Goal: Task Accomplishment & Management: Complete application form

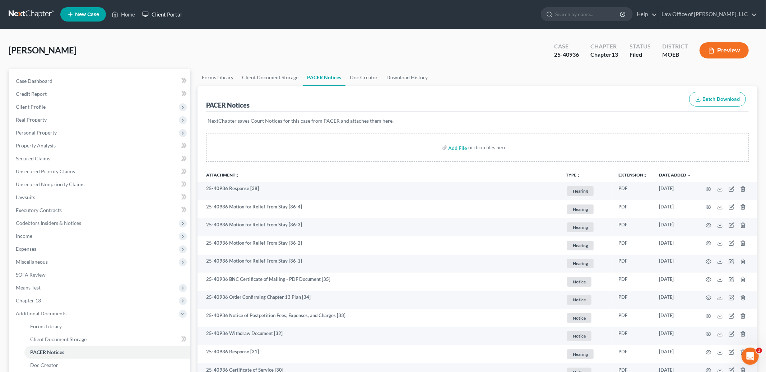
click at [141, 13] on link "Client Portal" at bounding box center [162, 14] width 47 height 13
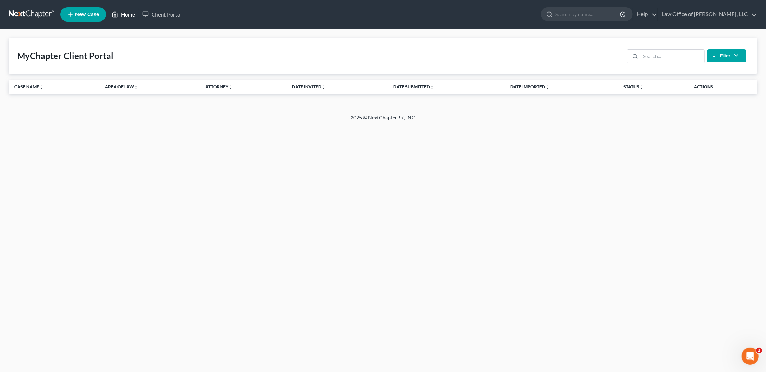
click at [127, 13] on link "Home" at bounding box center [123, 14] width 31 height 13
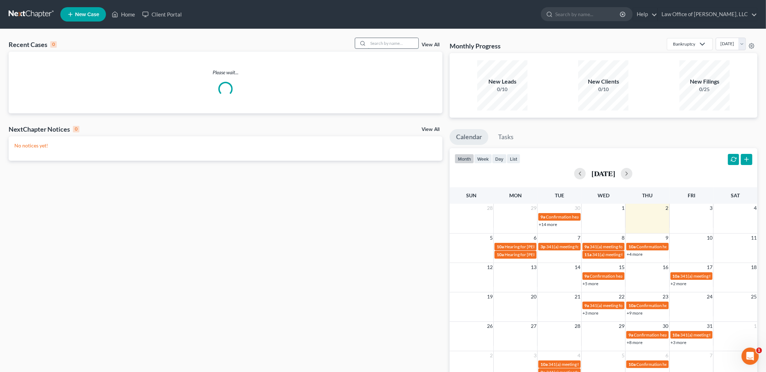
click at [403, 46] on input "search" at bounding box center [393, 43] width 50 height 10
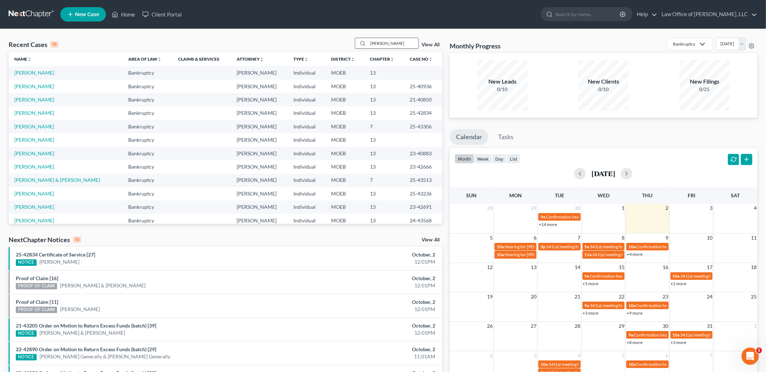
type input "johnson"
click at [43, 74] on link "[PERSON_NAME]" at bounding box center [34, 73] width 40 height 6
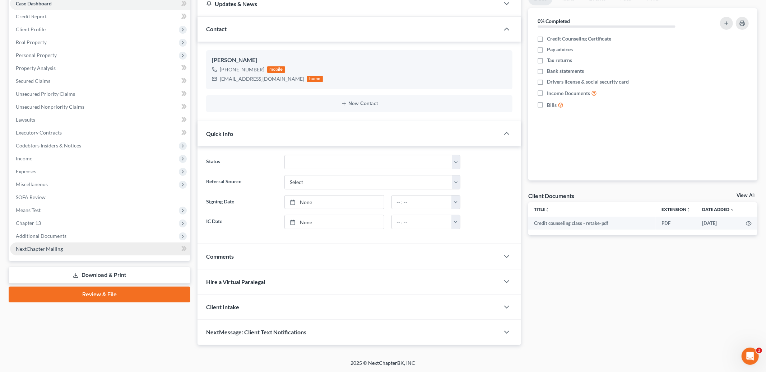
click at [58, 243] on link "NextChapter Mailing" at bounding box center [100, 249] width 180 height 13
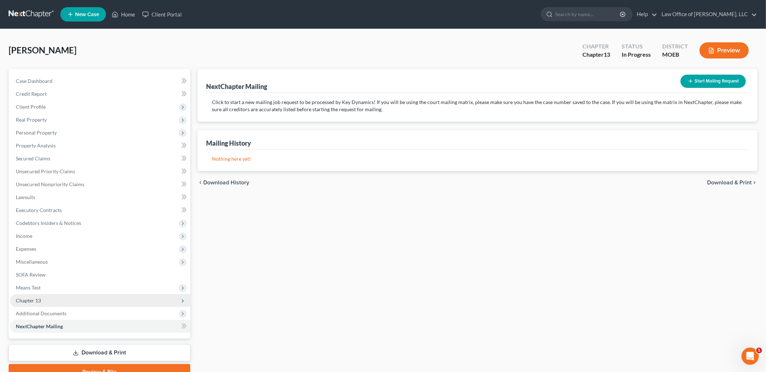
click at [55, 306] on span "Chapter 13" at bounding box center [100, 300] width 180 height 13
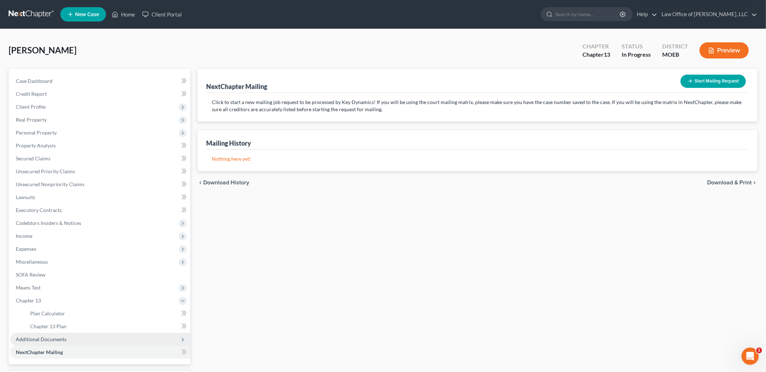
click at [57, 336] on span "Additional Documents" at bounding box center [41, 339] width 51 height 6
click at [104, 340] on link "Client Document Storage" at bounding box center [107, 339] width 166 height 13
select select "9"
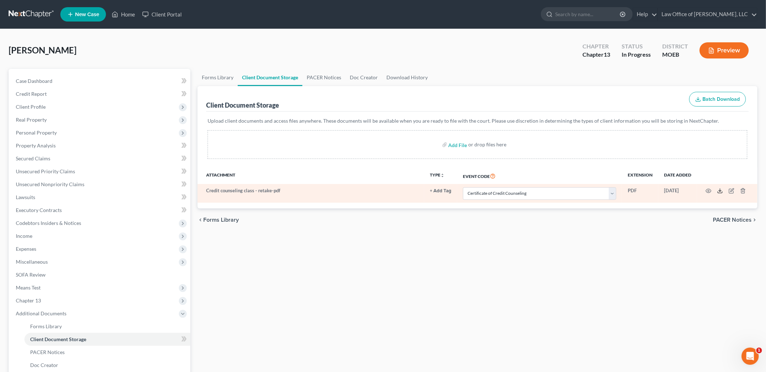
click at [718, 192] on icon at bounding box center [720, 191] width 6 height 6
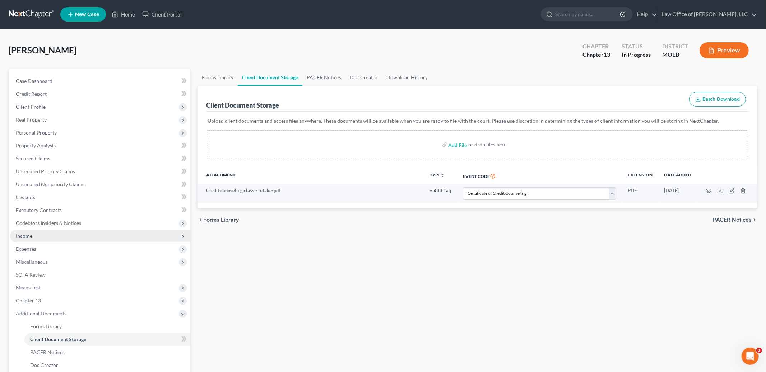
click at [44, 236] on span "Income" at bounding box center [100, 236] width 180 height 13
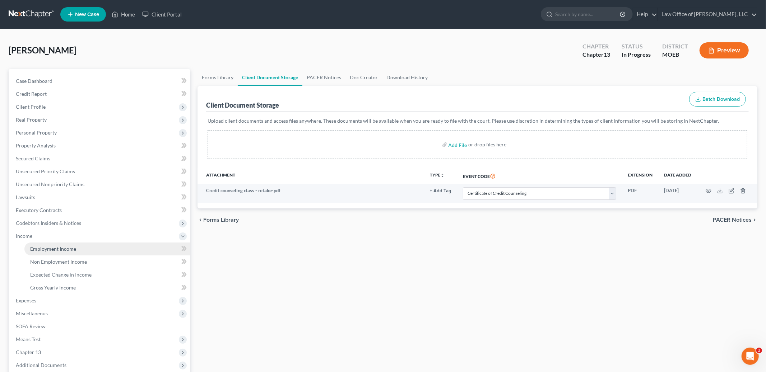
click at [45, 247] on span "Employment Income" at bounding box center [53, 249] width 46 height 6
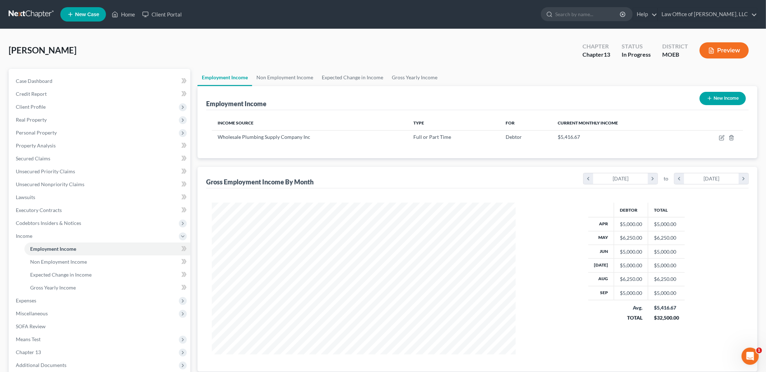
scroll to position [152, 318]
click at [721, 137] on icon "button" at bounding box center [722, 138] width 6 height 6
select select "0"
select select "26"
select select "3"
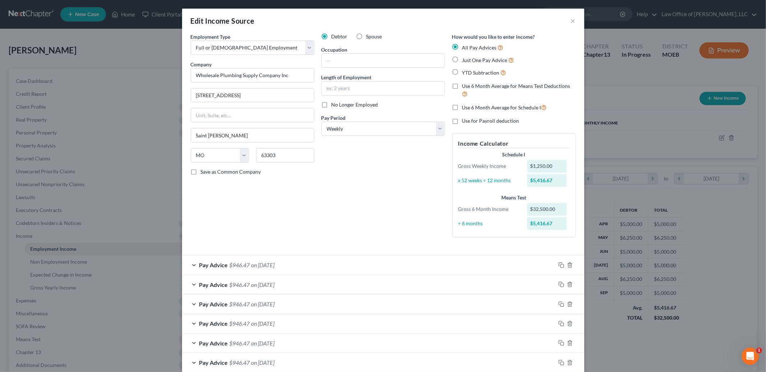
click at [429, 268] on div "Pay Advice $946.47 on 09/26/2025" at bounding box center [368, 265] width 373 height 19
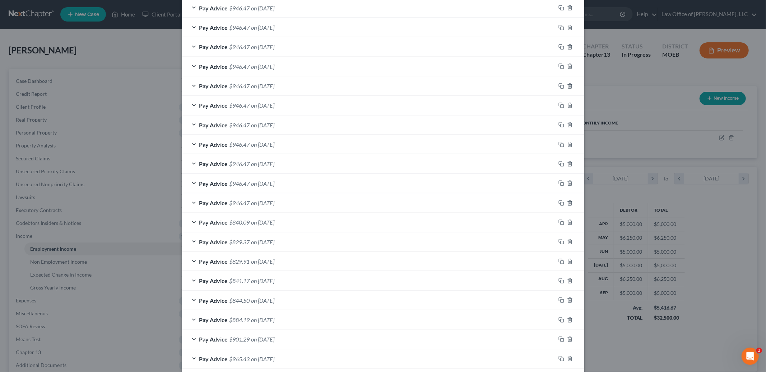
scroll to position [882, 0]
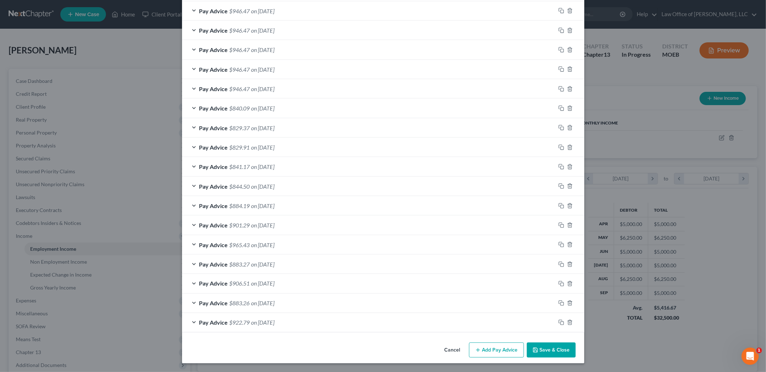
click at [553, 355] on button "Save & Close" at bounding box center [551, 350] width 49 height 15
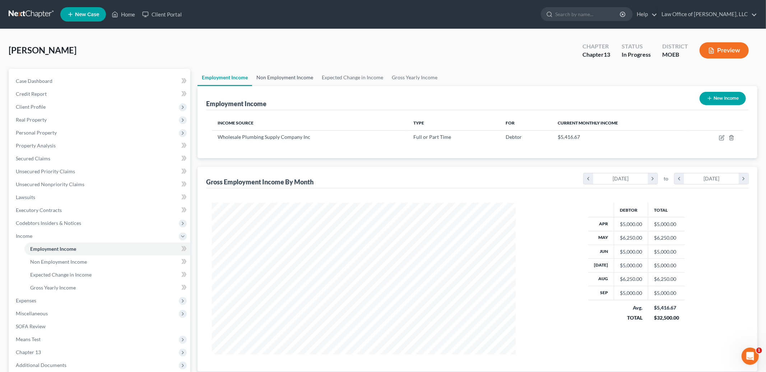
click at [306, 77] on link "Non Employment Income" at bounding box center [284, 77] width 65 height 17
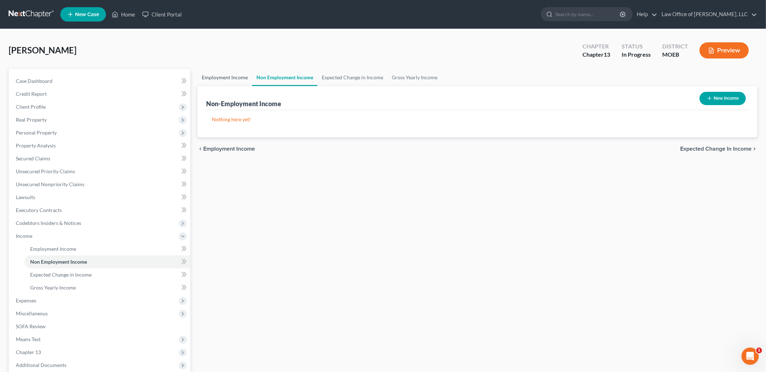
click at [224, 75] on link "Employment Income" at bounding box center [224, 77] width 55 height 17
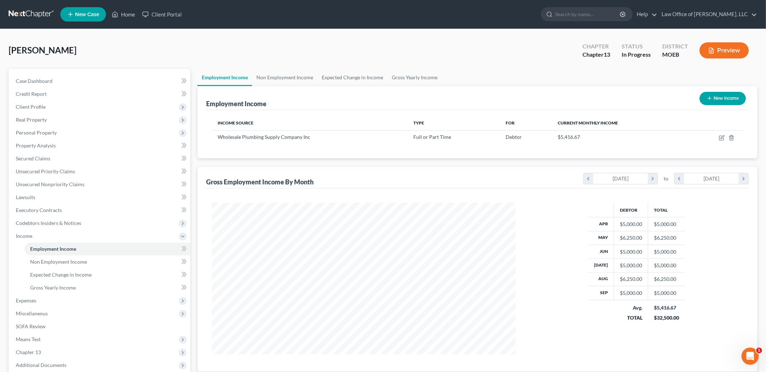
scroll to position [152, 318]
click at [52, 106] on span "Client Profile" at bounding box center [100, 107] width 180 height 13
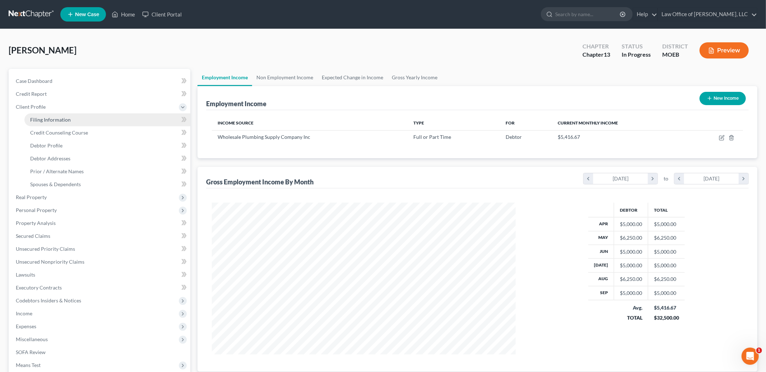
click at [66, 117] on span "Filing Information" at bounding box center [50, 120] width 41 height 6
select select "1"
select select "0"
select select "3"
select select "26"
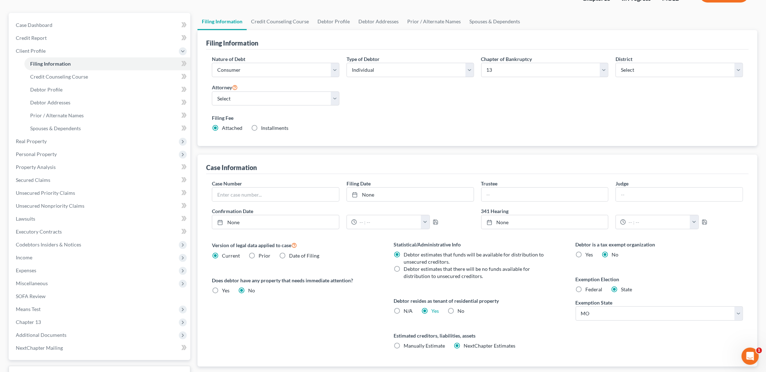
scroll to position [112, 0]
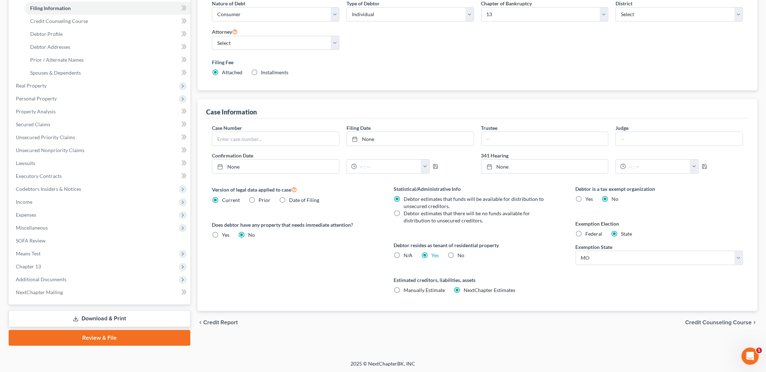
click at [706, 323] on span "Credit Counseling Course" at bounding box center [718, 323] width 66 height 6
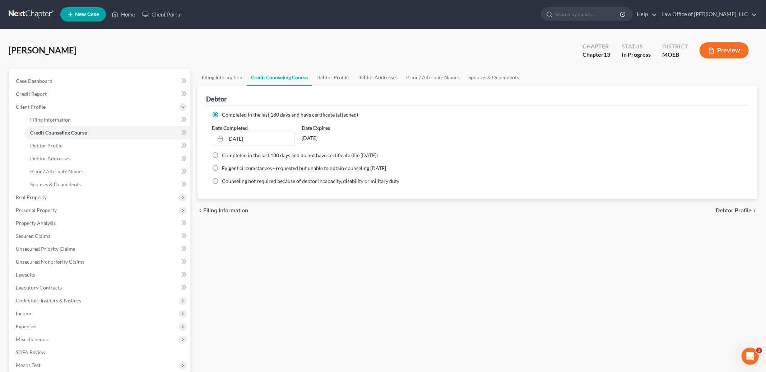
click at [727, 209] on span "Debtor Profile" at bounding box center [734, 211] width 36 height 6
select select "0"
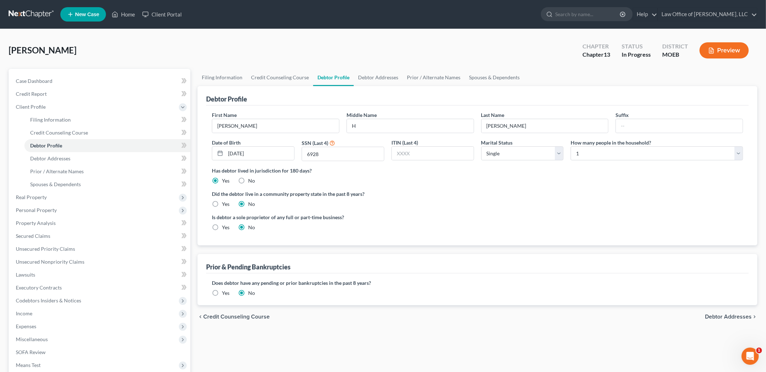
click at [712, 317] on span "Debtor Addresses" at bounding box center [728, 317] width 47 height 6
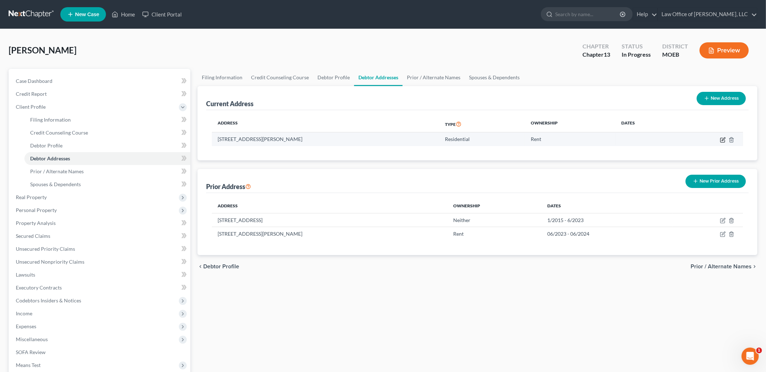
click at [721, 139] on icon "button" at bounding box center [723, 140] width 6 height 6
select select "26"
select select "0"
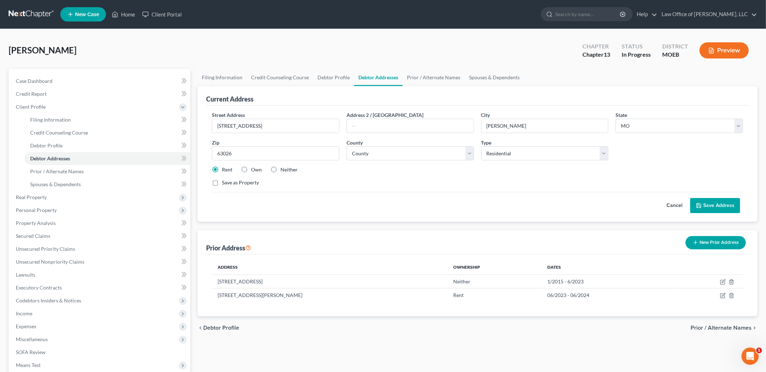
click at [704, 205] on button "Save Address" at bounding box center [715, 205] width 50 height 15
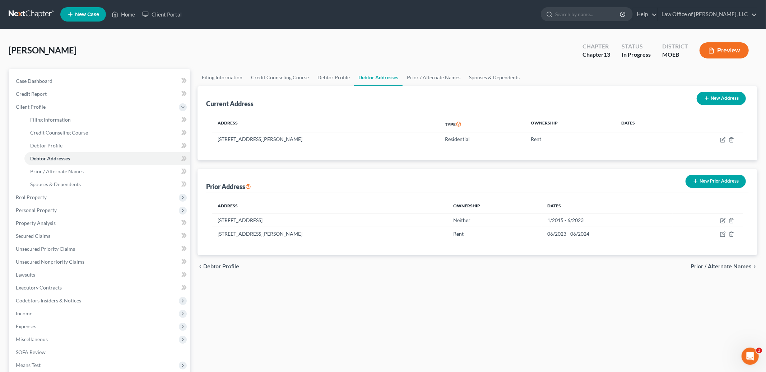
click at [703, 267] on span "Prior / Alternate Names" at bounding box center [720, 267] width 61 height 6
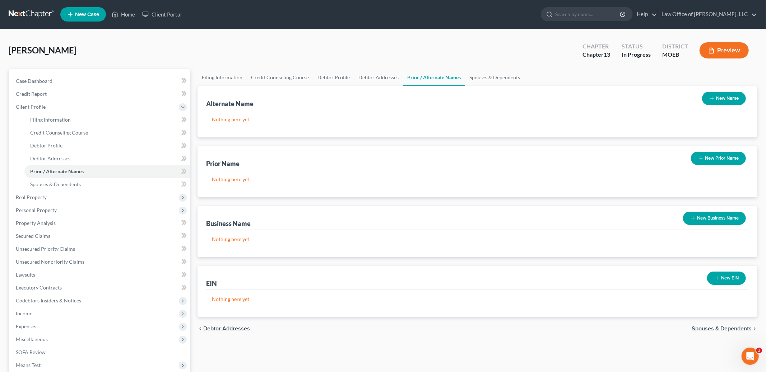
click at [709, 327] on span "Spouses & Dependents" at bounding box center [722, 329] width 60 height 6
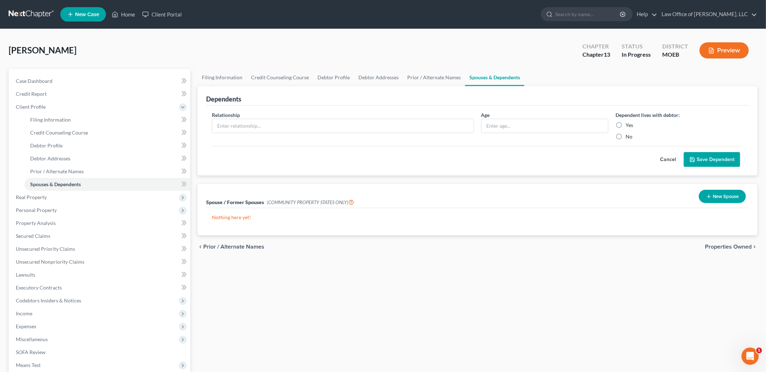
click at [717, 246] on span "Properties Owned" at bounding box center [728, 247] width 47 height 6
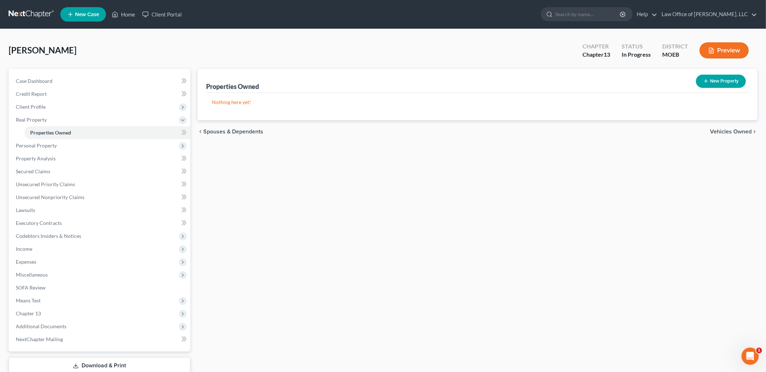
click at [731, 131] on span "Vehicles Owned" at bounding box center [731, 132] width 42 height 6
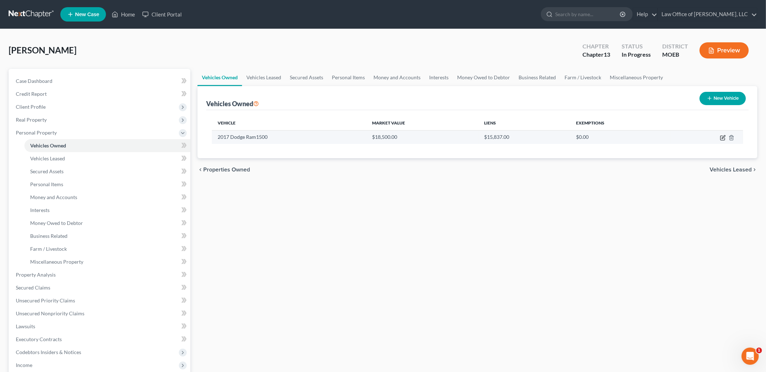
click at [722, 138] on icon "button" at bounding box center [723, 138] width 6 height 6
select select "0"
select select "9"
select select "2"
select select "0"
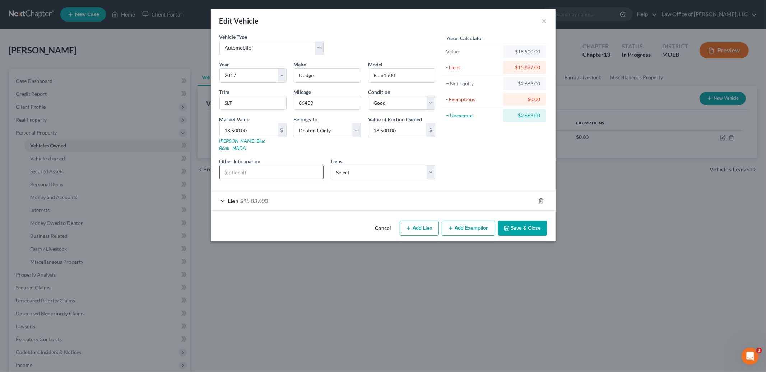
click at [261, 166] on input "text" at bounding box center [272, 173] width 104 height 14
type input "Purchased"
click at [346, 37] on div "Vehicle Type Select Automobile Truck Trailer Watercraft Aircraft Motor Home Atv…" at bounding box center [327, 47] width 223 height 28
click at [381, 222] on button "Cancel" at bounding box center [382, 229] width 27 height 14
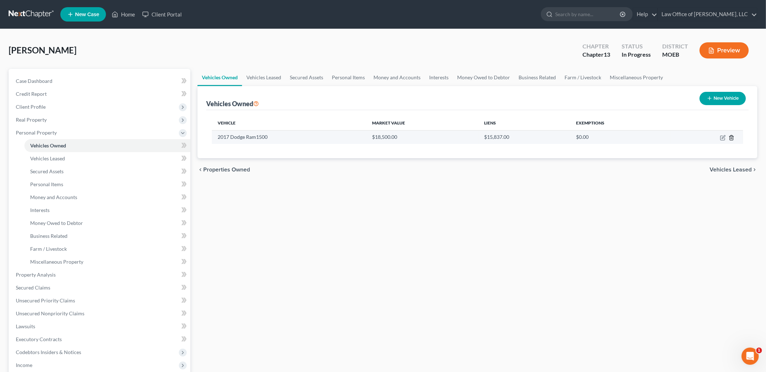
click at [731, 138] on line "button" at bounding box center [731, 138] width 0 height 1
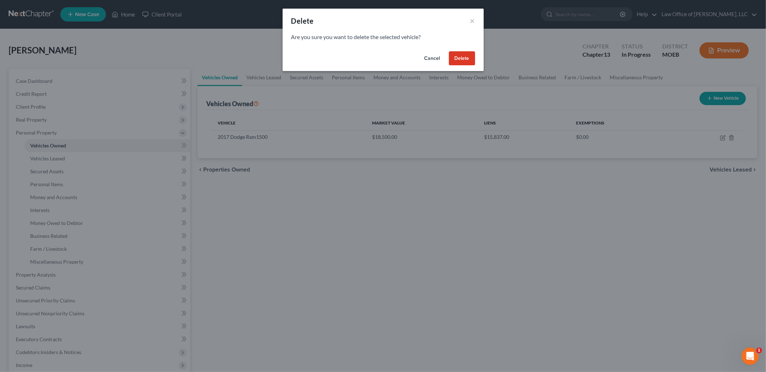
click at [459, 59] on button "Delete" at bounding box center [462, 58] width 26 height 14
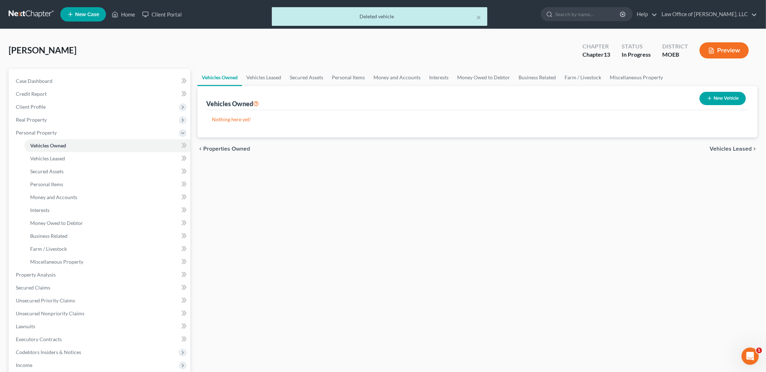
click at [719, 99] on button "New Vehicle" at bounding box center [722, 98] width 46 height 13
select select "0"
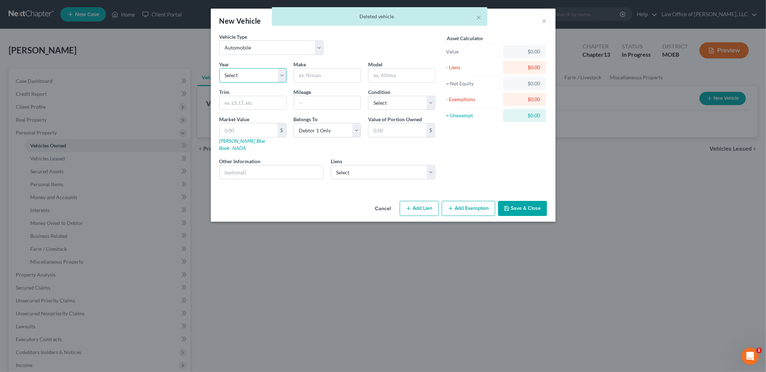
click at [281, 74] on select "Select 2026 2025 2024 2023 2022 2021 2020 2019 2018 2017 2016 2015 2014 2013 20…" at bounding box center [252, 75] width 67 height 14
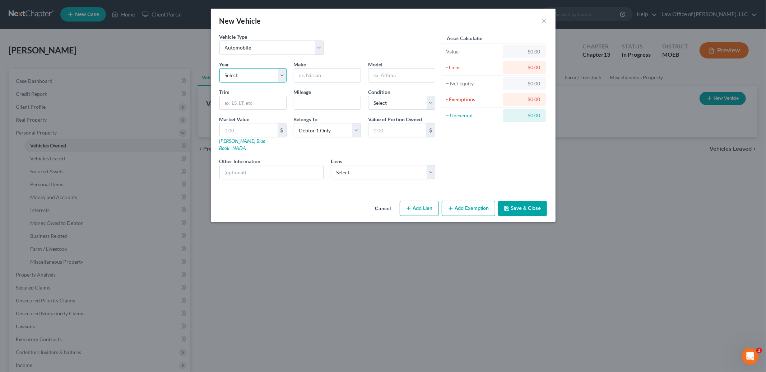
select select "2"
click at [219, 68] on select "Select 2026 2025 2024 2023 2022 2021 2020 2019 2018 2017 2016 2015 2014 2013 20…" at bounding box center [252, 75] width 67 height 14
click at [329, 74] on input "text" at bounding box center [327, 76] width 66 height 14
type input "Mazda"
type input "CX50"
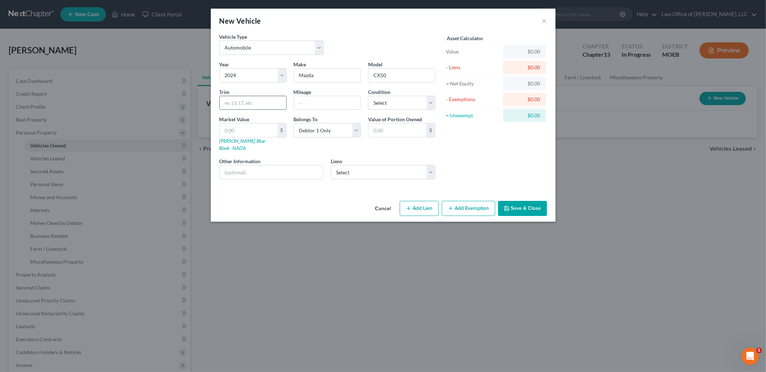
click at [257, 103] on input "text" at bounding box center [253, 103] width 66 height 14
type input "S"
click at [308, 101] on input "text" at bounding box center [327, 103] width 66 height 14
type input "130000"
click at [427, 103] on select "Select Excellent Very Good Good Fair Poor" at bounding box center [401, 103] width 67 height 14
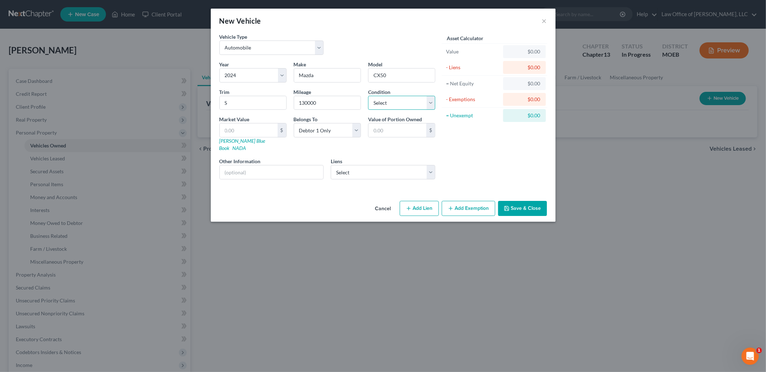
select select "2"
click at [368, 96] on select "Select Excellent Very Good Good Fair Poor" at bounding box center [401, 103] width 67 height 14
click at [354, 172] on select "Select Chryslercap - $15,837.00 Bmoharrisbk - $0.00 Reg Accept - $0.00" at bounding box center [383, 172] width 104 height 14
click at [510, 201] on button "Save & Close" at bounding box center [522, 208] width 49 height 15
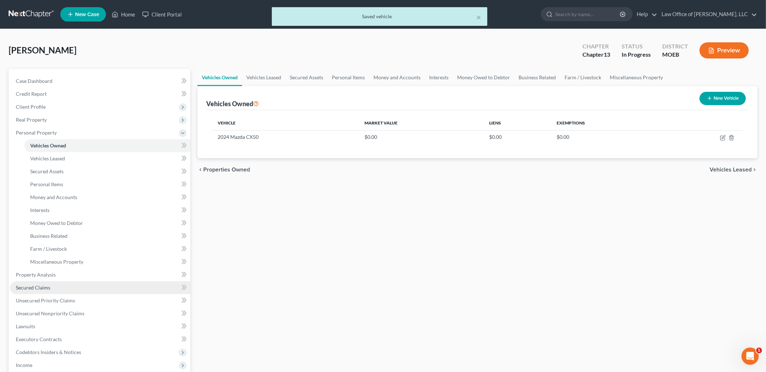
click at [38, 281] on link "Secured Claims" at bounding box center [100, 287] width 180 height 13
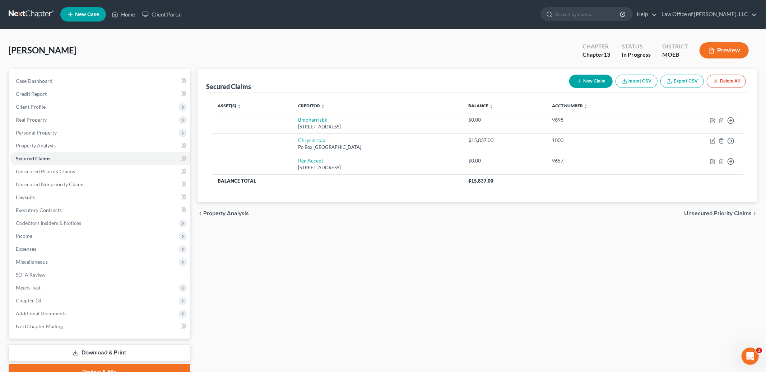
click at [584, 78] on button "New Claim" at bounding box center [590, 81] width 43 height 13
select select "0"
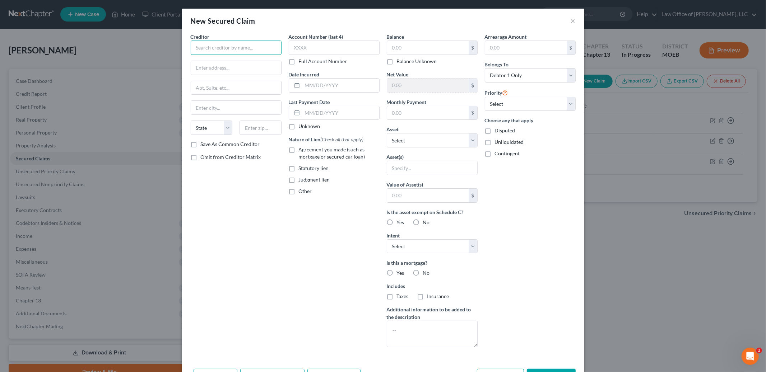
click at [213, 50] on input "text" at bounding box center [236, 48] width 91 height 14
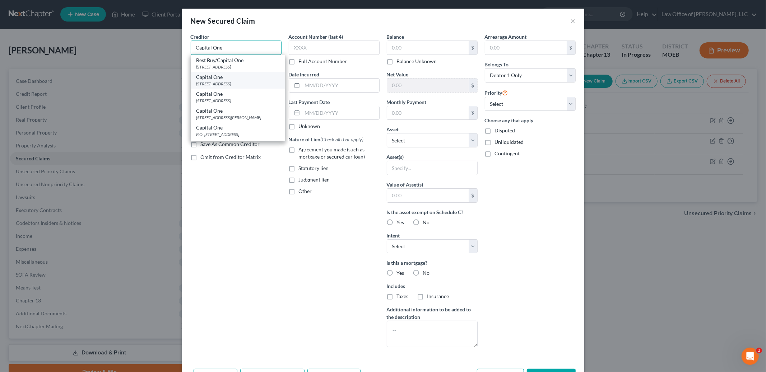
type input "Capital One"
click at [227, 87] on div "4800 Nw 1st St Ste 300, Lincoln, NE 68521" at bounding box center [237, 84] width 83 height 6
type input "4800 Nw 1st St Ste 300"
type input "Lincoln"
select select "30"
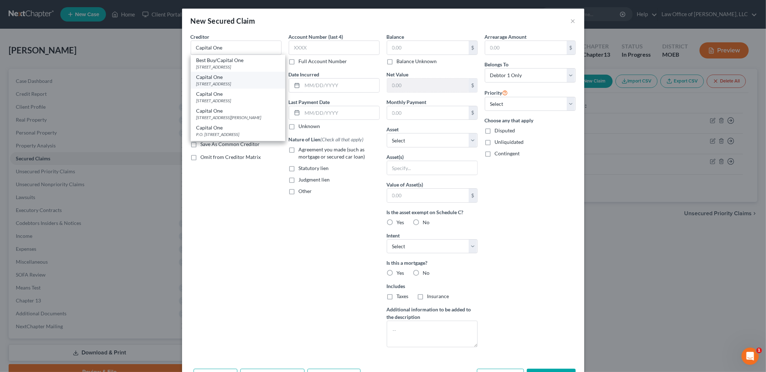
type input "68521"
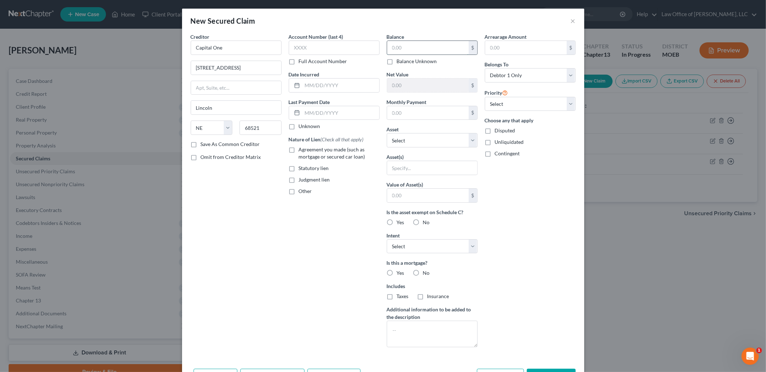
click at [408, 47] on input "text" at bounding box center [428, 48] width 82 height 14
type input "27,000.00"
click at [299, 152] on label "Agreement you made (such as mortgage or secured car loan)" at bounding box center [339, 153] width 81 height 14
click at [302, 151] on input "Agreement you made (such as mortgage or secured car loan)" at bounding box center [304, 148] width 5 height 5
checkbox input "true"
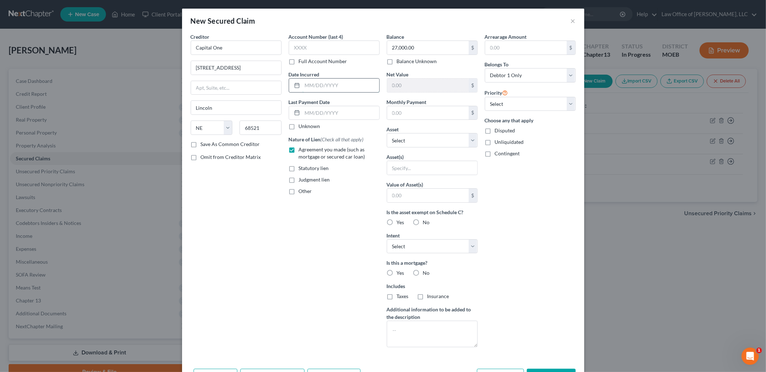
click at [344, 86] on input "text" at bounding box center [340, 86] width 77 height 14
type input "04/15/2025"
click at [426, 142] on select "Select Other Multiple Assets 2024 Mazda CX50 - $0.0 First Community Credit Unio…" at bounding box center [432, 140] width 91 height 14
select select "2"
click at [387, 133] on select "Select Other Multiple Assets 2024 Mazda CX50 - $0.0 First Community Credit Unio…" at bounding box center [432, 140] width 91 height 14
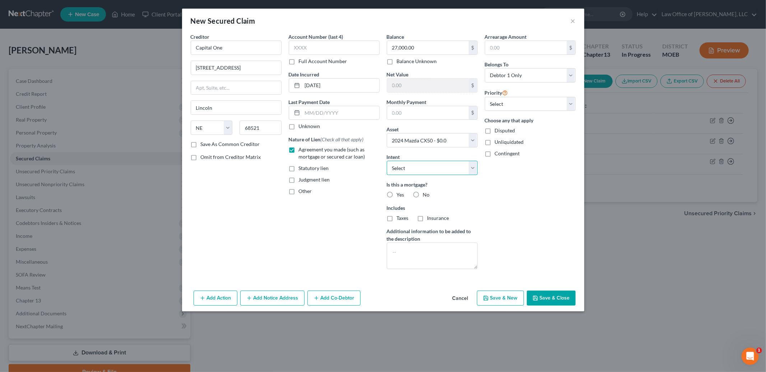
click at [422, 168] on select "Select Surrender Redeem Reaffirm Avoid Other" at bounding box center [432, 168] width 91 height 14
select select "2"
click at [387, 161] on select "Select Surrender Redeem Reaffirm Avoid Other" at bounding box center [432, 168] width 91 height 14
click at [423, 194] on label "No" at bounding box center [426, 194] width 7 height 7
click at [426, 194] on input "No" at bounding box center [428, 193] width 5 height 5
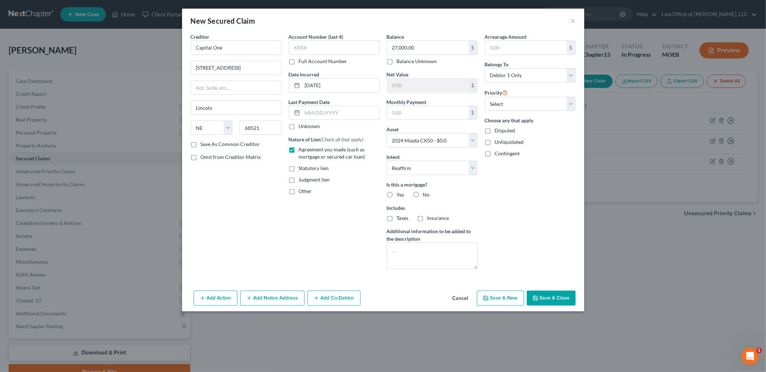
radio input "true"
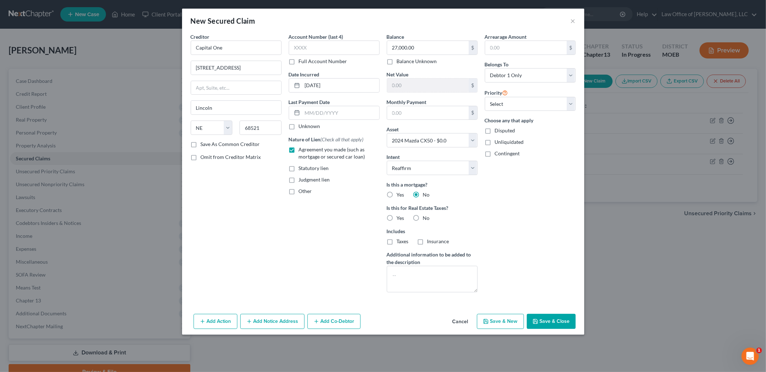
click at [423, 218] on label "No" at bounding box center [426, 218] width 7 height 7
click at [426, 218] on input "No" at bounding box center [428, 217] width 5 height 5
radio input "true"
click at [400, 278] on textarea at bounding box center [432, 279] width 91 height 27
type textarea "PMSI 04-2025"
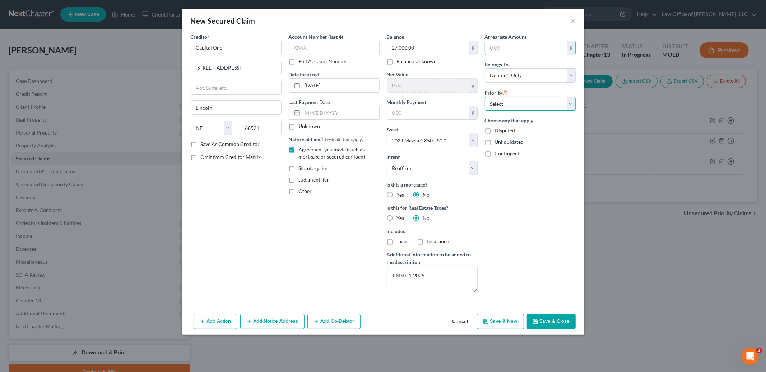
click at [523, 106] on select "Select 1st 2nd 3rd 4th 5th 6th 7th 8th 9th 10th 11th 12th 13th 14th 15th 16th 1…" at bounding box center [530, 104] width 91 height 14
select select "0"
click at [485, 97] on select "Select 1st 2nd 3rd 4th 5th 6th 7th 8th 9th 10th 11th 12th 13th 14th 15th 16th 1…" at bounding box center [530, 104] width 91 height 14
click at [547, 320] on button "Save & Close" at bounding box center [551, 321] width 49 height 15
select select
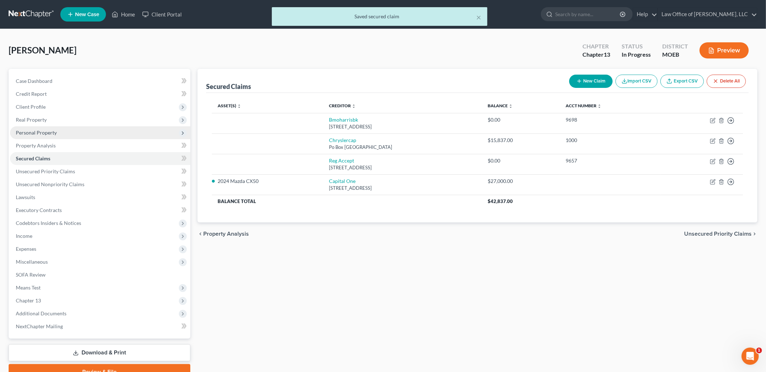
click at [42, 132] on span "Personal Property" at bounding box center [36, 133] width 41 height 6
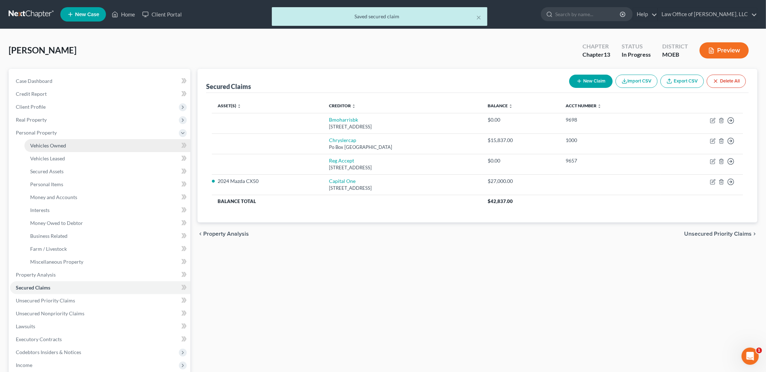
click at [53, 144] on span "Vehicles Owned" at bounding box center [48, 146] width 36 height 6
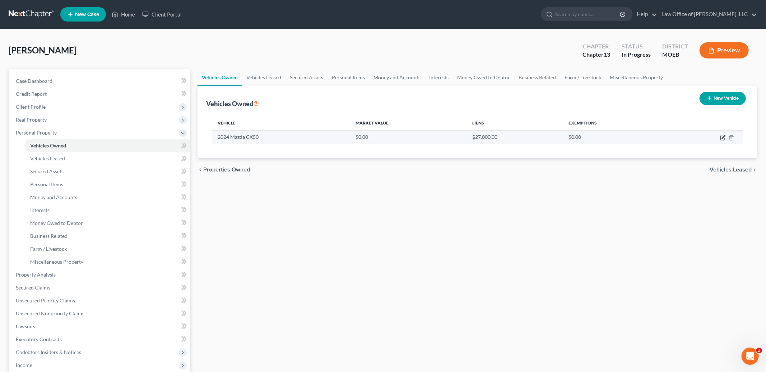
click at [721, 137] on icon "button" at bounding box center [723, 138] width 6 height 6
select select "0"
select select "2"
select select "0"
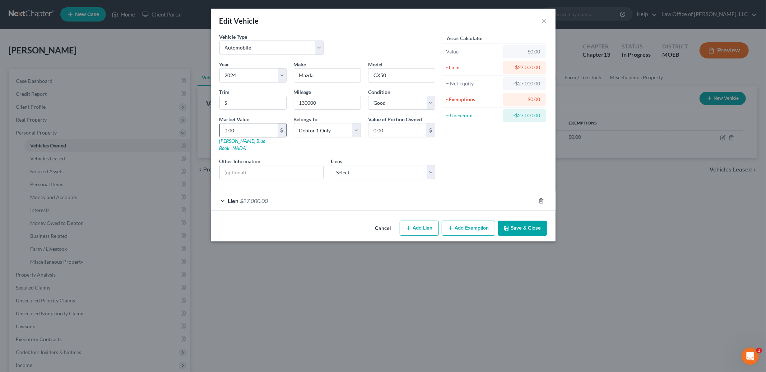
click at [259, 133] on input "0.00" at bounding box center [249, 131] width 58 height 14
type input "2"
type input "2.00"
type input "27"
type input "27.00"
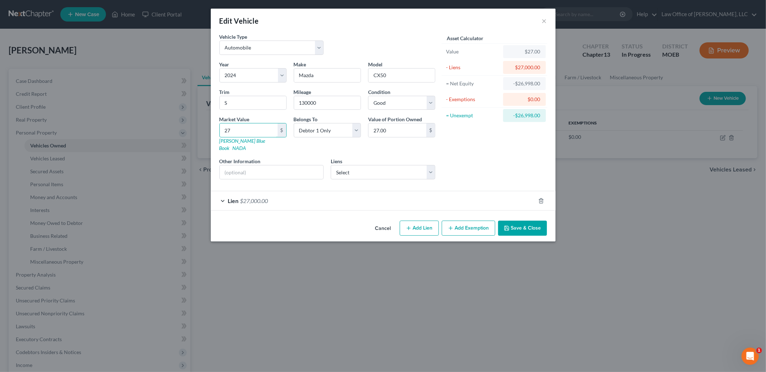
type input "270"
type input "270.00"
type input "2700"
type input "2,700.00"
type input "2,7000"
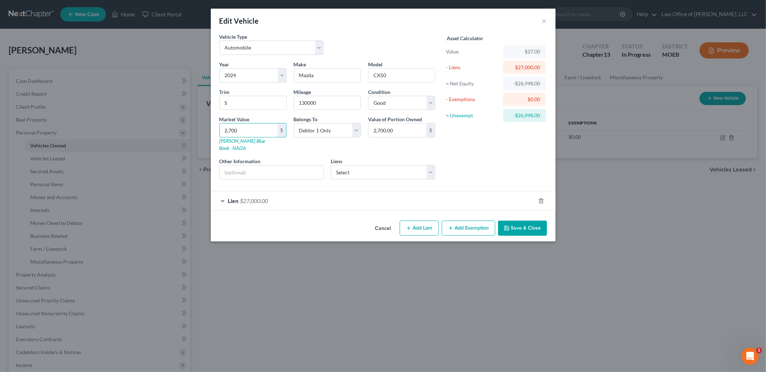
type input "27,000.00"
click at [233, 143] on link "Kelly Blue Book" at bounding box center [242, 144] width 46 height 13
click at [320, 104] on input "130000" at bounding box center [327, 103] width 66 height 14
type input "13000"
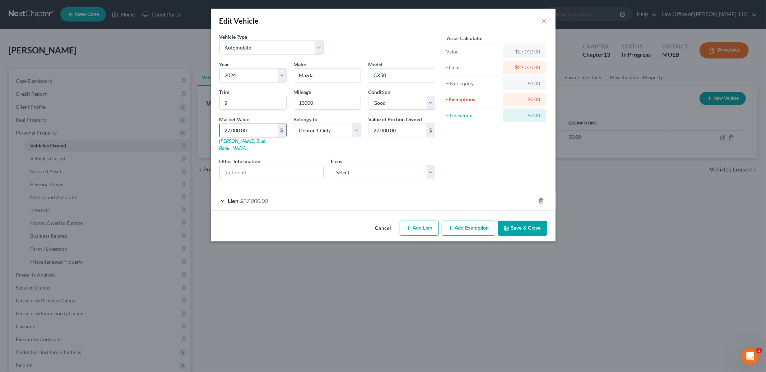
click at [260, 130] on input "27,000.00" at bounding box center [249, 131] width 58 height 14
type input "2"
type input "2.00"
type input "23"
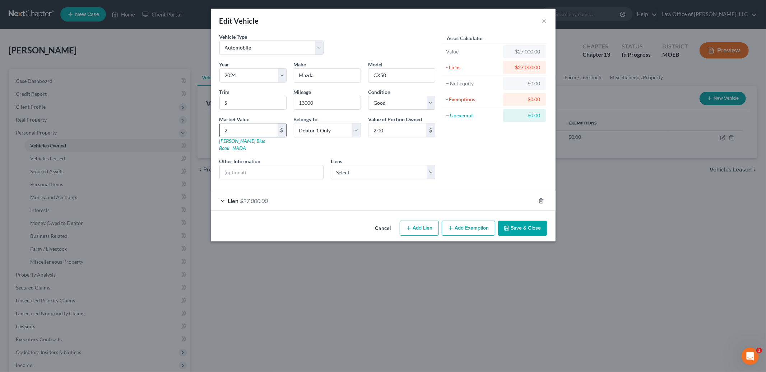
type input "23.00"
type input "230"
type input "230.00"
type input "2300"
type input "2,300.00"
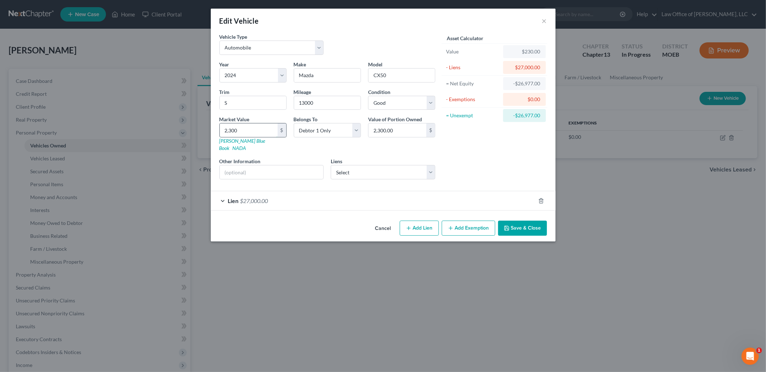
type input "2,3000"
type input "23,000.00"
click at [525, 223] on button "Save & Close" at bounding box center [522, 228] width 49 height 15
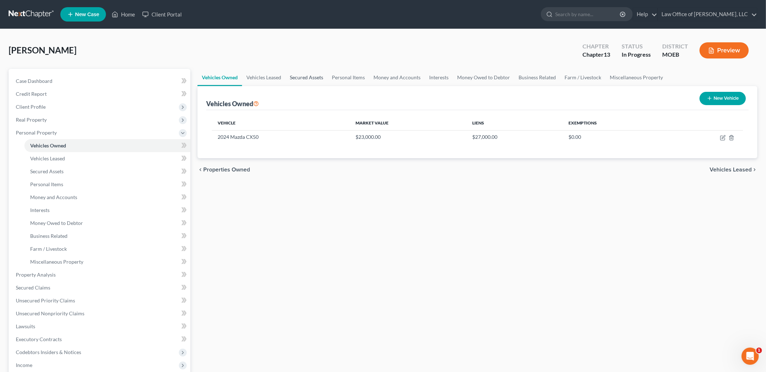
click at [307, 75] on link "Secured Assets" at bounding box center [306, 77] width 42 height 17
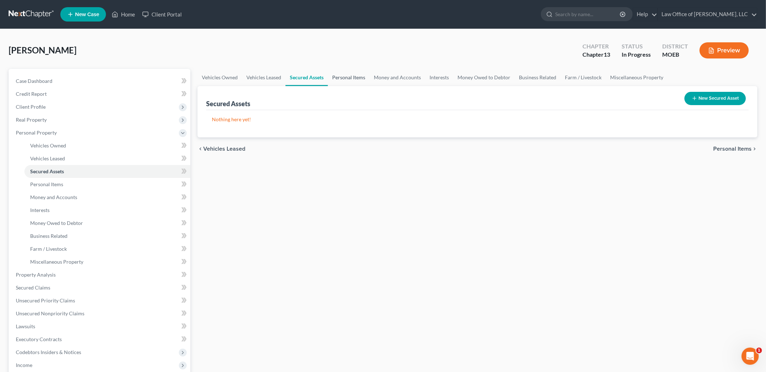
click at [340, 76] on link "Personal Items" at bounding box center [349, 77] width 42 height 17
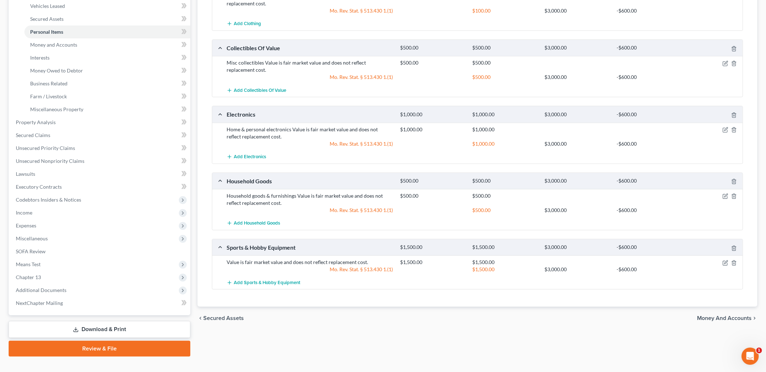
scroll to position [163, 0]
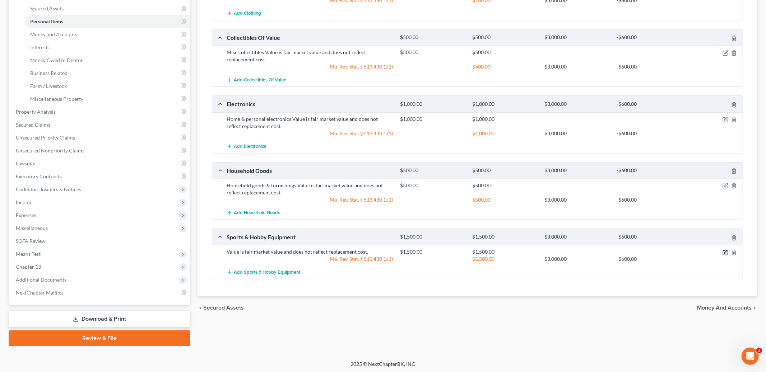
click at [724, 251] on icon "button" at bounding box center [725, 253] width 6 height 6
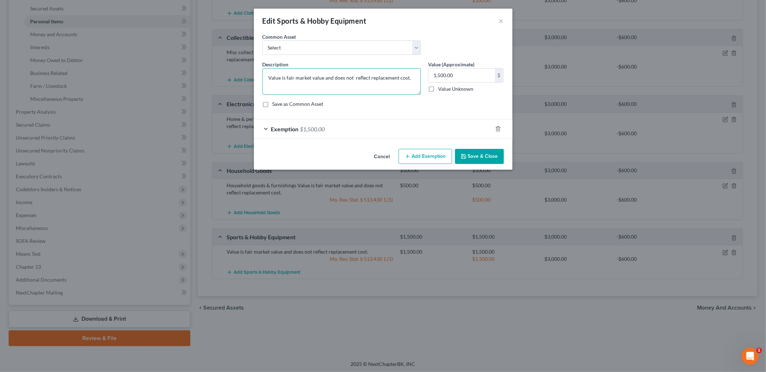
click at [269, 78] on textarea "Value is fair market value and does not reflect replacement cost." at bounding box center [341, 81] width 158 height 27
type textarea "Fishing equipment; hunting bow Value is fair market value and does not reflect …"
click at [344, 125] on div "Exemption $1,500.00" at bounding box center [373, 129] width 238 height 19
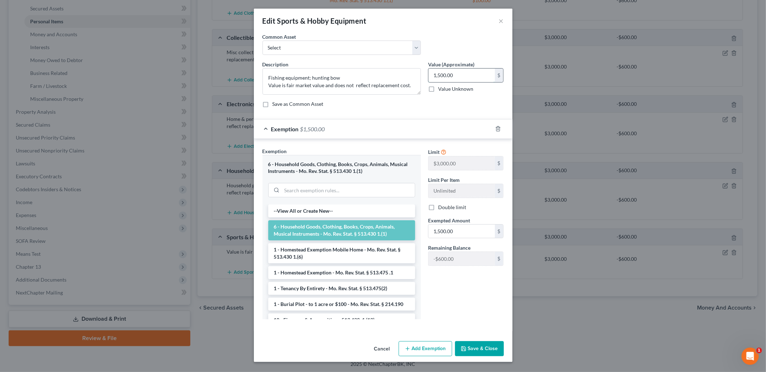
click at [461, 74] on input "1,500.00" at bounding box center [461, 76] width 66 height 14
type input "750.00"
click at [465, 233] on input "1,500.00" at bounding box center [461, 232] width 66 height 14
type input "750.00"
click at [470, 350] on button "Save & Close" at bounding box center [479, 348] width 49 height 15
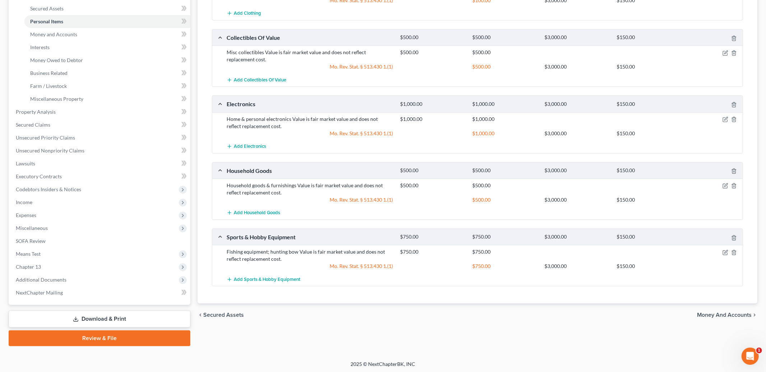
scroll to position [0, 0]
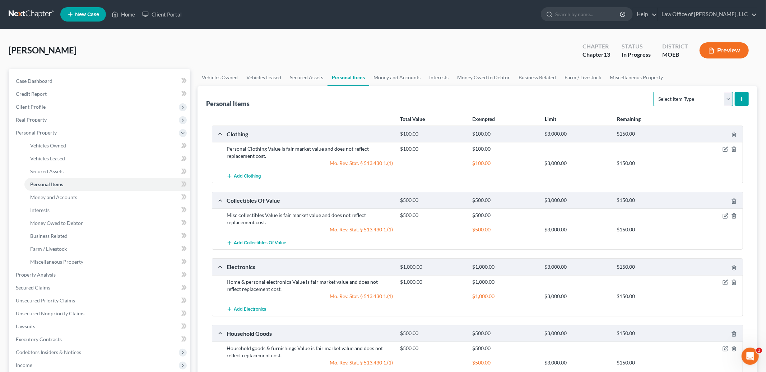
click at [663, 97] on select "Select Item Type Clothing Collectibles Of Value Electronics Firearms Household …" at bounding box center [693, 99] width 80 height 14
drag, startPoint x: 663, startPoint y: 97, endPoint x: 389, endPoint y: 77, distance: 275.0
click at [389, 77] on link "Money and Accounts" at bounding box center [397, 77] width 56 height 17
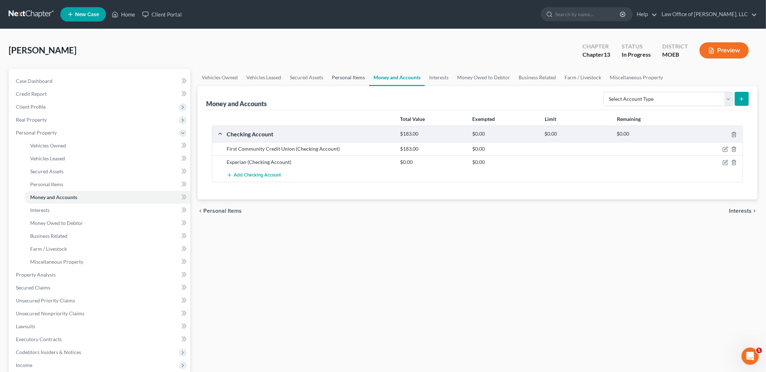
click at [337, 72] on link "Personal Items" at bounding box center [348, 77] width 42 height 17
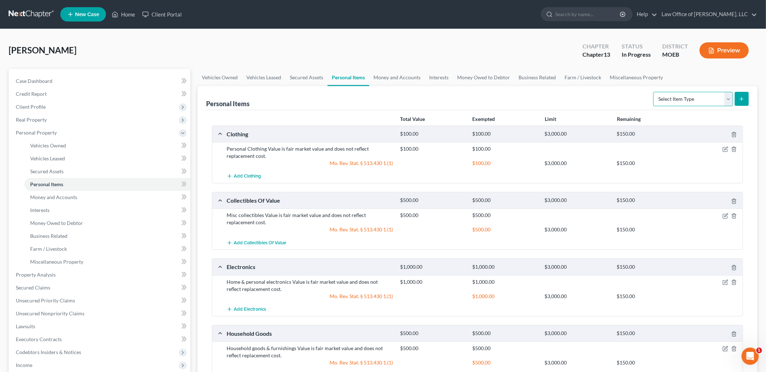
click at [688, 99] on select "Select Item Type Clothing Collectibles Of Value Electronics Firearms Household …" at bounding box center [693, 99] width 80 height 14
select select "pets"
click at [654, 92] on select "Select Item Type Clothing Collectibles Of Value Electronics Firearms Household …" at bounding box center [693, 99] width 80 height 14
click at [741, 99] on icon "submit" at bounding box center [742, 99] width 6 height 6
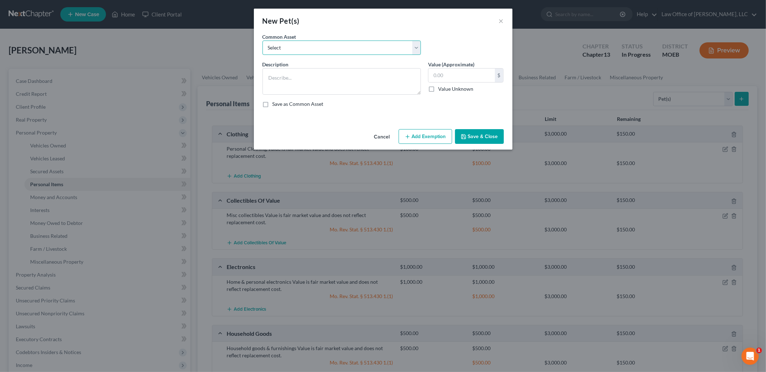
click at [317, 45] on select "Select Value is fair market value and does not reflect replacement cost." at bounding box center [341, 48] width 158 height 14
select select "0"
click at [262, 41] on select "Select Value is fair market value and does not reflect replacement cost." at bounding box center [341, 48] width 158 height 14
click at [269, 76] on textarea "Value is fair market value and does not reflect replacement cost." at bounding box center [341, 81] width 158 height 27
type textarea "Cat Value is fair market value and does not reflect replacement cost."
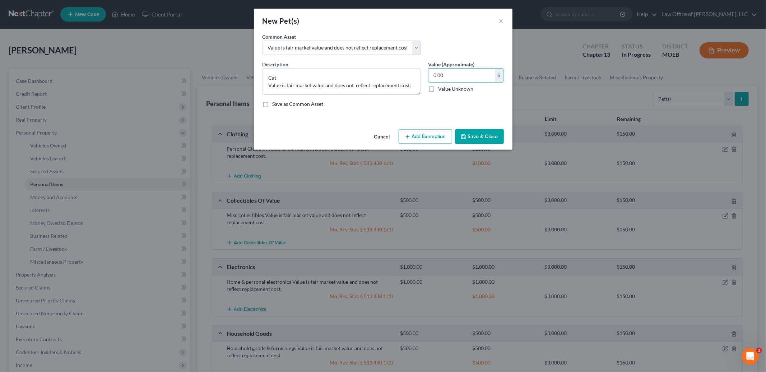
type input "0.00"
click at [494, 136] on button "Save & Close" at bounding box center [479, 136] width 49 height 15
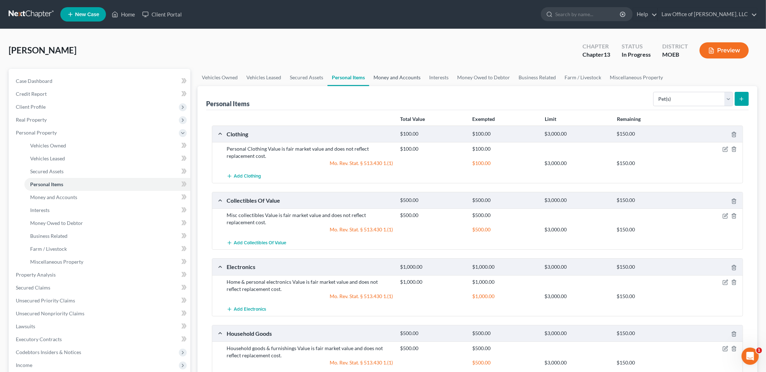
click at [392, 77] on link "Money and Accounts" at bounding box center [397, 77] width 56 height 17
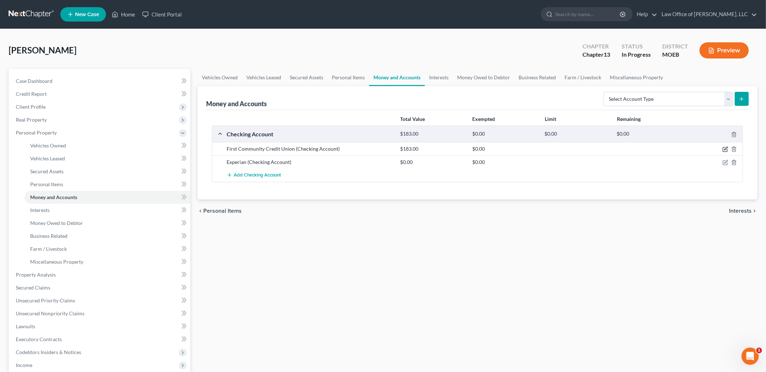
click at [725, 148] on icon "button" at bounding box center [725, 149] width 6 height 6
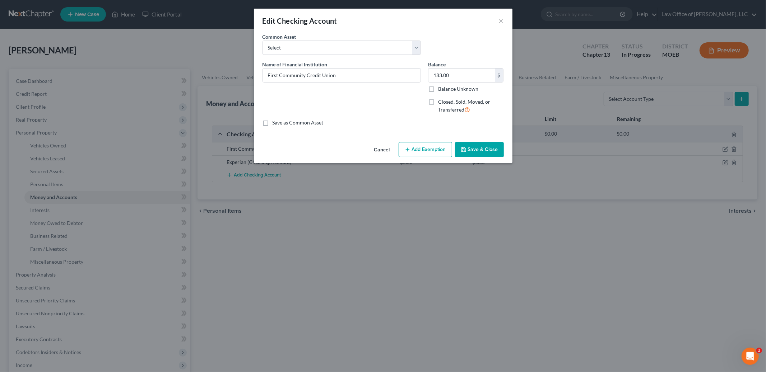
click at [424, 156] on button "Add Exemption" at bounding box center [425, 149] width 53 height 15
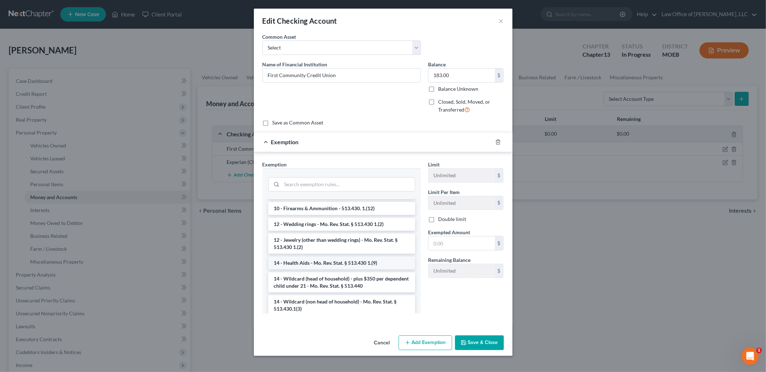
scroll to position [94, 0]
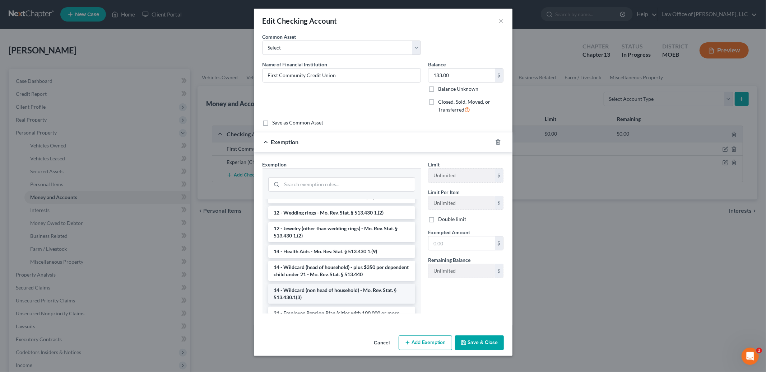
click at [345, 288] on li "14 - Wildcard (non head of household) - Mo. Rev. Stat. § 513.430.1(3)" at bounding box center [341, 294] width 147 height 20
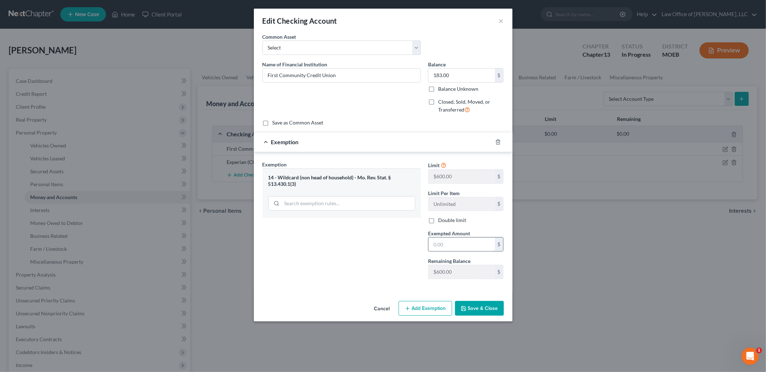
click at [451, 245] on input "text" at bounding box center [461, 245] width 66 height 14
type input "183.00"
click at [479, 309] on button "Save & Close" at bounding box center [479, 308] width 49 height 15
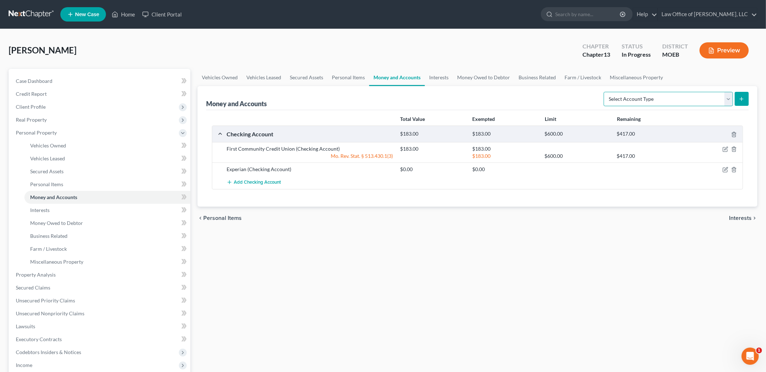
click at [671, 94] on select "Select Account Type Brokerage Cash on Hand Certificates of Deposit Checking Acc…" at bounding box center [668, 99] width 129 height 14
select select "savings"
click at [605, 92] on select "Select Account Type Brokerage Cash on Hand Certificates of Deposit Checking Acc…" at bounding box center [668, 99] width 129 height 14
click at [738, 102] on button "submit" at bounding box center [742, 99] width 14 height 14
click at [625, 99] on select "Select Account Type Brokerage Cash on Hand Certificates of Deposit Checking Acc…" at bounding box center [668, 99] width 129 height 14
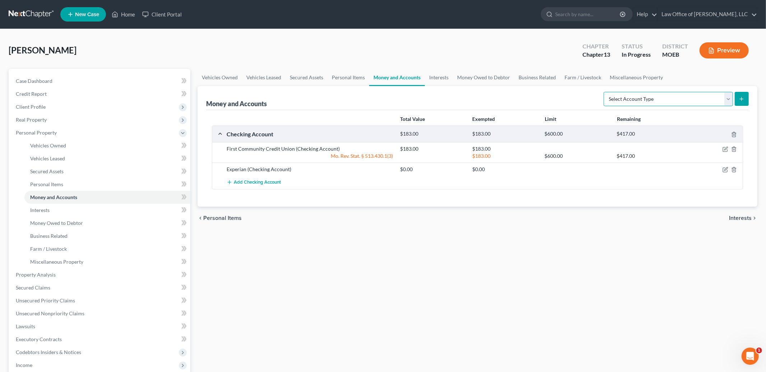
select select "savings"
click at [605, 92] on select "Select Account Type Brokerage Cash on Hand Certificates of Deposit Checking Acc…" at bounding box center [668, 99] width 129 height 14
click at [735, 93] on button "submit" at bounding box center [742, 99] width 14 height 14
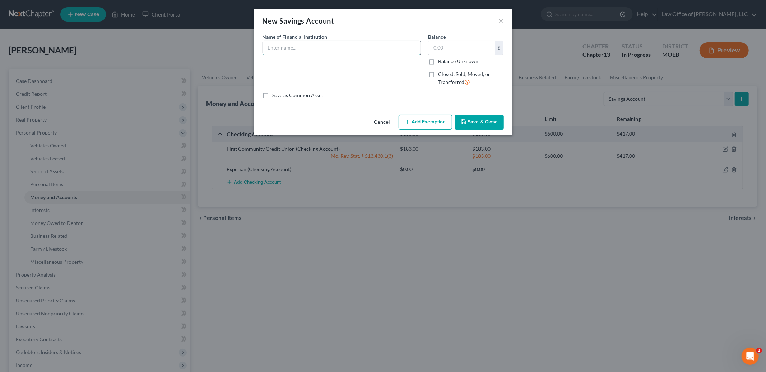
click at [288, 47] on input "text" at bounding box center [342, 48] width 158 height 14
type input "First Community CU"
click at [455, 49] on input "text" at bounding box center [461, 48] width 66 height 14
type input "1.00"
click at [422, 118] on button "Add Exemption" at bounding box center [425, 122] width 53 height 15
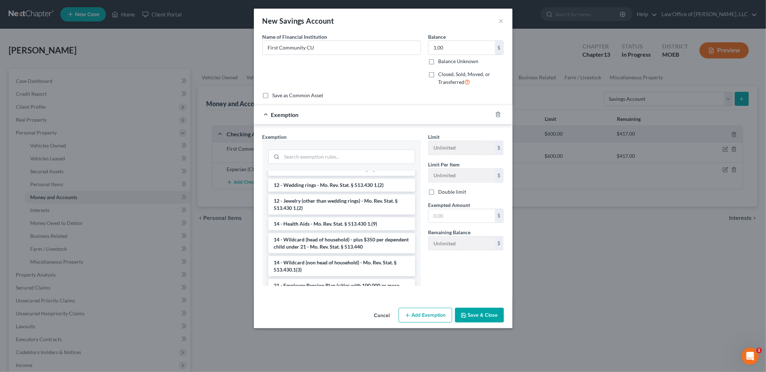
scroll to position [96, 0]
click at [350, 261] on li "14 - Wildcard (non head of household) - Mo. Rev. Stat. § 513.430.1(3)" at bounding box center [341, 265] width 147 height 20
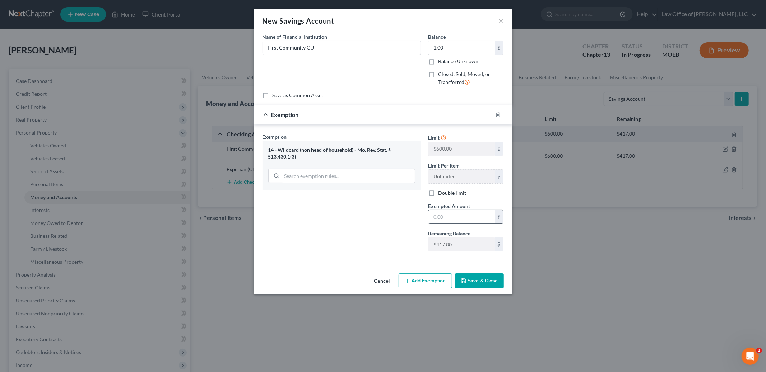
click at [443, 216] on input "text" at bounding box center [461, 217] width 66 height 14
type input "1.00"
click at [477, 289] on button "Save & Close" at bounding box center [479, 281] width 49 height 15
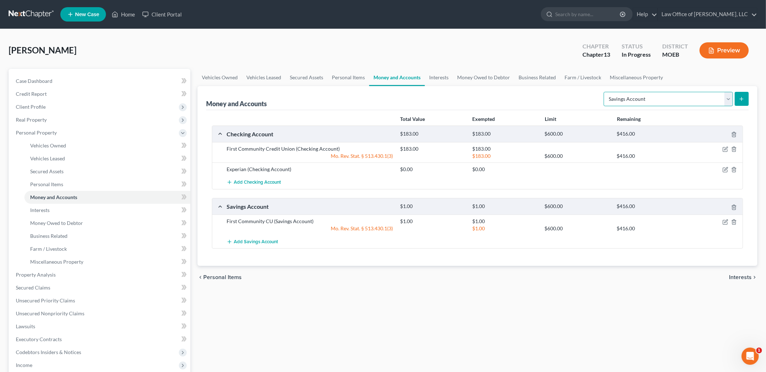
click at [694, 97] on select "Select Account Type Brokerage Cash on Hand Certificates of Deposit Checking Acc…" at bounding box center [668, 99] width 129 height 14
select select "cash_on_hand"
click at [605, 92] on select "Select Account Type Brokerage Cash on Hand Certificates of Deposit Checking Acc…" at bounding box center [668, 99] width 129 height 14
click at [737, 103] on button "submit" at bounding box center [742, 99] width 14 height 14
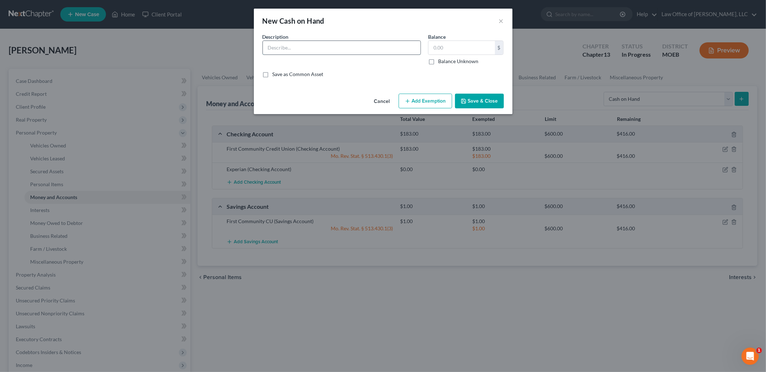
click at [340, 47] on input "text" at bounding box center [342, 48] width 158 height 14
type input "Cash"
click at [456, 48] on input "text" at bounding box center [461, 48] width 66 height 14
type input "4.00"
click at [418, 103] on button "Add Exemption" at bounding box center [425, 101] width 53 height 15
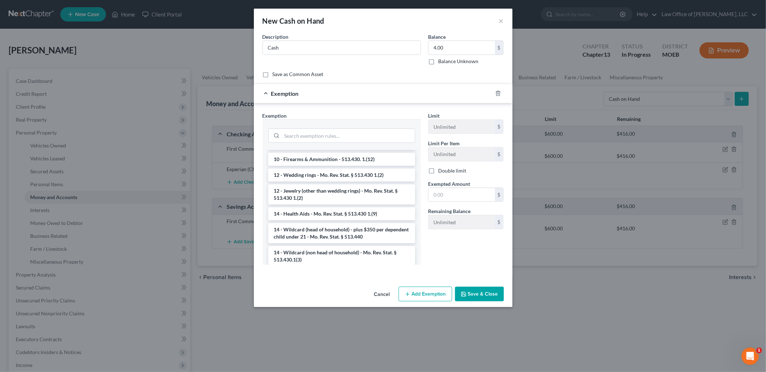
scroll to position [90, 0]
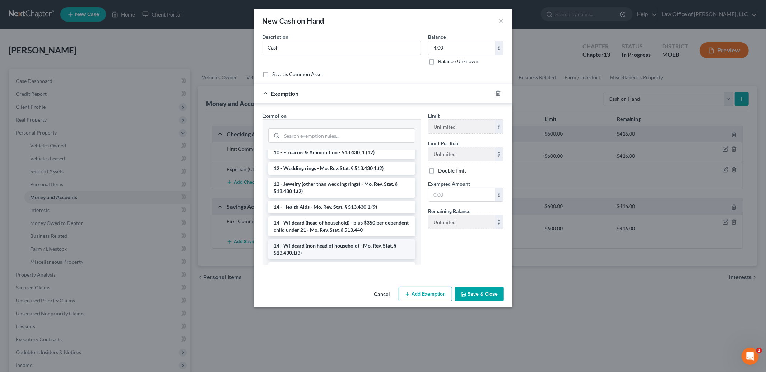
click at [335, 246] on li "14 - Wildcard (non head of household) - Mo. Rev. Stat. § 513.430.1(3)" at bounding box center [341, 249] width 147 height 20
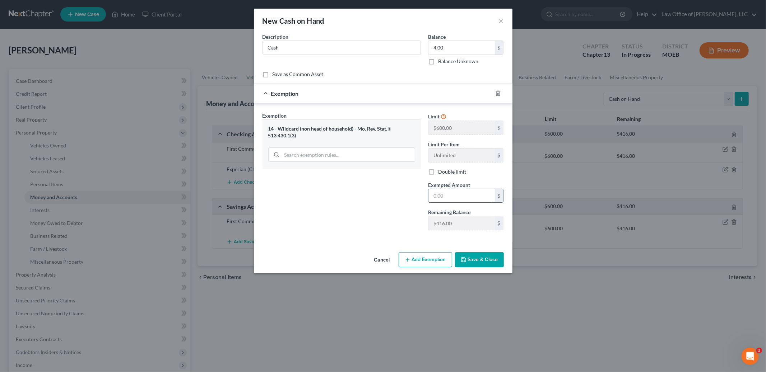
click at [441, 197] on input "text" at bounding box center [461, 196] width 66 height 14
type input "4.00"
click at [476, 265] on button "Save & Close" at bounding box center [479, 259] width 49 height 15
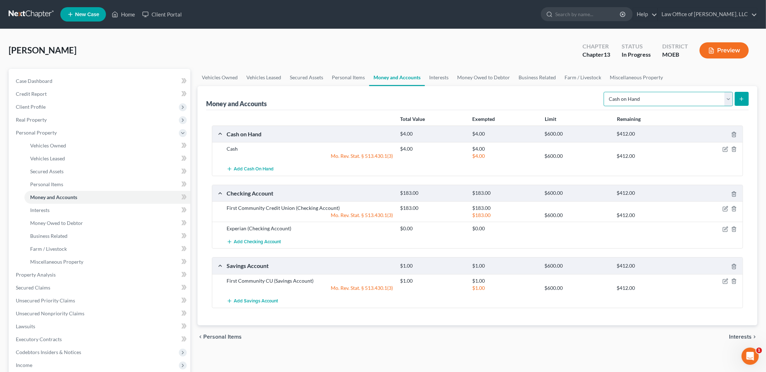
click at [642, 96] on select "Select Account Type Brokerage Cash on Hand Certificates of Deposit Checking Acc…" at bounding box center [668, 99] width 129 height 14
select select "brokerage"
click at [605, 92] on select "Select Account Type Brokerage Cash on Hand Certificates of Deposit Checking Acc…" at bounding box center [668, 99] width 129 height 14
click at [739, 101] on icon "submit" at bounding box center [742, 99] width 6 height 6
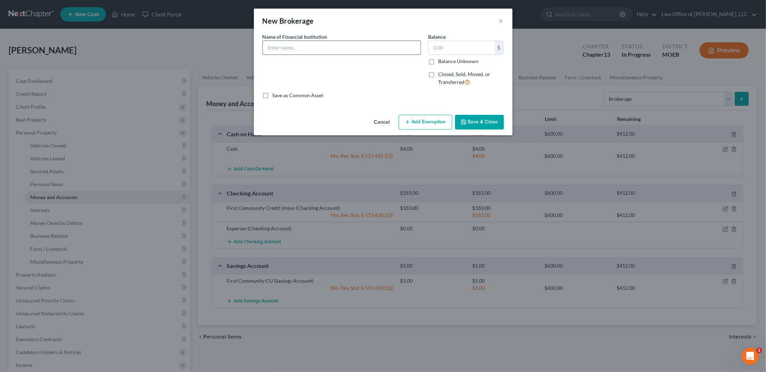
click at [307, 49] on input "text" at bounding box center [342, 48] width 158 height 14
type input "Acorn"
type input "500.00"
click at [419, 122] on button "Add Exemption" at bounding box center [425, 122] width 53 height 15
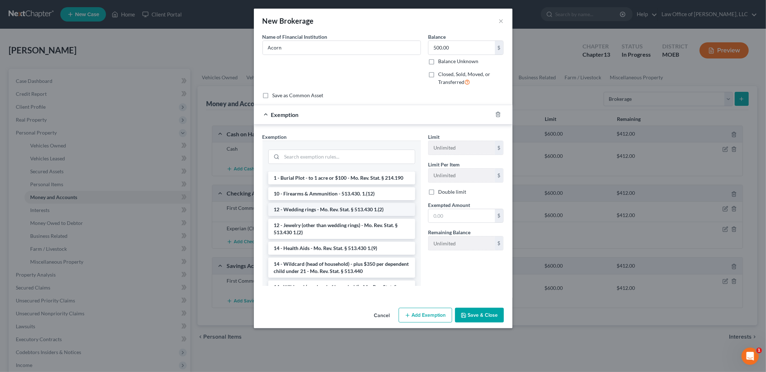
scroll to position [80, 0]
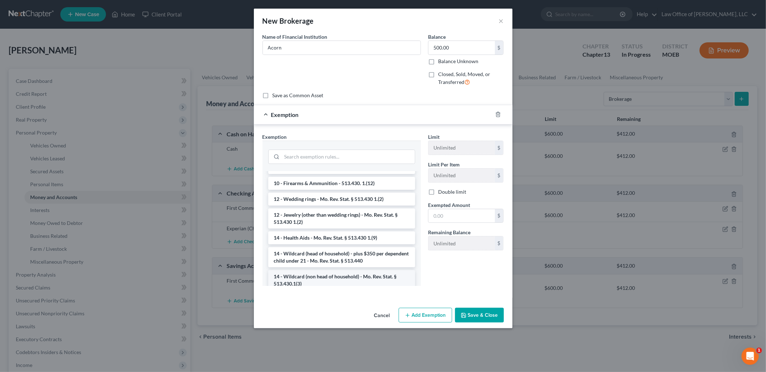
click at [343, 276] on li "14 - Wildcard (non head of household) - Mo. Rev. Stat. § 513.430.1(3)" at bounding box center [341, 280] width 147 height 20
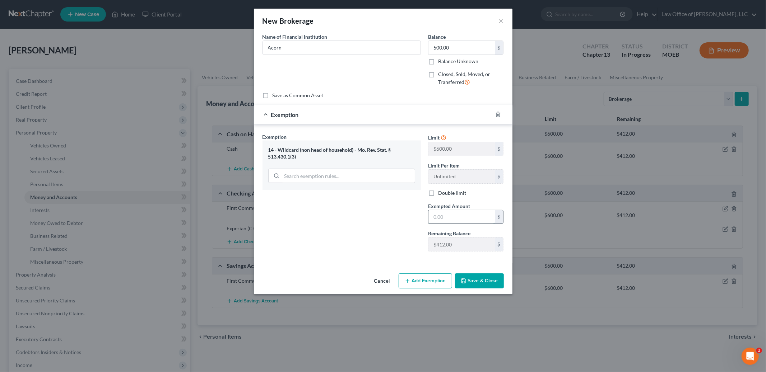
click at [453, 218] on input "text" at bounding box center [461, 217] width 66 height 14
type input "412.00"
click at [476, 285] on button "Save & Close" at bounding box center [479, 281] width 49 height 15
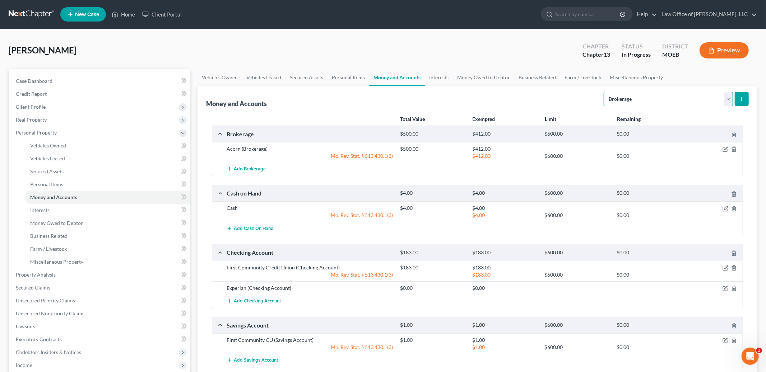
click at [692, 99] on select "Select Account Type Brokerage Cash on Hand Certificates of Deposit Checking Acc…" at bounding box center [668, 99] width 129 height 14
click at [439, 74] on link "Interests" at bounding box center [439, 77] width 28 height 17
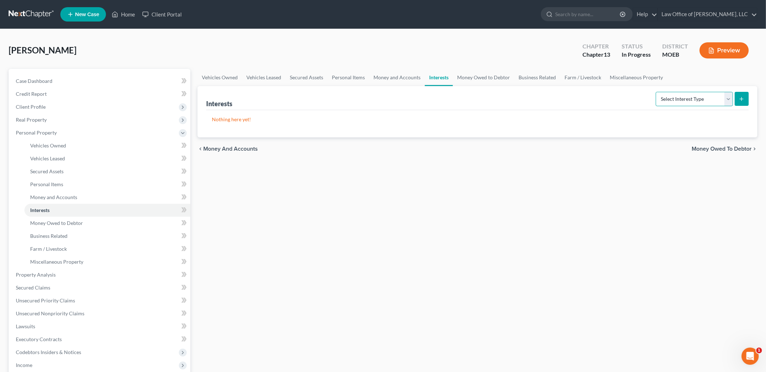
click at [690, 99] on select "Select Interest Type 401K Annuity Bond Education IRA Government Bond Government…" at bounding box center [694, 99] width 77 height 14
select select "401k"
click at [656, 92] on select "Select Interest Type 401K Annuity Bond Education IRA Government Bond Government…" at bounding box center [694, 99] width 77 height 14
click at [741, 102] on button "submit" at bounding box center [742, 99] width 14 height 14
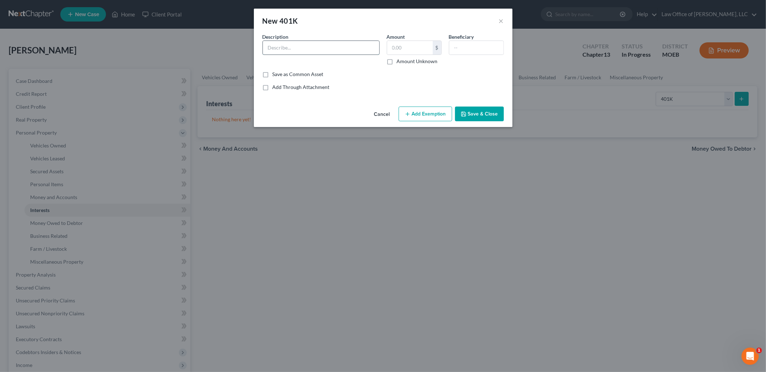
click at [327, 44] on input "text" at bounding box center [321, 48] width 116 height 14
type input "Fidelity IRA"
click at [413, 49] on input "text" at bounding box center [410, 48] width 46 height 14
type input "200.00"
click at [422, 111] on button "Add Exemption" at bounding box center [425, 114] width 53 height 15
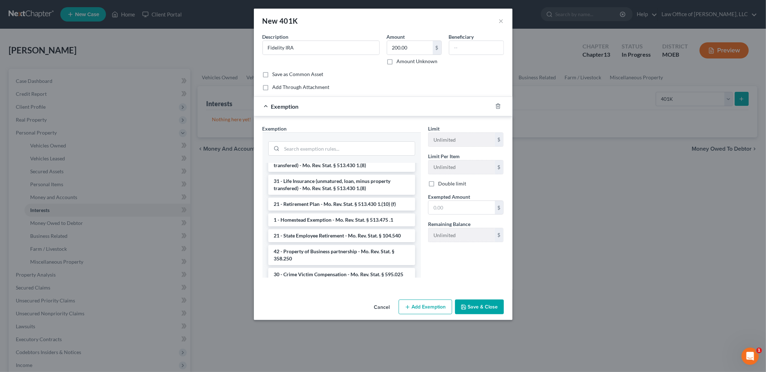
scroll to position [75, 0]
click at [355, 204] on li "21 - Retirement Plan - Mo. Rev. Stat. § 513.430 1.(10) (f)" at bounding box center [341, 203] width 147 height 13
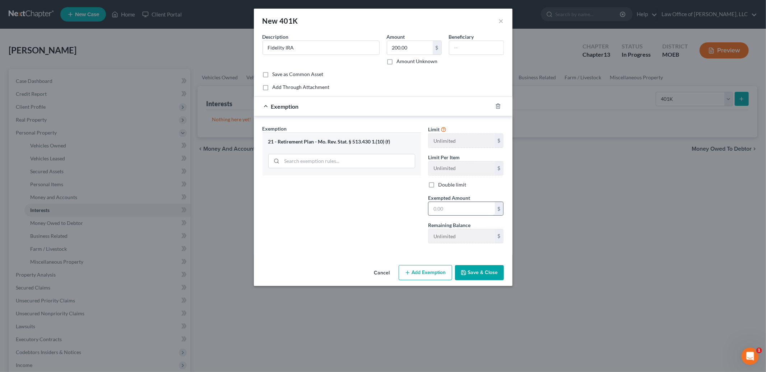
click at [451, 210] on input "text" at bounding box center [461, 209] width 66 height 14
type input "200.00"
click at [471, 269] on button "Save & Close" at bounding box center [479, 272] width 49 height 15
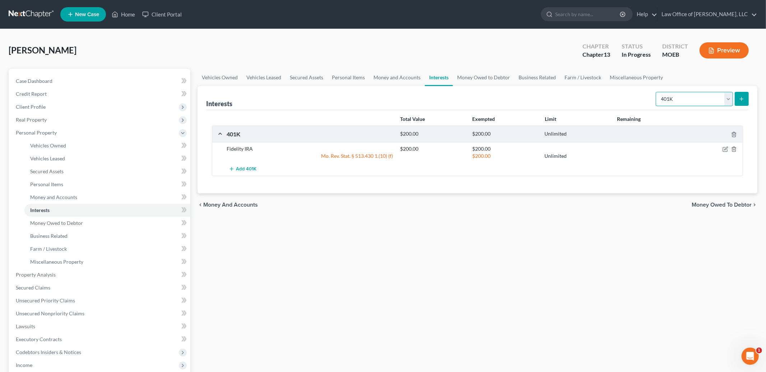
click at [678, 101] on select "Select Interest Type 401K Annuity Bond Education IRA Government Bond Government…" at bounding box center [694, 99] width 77 height 14
click at [476, 71] on link "Money Owed to Debtor" at bounding box center [483, 77] width 61 height 17
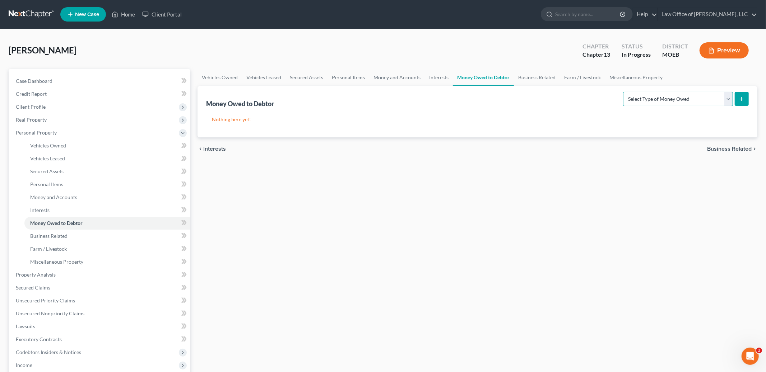
click at [655, 95] on select "Select Type of Money Owed Accounts Receivable Alimony Child Support Claims Agai…" at bounding box center [678, 99] width 110 height 14
click at [540, 78] on link "Business Related" at bounding box center [537, 77] width 46 height 17
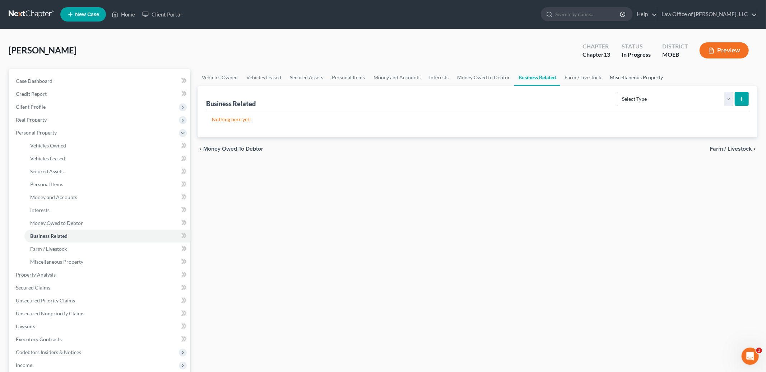
click at [642, 76] on link "Miscellaneous Property" at bounding box center [636, 77] width 62 height 17
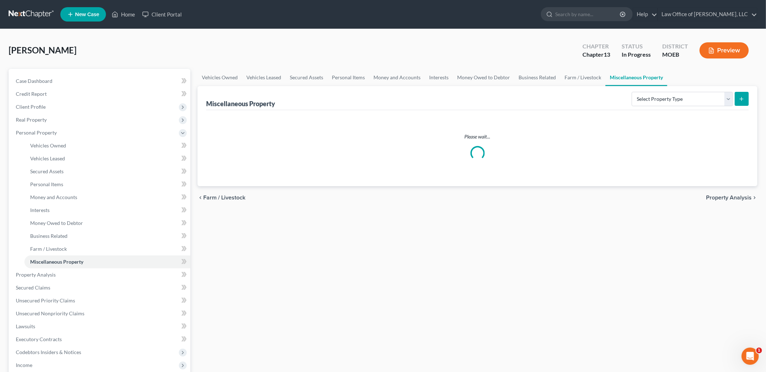
click at [642, 76] on link "Miscellaneous Property" at bounding box center [636, 77] width 62 height 17
click at [645, 95] on select "Select Property Type Assigned for Creditor Benefit Within 1 Year Holding for An…" at bounding box center [682, 99] width 101 height 14
click at [632, 92] on select "Select Property Type Assigned for Creditor Benefit Within 1 Year Holding for An…" at bounding box center [682, 99] width 101 height 14
click at [707, 97] on select "Select Property Type Assigned for Creditor Benefit Within 1 Year Holding for An…" at bounding box center [682, 99] width 101 height 14
select select "stored_within_1_year"
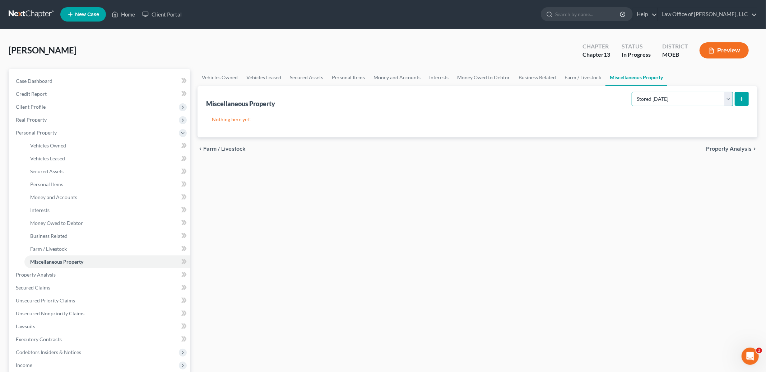
click at [632, 92] on select "Select Property Type Assigned for Creditor Benefit Within 1 Year Holding for An…" at bounding box center [682, 99] width 101 height 14
click at [739, 101] on icon "submit" at bounding box center [742, 99] width 6 height 6
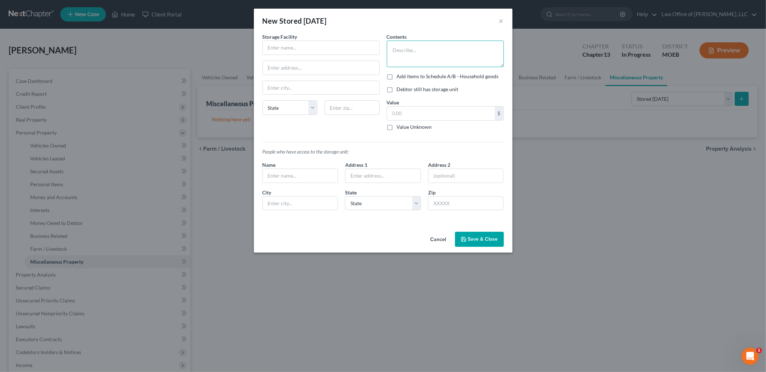
click at [419, 58] on textarea at bounding box center [445, 54] width 117 height 27
click at [446, 51] on textarea "Furniture and memo" at bounding box center [445, 54] width 117 height 27
click at [274, 46] on input "text" at bounding box center [321, 48] width 116 height 14
click at [456, 51] on textarea "Furniture and household" at bounding box center [445, 54] width 117 height 27
click at [449, 56] on textarea "Furniture and household. Value is included in items on Schedule A/B" at bounding box center [445, 54] width 117 height 27
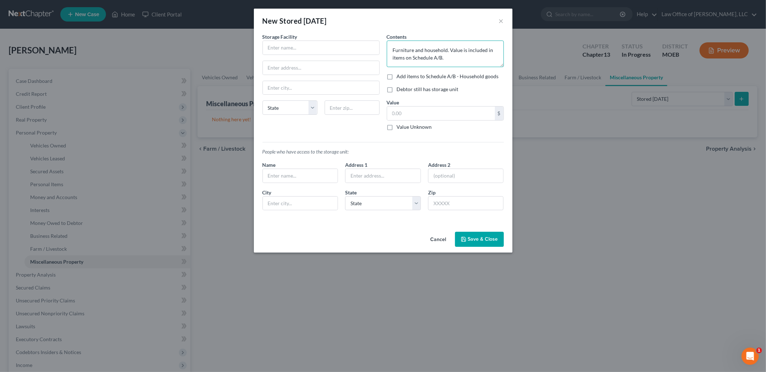
type textarea "Furniture and household. Value is included in items on Schedule A/B."
click at [364, 127] on div "Storage Facility State AL AK AR AZ CA CO CT DE DC FL GA GU HI ID IL IN IA KS KY…" at bounding box center [321, 84] width 124 height 103
click at [326, 48] on input "text" at bounding box center [321, 48] width 116 height 14
type input "A Storage In"
click at [467, 240] on button "Save & Close" at bounding box center [479, 239] width 49 height 15
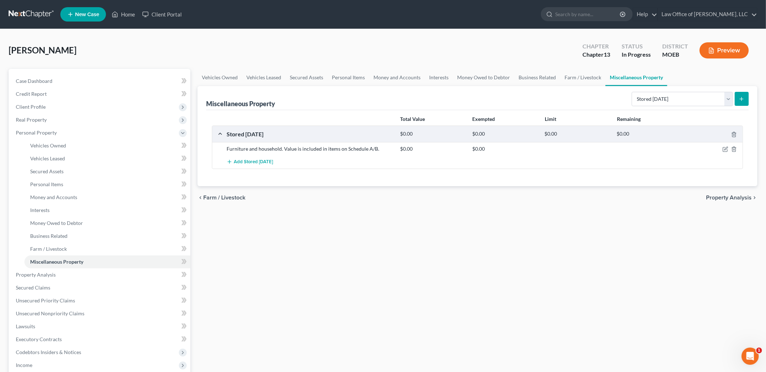
click at [727, 198] on span "Property Analysis" at bounding box center [729, 198] width 46 height 6
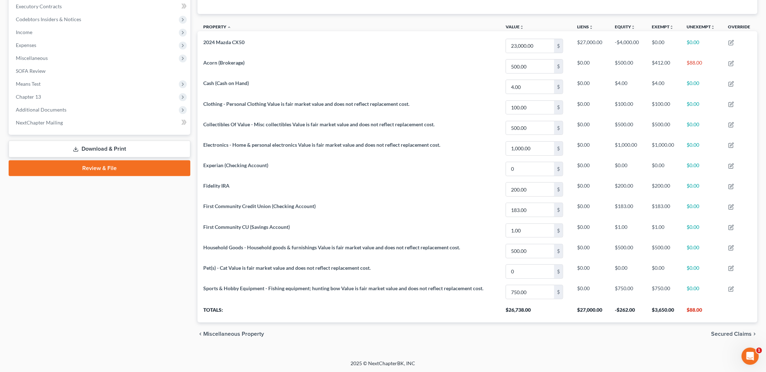
scroll to position [205, 0]
click at [716, 334] on span "Secured Claims" at bounding box center [731, 334] width 41 height 6
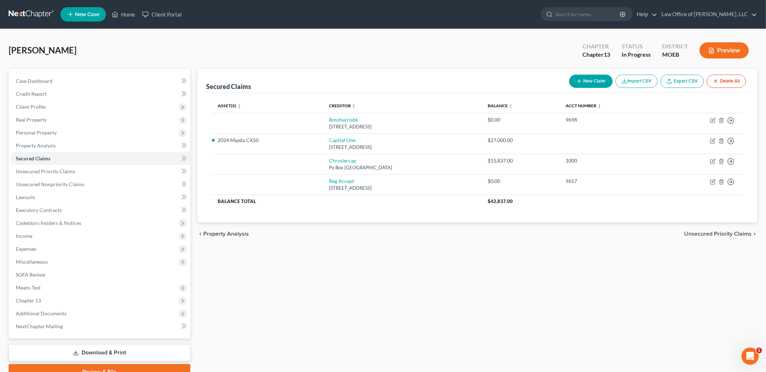
click at [217, 238] on div "chevron_left Property Analysis Unsecured Priority Claims chevron_right" at bounding box center [477, 234] width 560 height 23
click at [217, 234] on span "Property Analysis" at bounding box center [226, 234] width 46 height 6
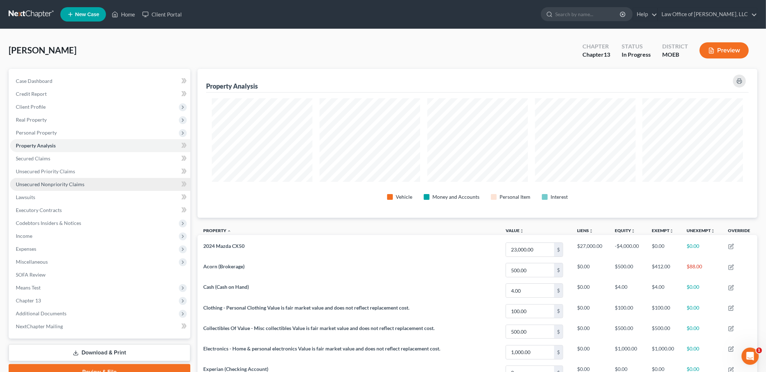
scroll to position [149, 559]
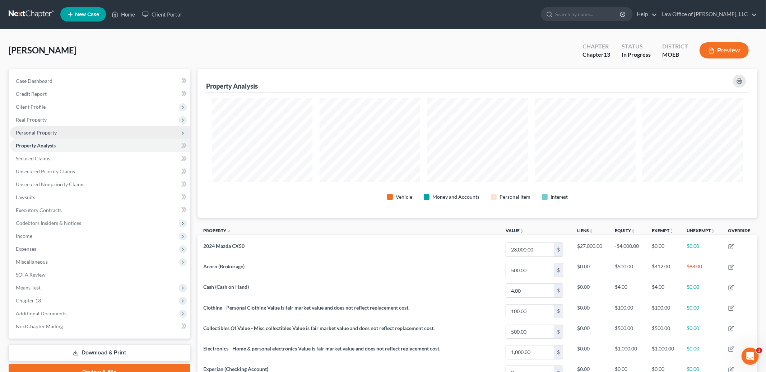
click at [67, 135] on span "Personal Property" at bounding box center [100, 132] width 180 height 13
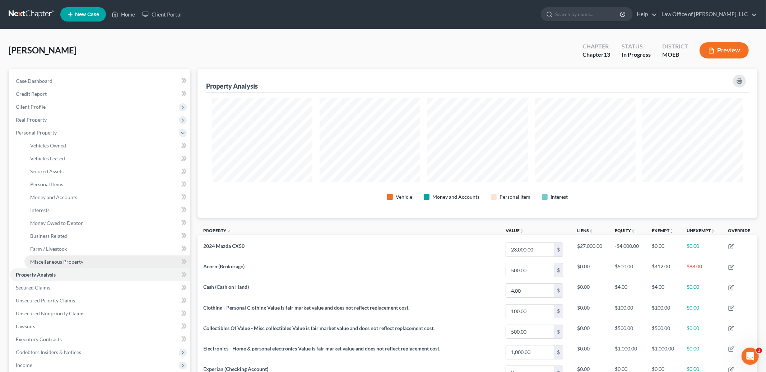
click at [72, 261] on span "Miscellaneous Property" at bounding box center [56, 262] width 53 height 6
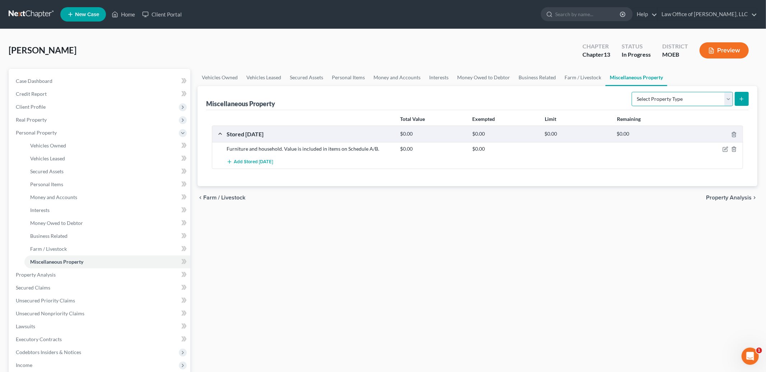
click at [669, 94] on select "Select Property Type Assigned for Creditor Benefit Within 1 Year Holding for An…" at bounding box center [682, 99] width 101 height 14
select select "transferred"
click at [632, 92] on select "Select Property Type Assigned for Creditor Benefit Within 1 Year Holding for An…" at bounding box center [682, 99] width 101 height 14
click at [740, 106] on form "Select Property Type Assigned for Creditor Benefit Within 1 Year Holding for An…" at bounding box center [690, 99] width 117 height 15
click at [739, 100] on icon "submit" at bounding box center [742, 99] width 6 height 6
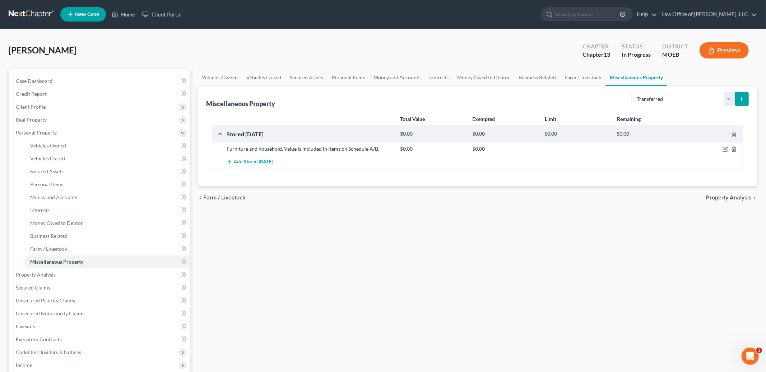
select select "Ordinary (within 2 years)"
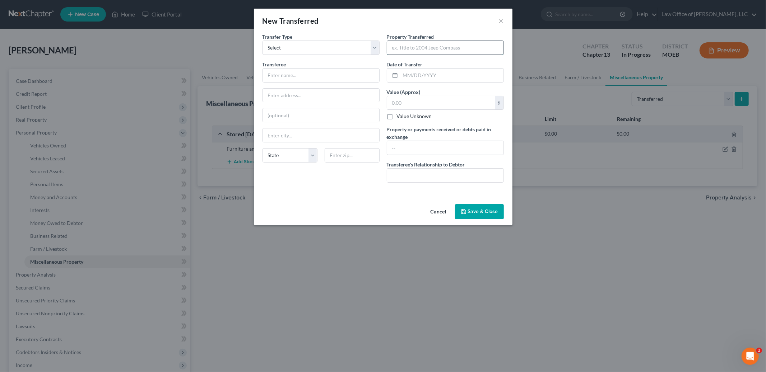
click at [415, 51] on input "text" at bounding box center [445, 48] width 116 height 14
click at [415, 47] on input "text" at bounding box center [445, 48] width 116 height 14
click at [407, 46] on input "text" at bounding box center [445, 48] width 116 height 14
click at [405, 47] on input "text" at bounding box center [445, 48] width 116 height 14
type input "2017 Ram 1500"
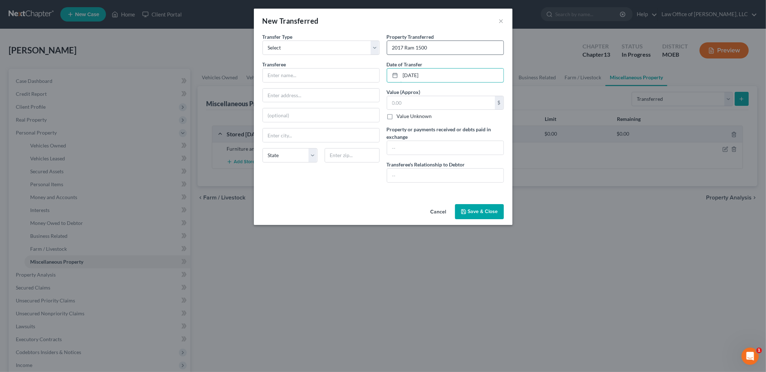
type input "04/01/2025"
click at [410, 103] on input "text" at bounding box center [441, 103] width 108 height 14
type input "15,000.00"
click at [414, 145] on input "text" at bounding box center [445, 148] width 116 height 14
type input "Chrysler Capital $11,600.00"
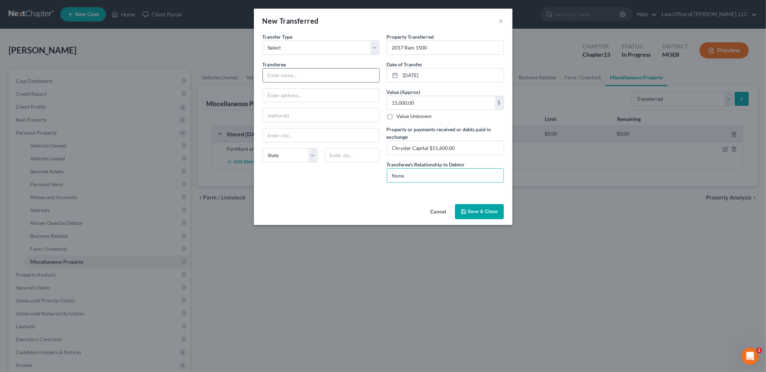
type input "None"
click at [296, 76] on input "text" at bounding box center [321, 76] width 116 height 14
type input "Bommarito Mazda"
click at [460, 214] on button "Save & Close" at bounding box center [479, 211] width 49 height 15
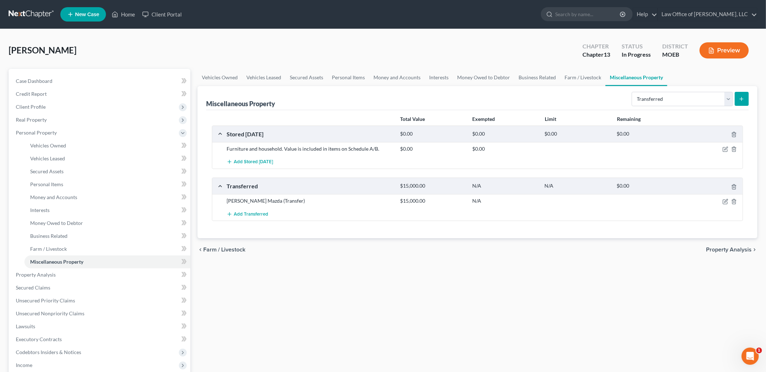
click at [720, 252] on span "Property Analysis" at bounding box center [729, 250] width 46 height 6
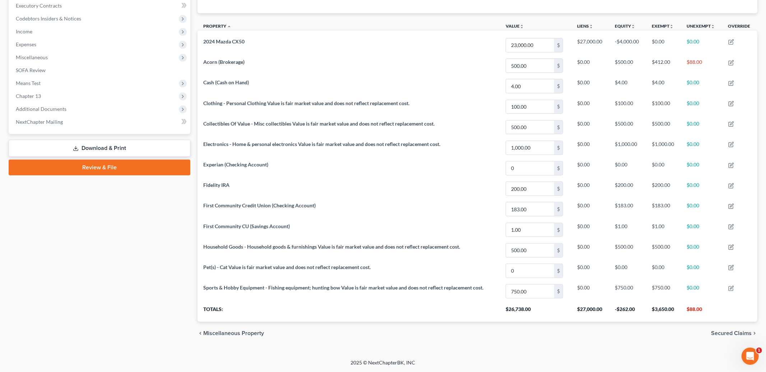
click at [721, 335] on span "Secured Claims" at bounding box center [731, 334] width 41 height 6
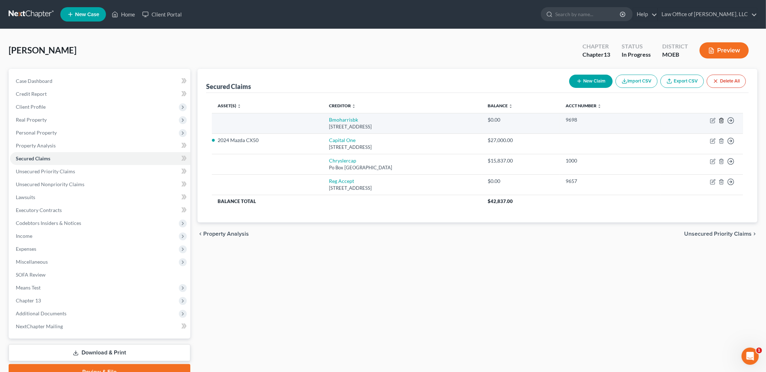
click at [720, 120] on icon "button" at bounding box center [721, 121] width 6 height 6
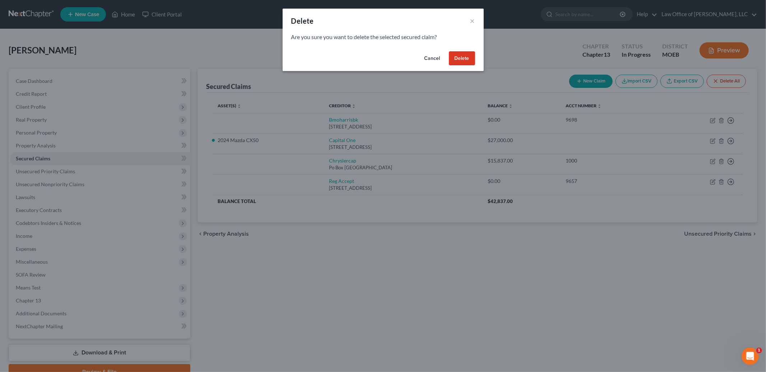
click at [456, 54] on button "Delete" at bounding box center [462, 58] width 26 height 14
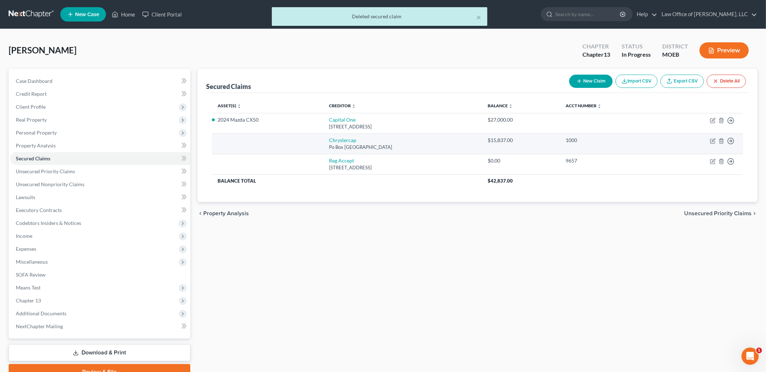
click at [644, 142] on div "1000" at bounding box center [609, 140] width 89 height 7
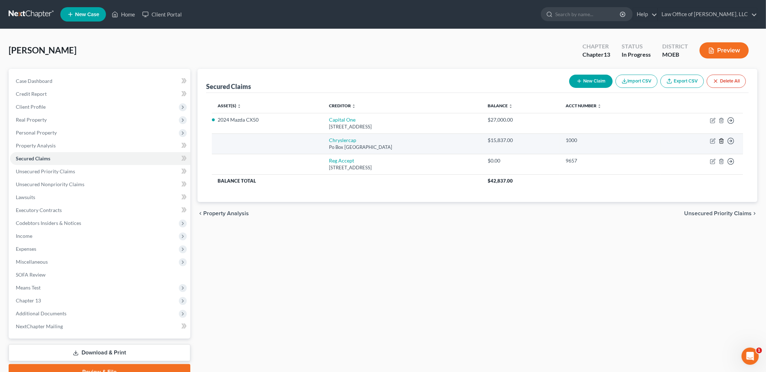
click at [721, 139] on icon "button" at bounding box center [721, 141] width 6 height 6
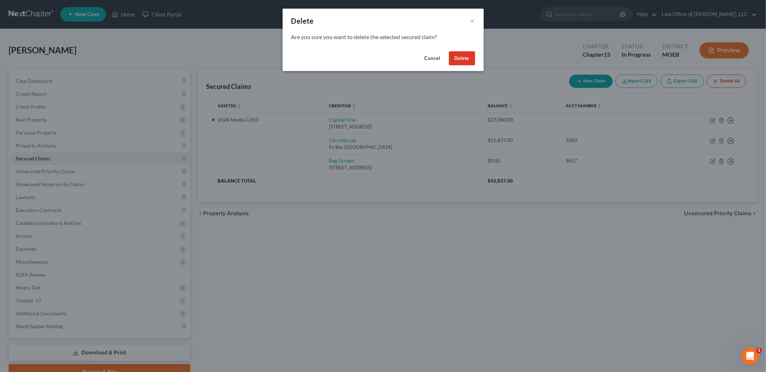
drag, startPoint x: 464, startPoint y: 57, endPoint x: 456, endPoint y: 54, distance: 9.1
click at [456, 54] on button "Delete" at bounding box center [462, 58] width 26 height 14
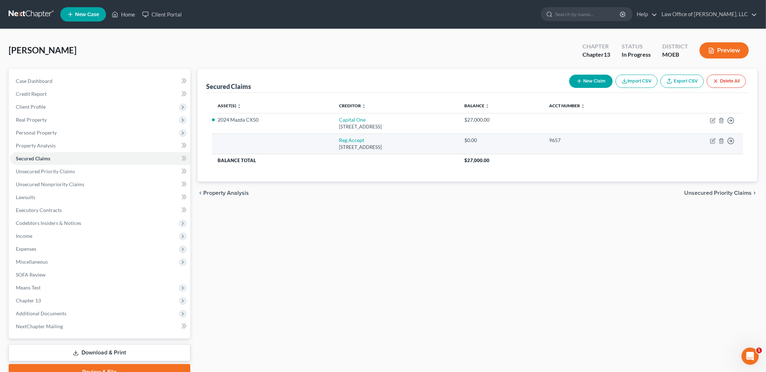
click at [635, 147] on td "9657" at bounding box center [599, 144] width 110 height 20
click at [638, 142] on div "9657" at bounding box center [598, 140] width 98 height 7
click at [723, 141] on icon "button" at bounding box center [721, 141] width 3 height 5
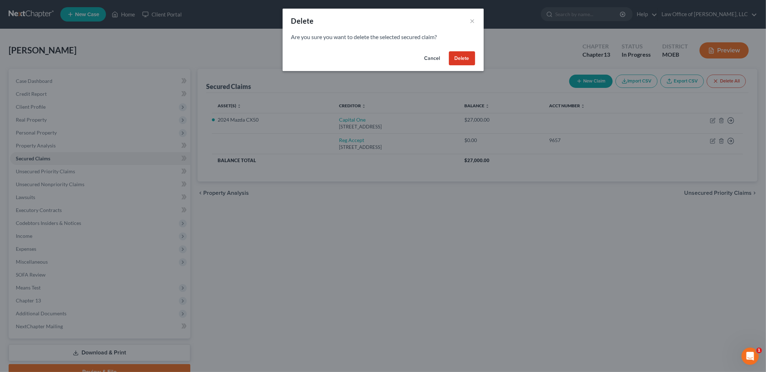
click at [453, 62] on button "Delete" at bounding box center [462, 58] width 26 height 14
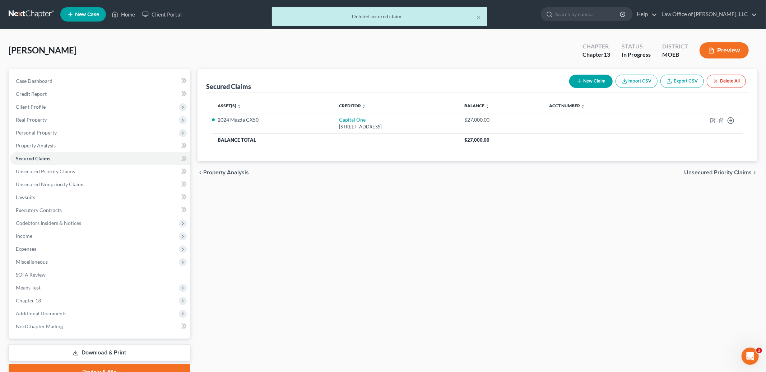
click at [728, 170] on span "Unsecured Priority Claims" at bounding box center [718, 173] width 68 height 6
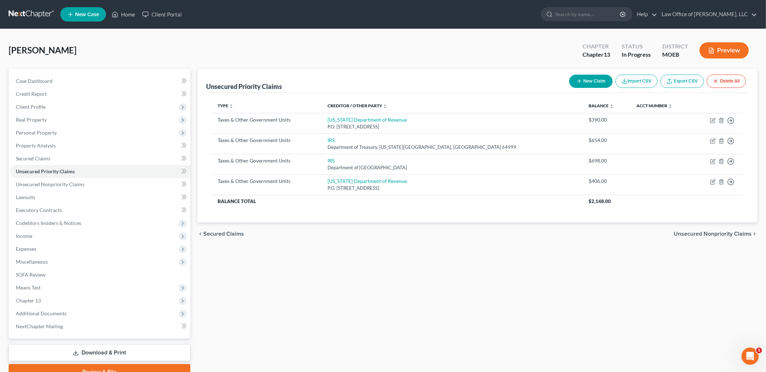
click at [700, 236] on span "Unsecured Nonpriority Claims" at bounding box center [713, 234] width 78 height 6
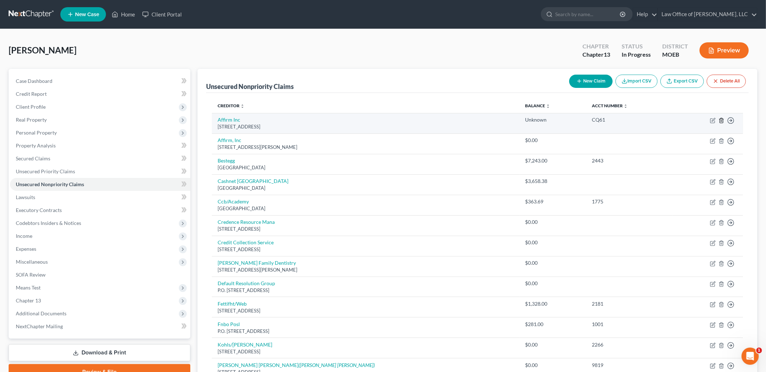
click at [720, 121] on icon "button" at bounding box center [721, 121] width 6 height 6
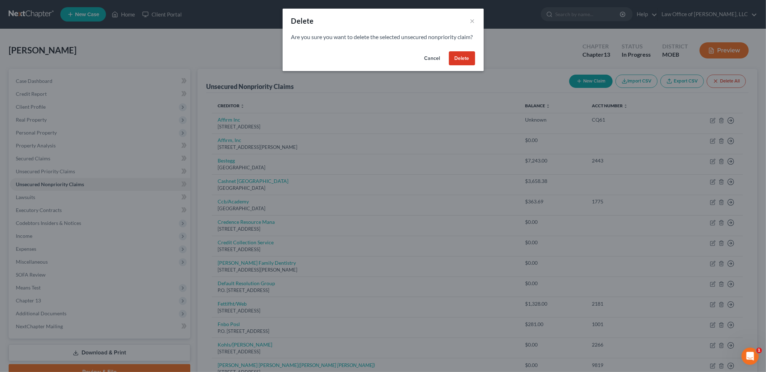
click at [453, 61] on button "Delete" at bounding box center [462, 58] width 26 height 14
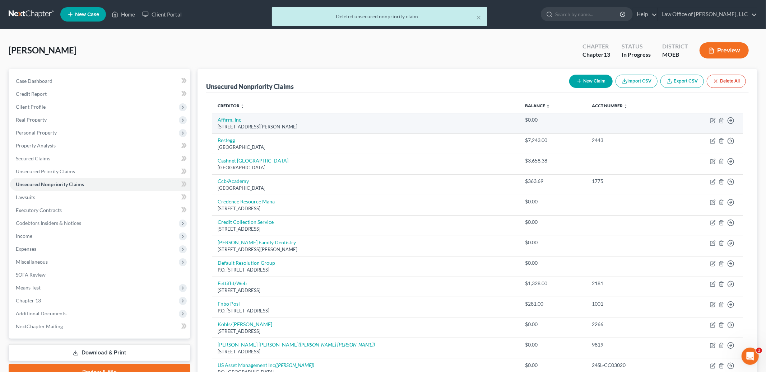
click at [226, 118] on link "Affirm, Inc" at bounding box center [230, 120] width 24 height 6
select select "39"
select select "0"
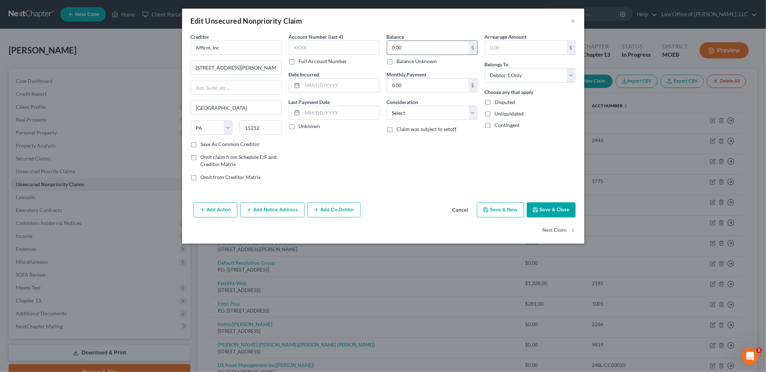
click at [428, 46] on input "0.00" at bounding box center [428, 48] width 82 height 14
click at [573, 20] on button "×" at bounding box center [573, 21] width 5 height 9
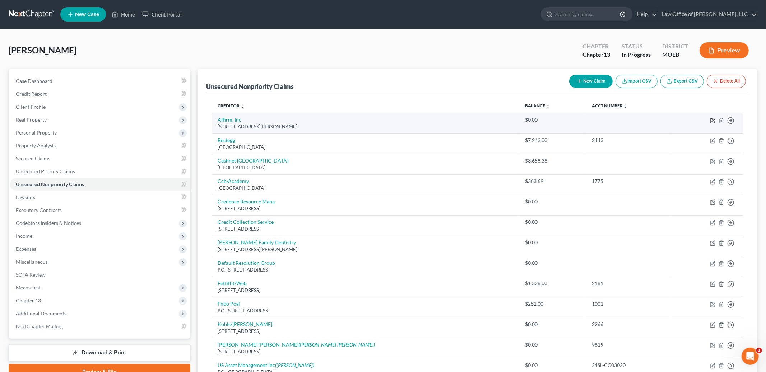
click at [713, 121] on icon "button" at bounding box center [713, 121] width 6 height 6
select select "39"
select select "0"
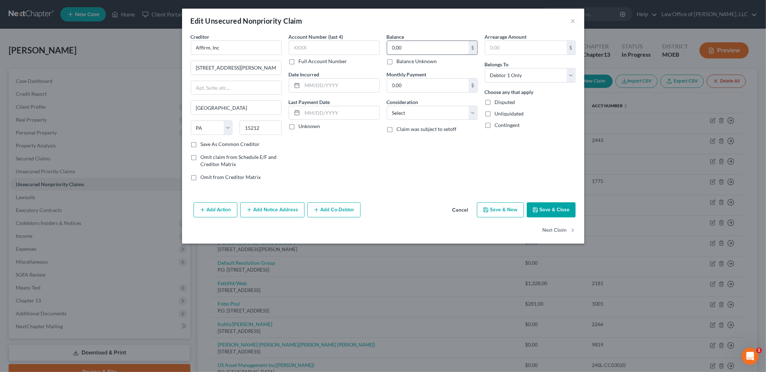
click at [435, 44] on input "0.00" at bounding box center [428, 48] width 82 height 14
type input "1,300.00"
click at [443, 115] on select "Select Cable / Satellite Services Collection Agency Credit Card Debt Debt Couns…" at bounding box center [432, 113] width 91 height 14
select select "10"
click at [387, 106] on select "Select Cable / Satellite Services Collection Agency Credit Card Debt Debt Couns…" at bounding box center [432, 113] width 91 height 14
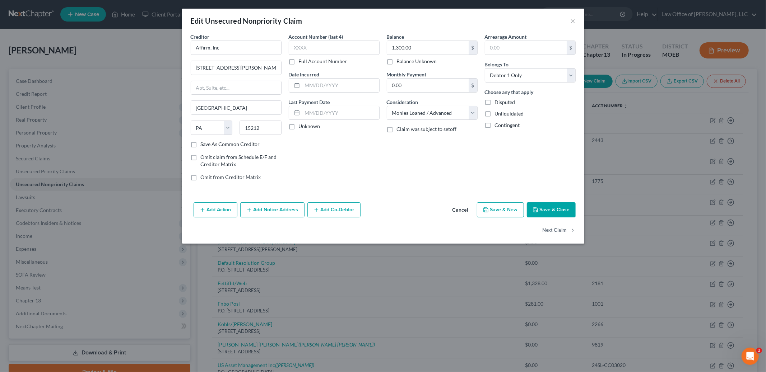
click at [539, 214] on button "Save & Close" at bounding box center [551, 210] width 49 height 15
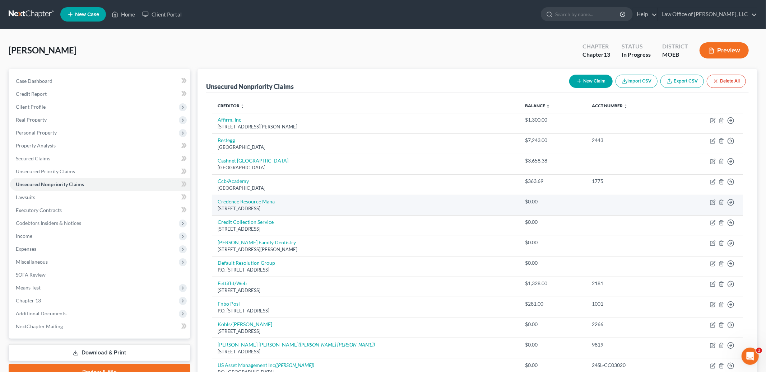
click at [717, 203] on td "Move to D Move to E Move to G Move to Notice Only" at bounding box center [707, 205] width 71 height 20
click at [708, 204] on td "Move to D Move to E Move to G Move to Notice Only" at bounding box center [707, 205] width 71 height 20
click at [712, 203] on icon "button" at bounding box center [713, 203] width 6 height 6
select select "45"
select select "0"
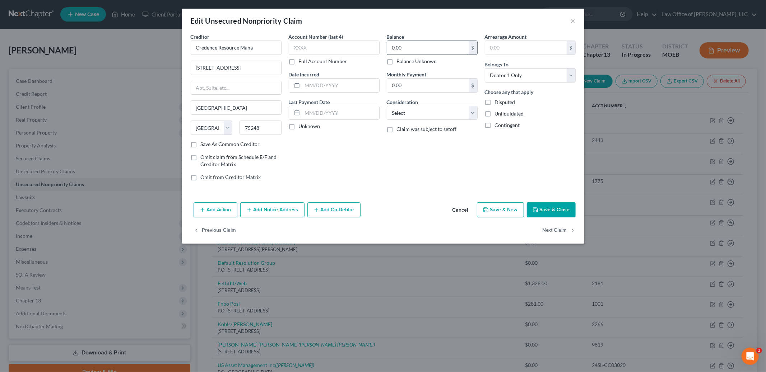
drag, startPoint x: 438, startPoint y: 45, endPoint x: 443, endPoint y: 45, distance: 4.7
type input "380.00"
click at [428, 116] on select "Select Cable / Satellite Services Collection Agency Credit Card Debt Debt Couns…" at bounding box center [432, 113] width 91 height 14
select select "1"
click at [387, 106] on select "Select Cable / Satellite Services Collection Agency Credit Card Debt Debt Couns…" at bounding box center [432, 113] width 91 height 14
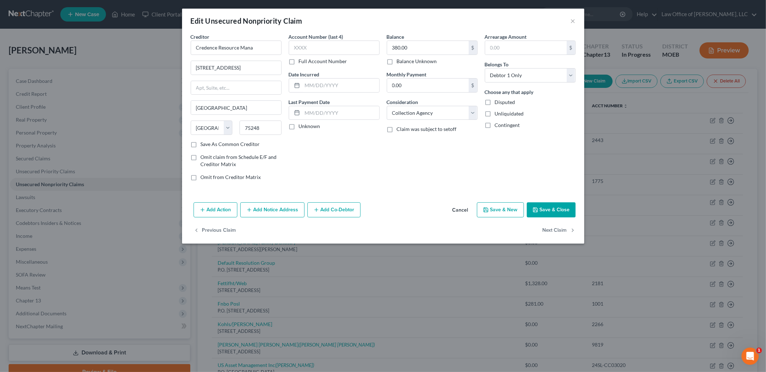
click at [543, 209] on button "Save & Close" at bounding box center [551, 210] width 49 height 15
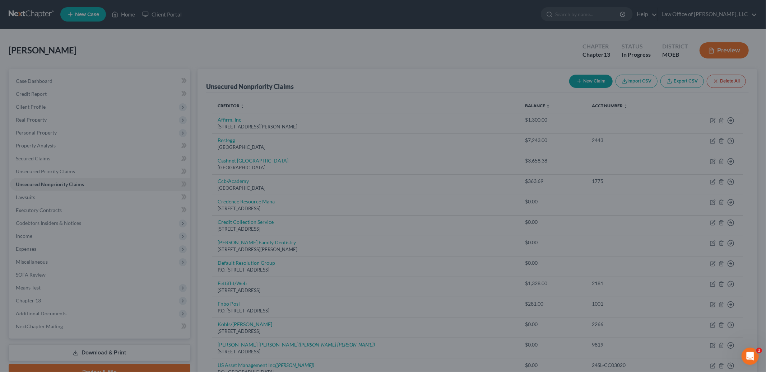
type input "0"
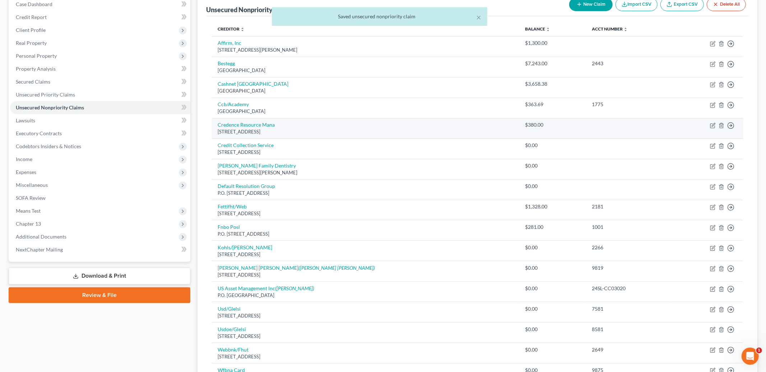
scroll to position [79, 0]
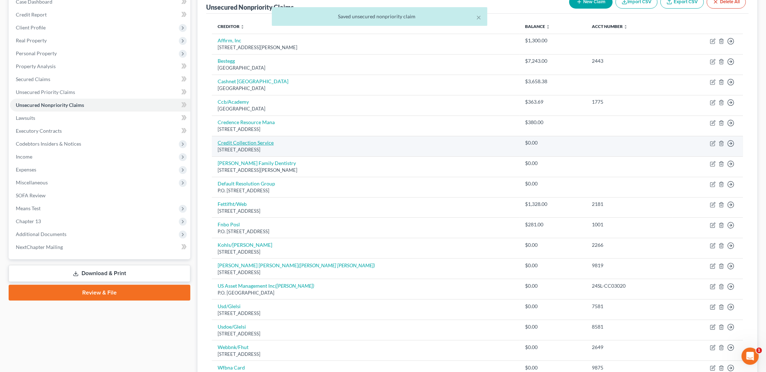
click at [250, 143] on link "Credit Collection Service" at bounding box center [246, 143] width 56 height 6
select select "22"
select select "0"
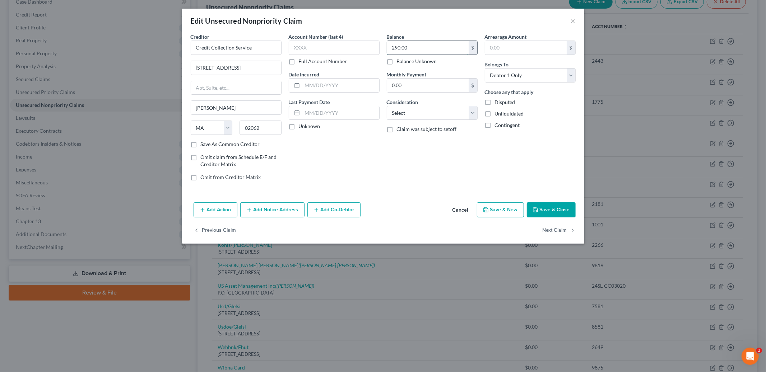
type input "290.00"
click at [414, 113] on select "Select Cable / Satellite Services Collection Agency Credit Card Debt Debt Couns…" at bounding box center [432, 113] width 91 height 14
select select "1"
click at [387, 106] on select "Select Cable / Satellite Services Collection Agency Credit Card Debt Debt Couns…" at bounding box center [432, 113] width 91 height 14
click at [537, 209] on icon "button" at bounding box center [535, 210] width 4 height 4
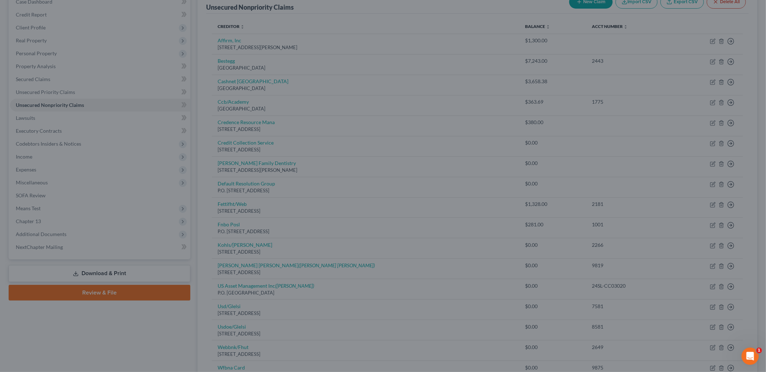
type input "0"
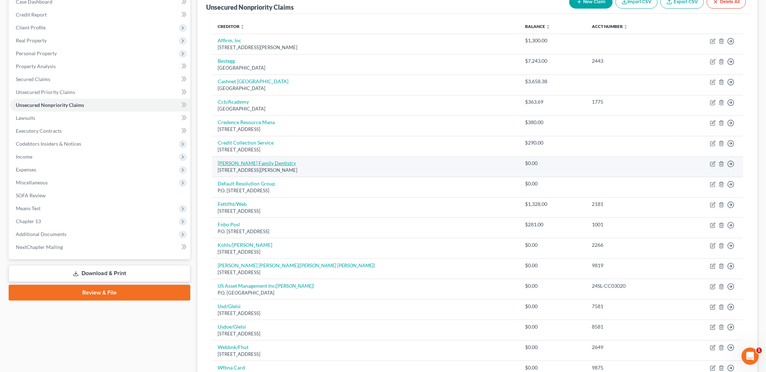
click at [247, 162] on link "[PERSON_NAME] Family Dentistry" at bounding box center [257, 163] width 78 height 6
select select "26"
select select "0"
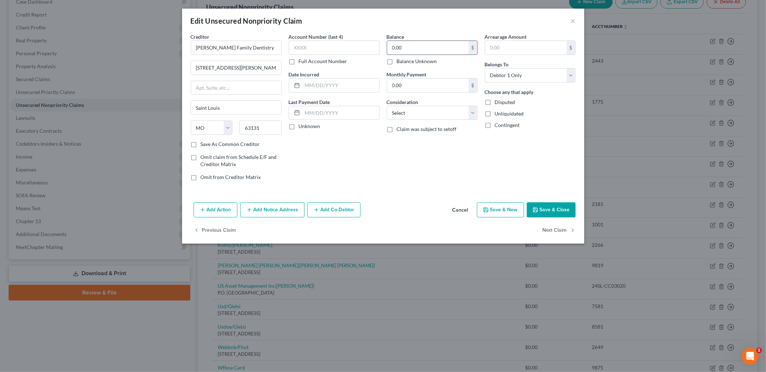
click at [410, 46] on input "0.00" at bounding box center [428, 48] width 82 height 14
type input "700.00"
click at [418, 104] on label "Consideration" at bounding box center [403, 102] width 32 height 8
click at [424, 115] on select "Select Cable / Satellite Services Collection Agency Credit Card Debt Debt Couns…" at bounding box center [432, 113] width 91 height 14
select select "9"
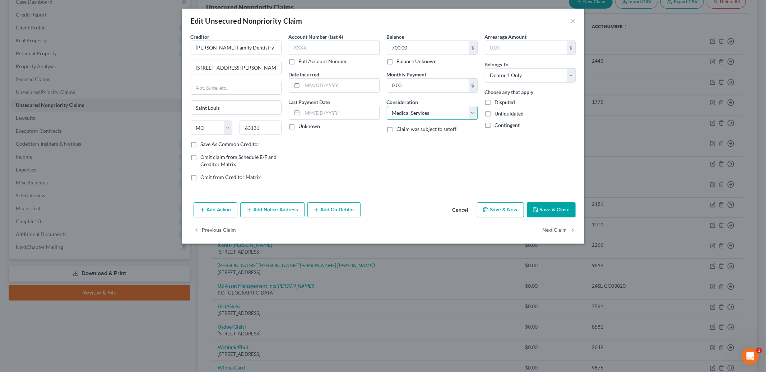
click at [387, 106] on select "Select Cable / Satellite Services Collection Agency Credit Card Debt Debt Couns…" at bounding box center [432, 113] width 91 height 14
click at [549, 213] on button "Save & Close" at bounding box center [551, 210] width 49 height 15
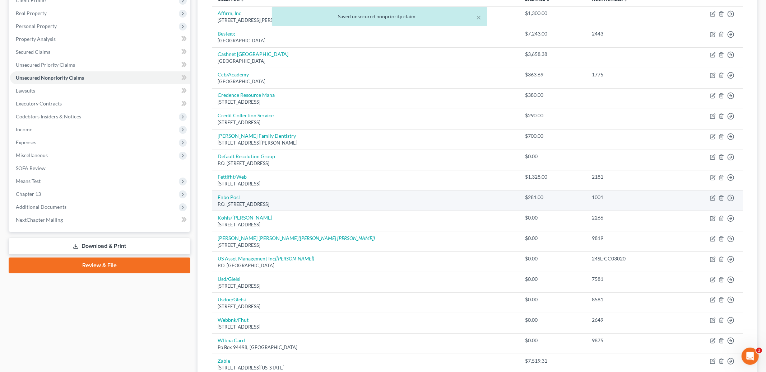
scroll to position [108, 0]
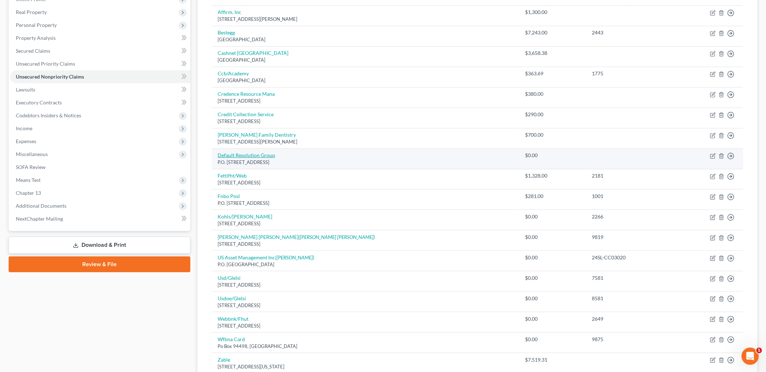
click at [265, 154] on link "Default Resolution Group" at bounding box center [246, 155] width 57 height 6
select select "45"
select select "0"
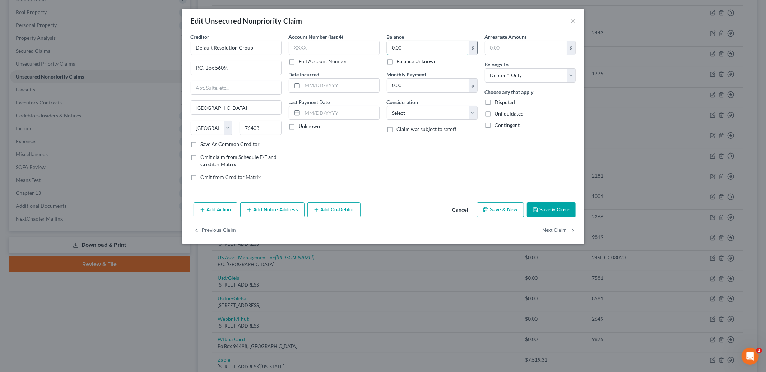
click at [451, 47] on input "0.00" at bounding box center [428, 48] width 82 height 14
type input "47,000.00"
click at [547, 211] on button "Save & Close" at bounding box center [551, 210] width 49 height 15
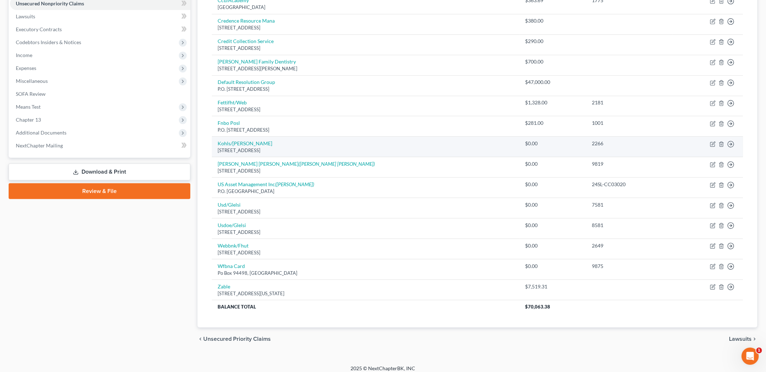
scroll to position [186, 0]
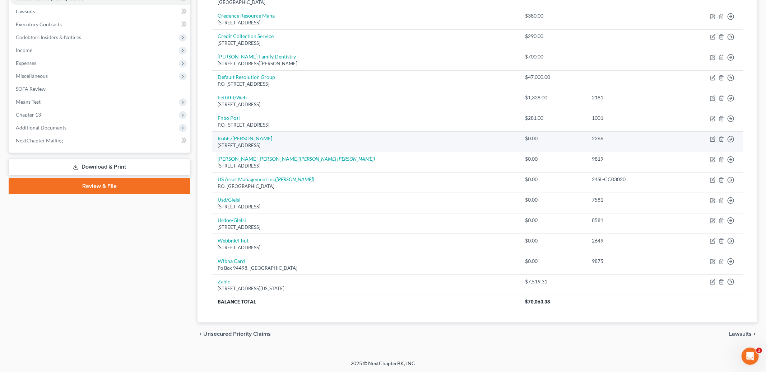
click at [371, 142] on div "Po Box 3115, Milwaukee, WI 53201" at bounding box center [366, 145] width 296 height 7
click at [721, 141] on icon "button" at bounding box center [721, 139] width 6 height 6
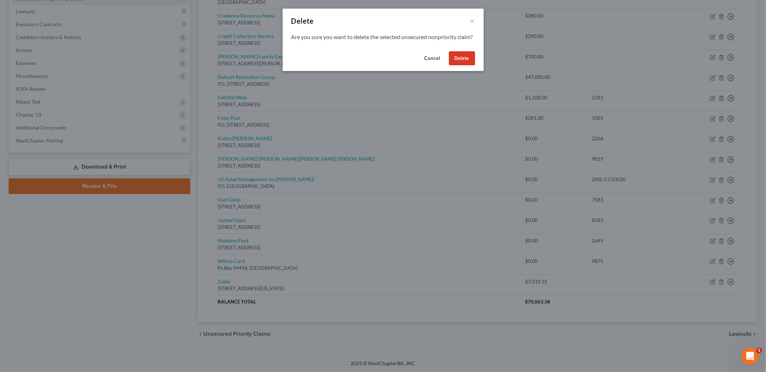
click at [451, 60] on button "Delete" at bounding box center [462, 58] width 26 height 14
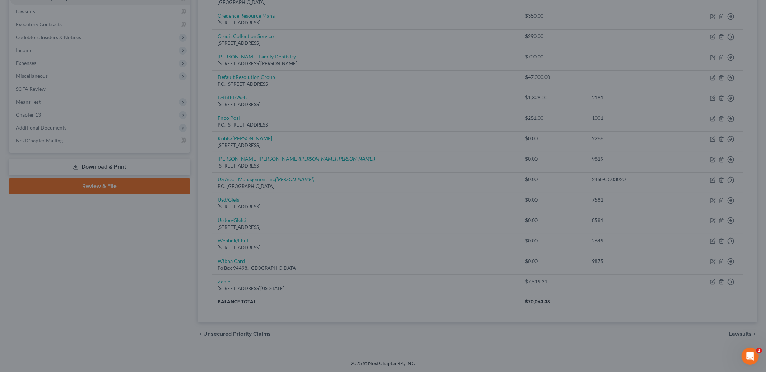
scroll to position [167, 0]
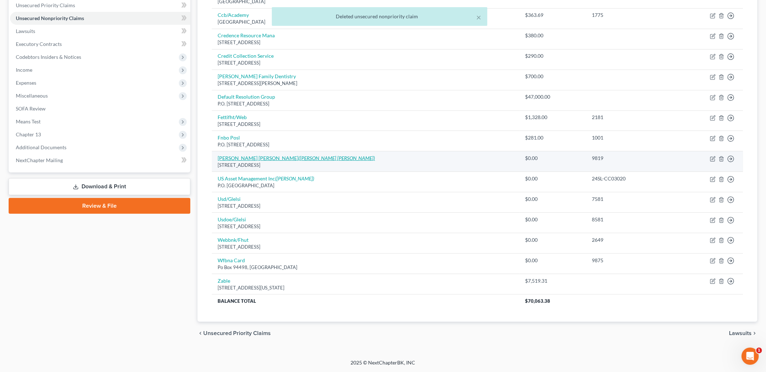
click at [298, 156] on icon "(Sallie Mae)" at bounding box center [336, 158] width 76 height 6
select select "7"
select select "17"
select select "0"
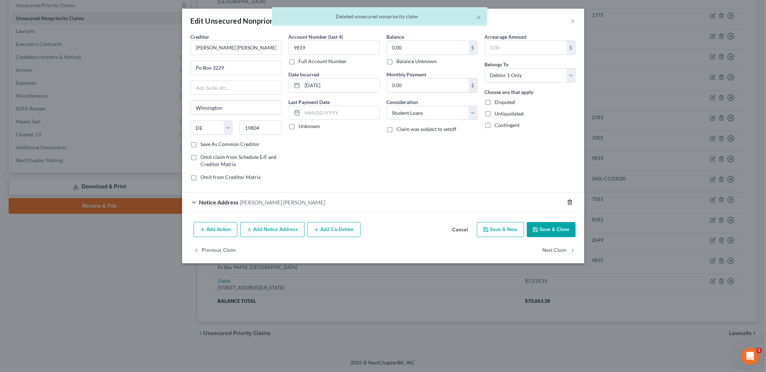
click at [568, 200] on icon "button" at bounding box center [569, 202] width 3 height 5
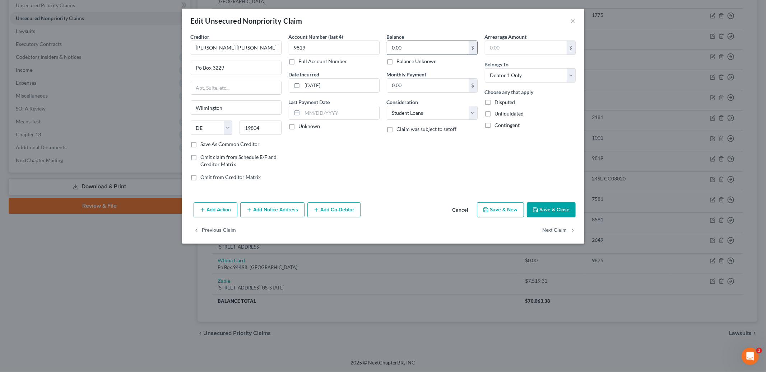
click at [413, 46] on input "0.00" at bounding box center [428, 48] width 82 height 14
type input "36,000.00"
click at [547, 210] on button "Save & Close" at bounding box center [551, 210] width 49 height 15
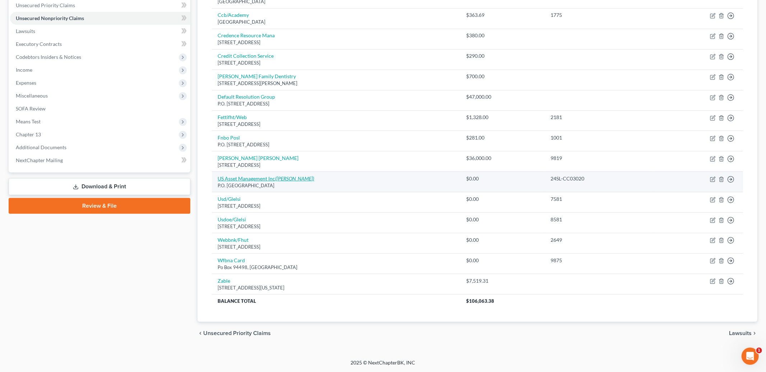
click at [283, 177] on icon "(Patrick Butler)" at bounding box center [294, 179] width 39 height 6
select select "22"
select select "0"
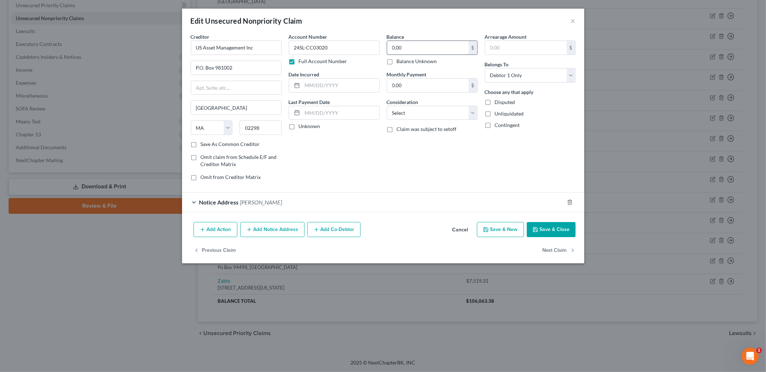
click at [415, 50] on input "0.00" at bounding box center [428, 48] width 82 height 14
type input "36,000.00"
click at [544, 235] on button "Save & Close" at bounding box center [551, 229] width 49 height 15
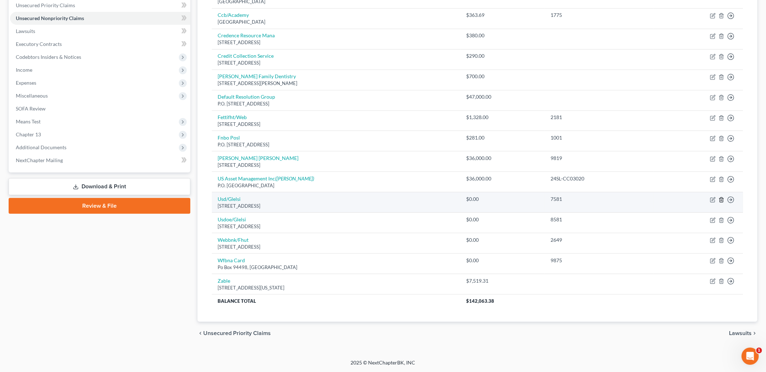
click at [722, 199] on icon "button" at bounding box center [721, 200] width 6 height 6
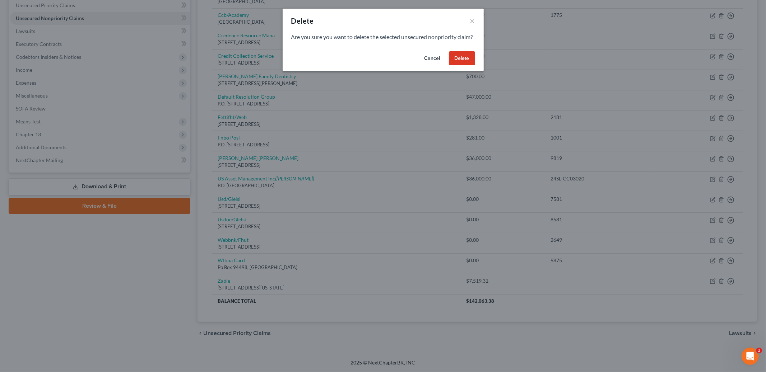
click at [460, 66] on button "Delete" at bounding box center [462, 58] width 26 height 14
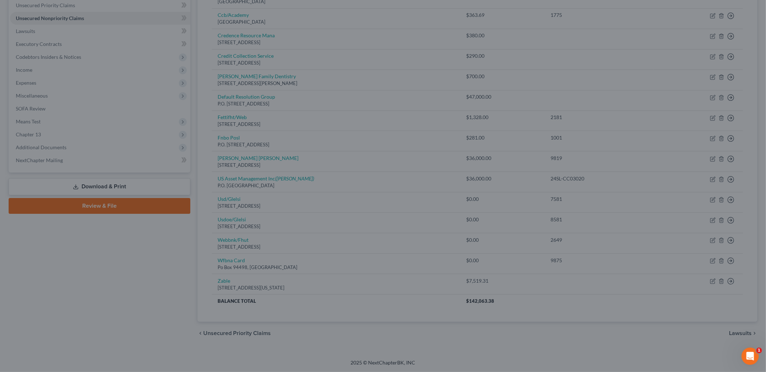
scroll to position [146, 0]
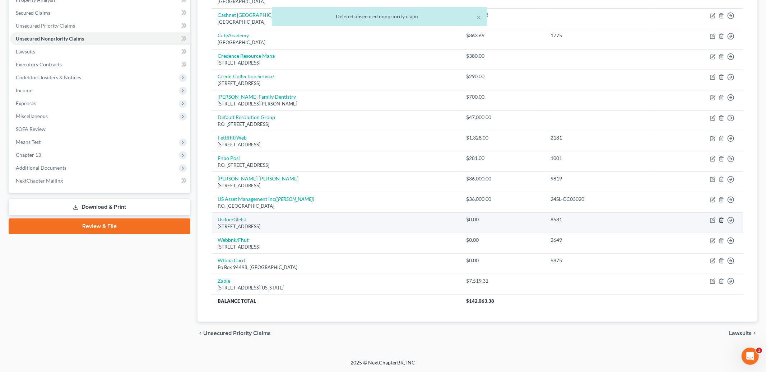
click at [720, 220] on icon "button" at bounding box center [721, 220] width 3 height 5
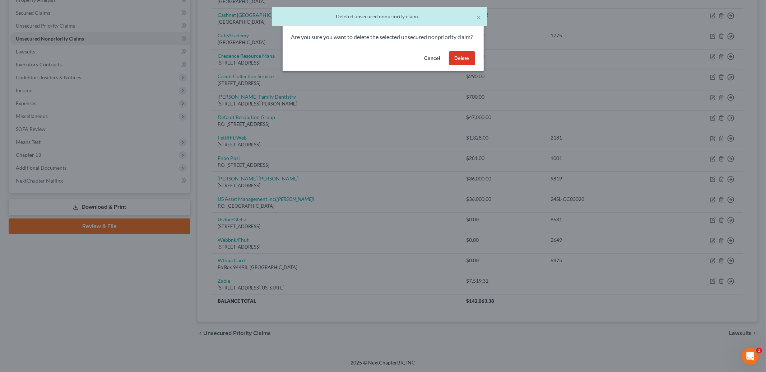
click at [462, 66] on button "Delete" at bounding box center [462, 58] width 26 height 14
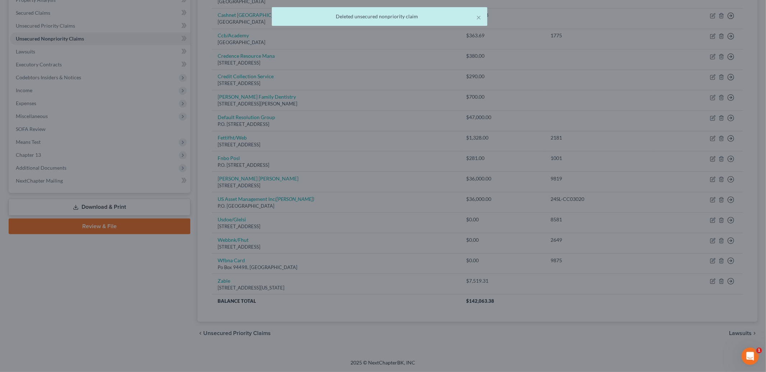
scroll to position [126, 0]
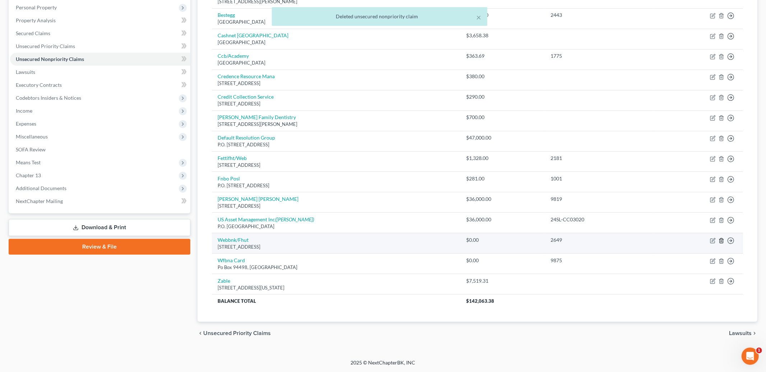
click at [722, 241] on icon "button" at bounding box center [721, 241] width 6 height 6
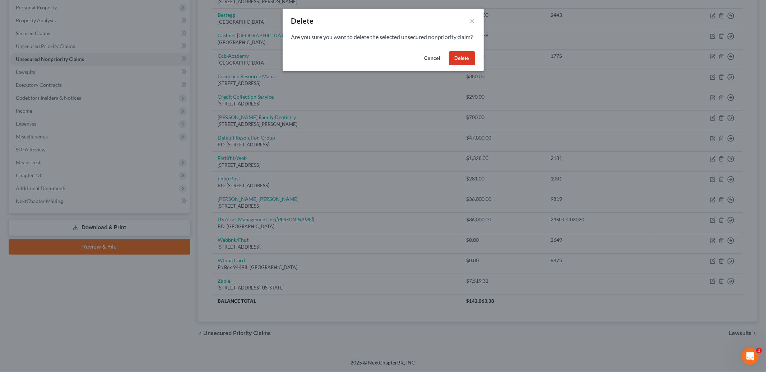
click at [464, 66] on button "Delete" at bounding box center [462, 58] width 26 height 14
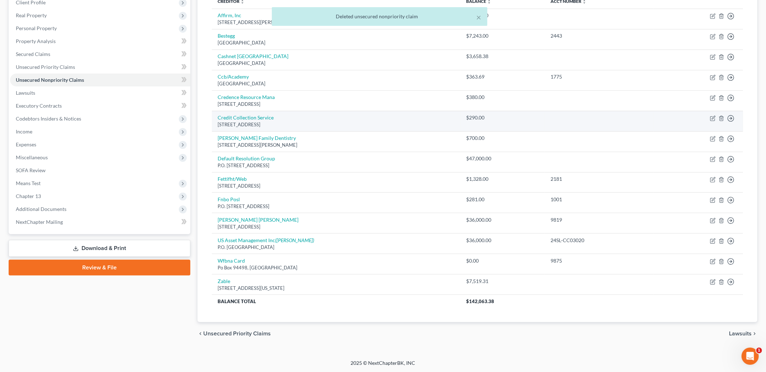
scroll to position [105, 0]
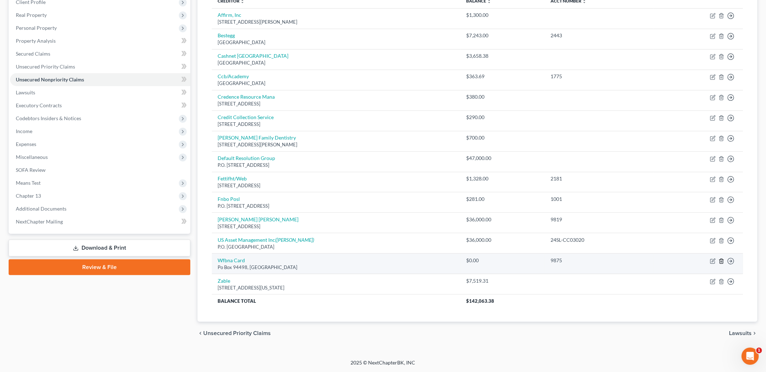
click at [720, 262] on icon "button" at bounding box center [721, 262] width 6 height 6
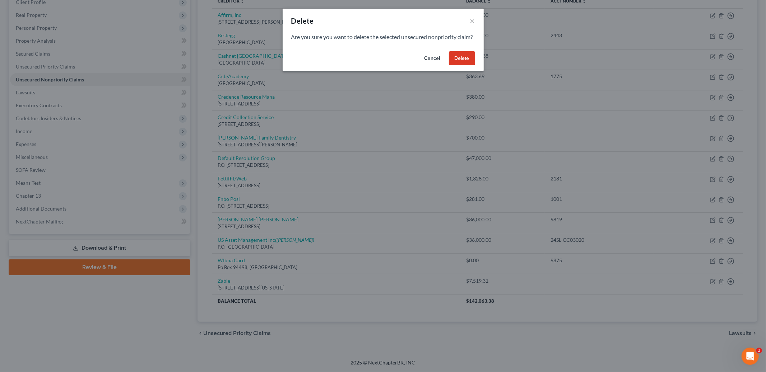
click at [470, 66] on button "Delete" at bounding box center [462, 58] width 26 height 14
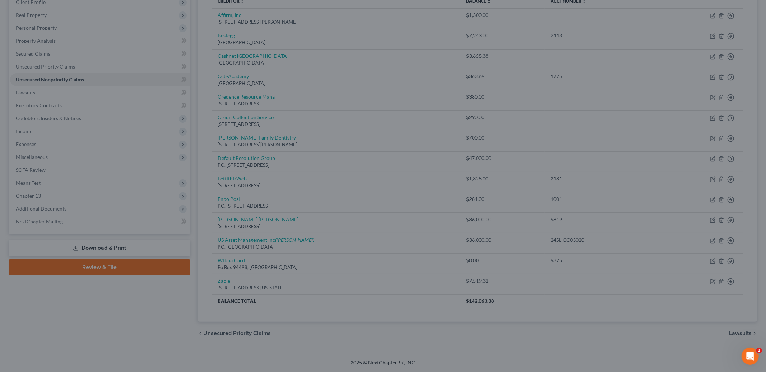
scroll to position [84, 0]
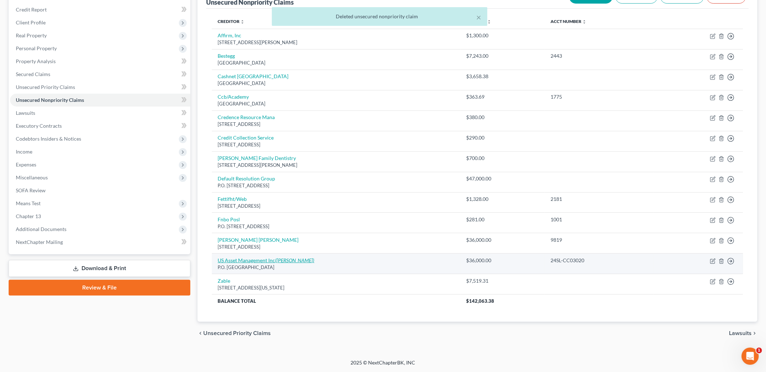
click at [235, 260] on link "US Asset Management Inc (Patrick Butler)" at bounding box center [266, 260] width 97 height 6
select select "22"
select select "0"
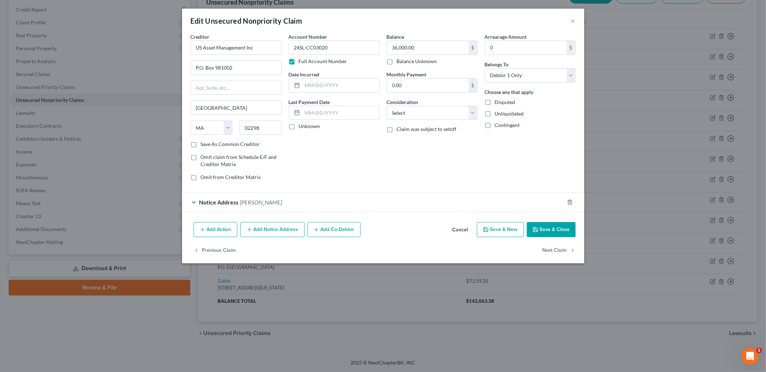
click at [278, 233] on button "Add Notice Address" at bounding box center [272, 229] width 64 height 15
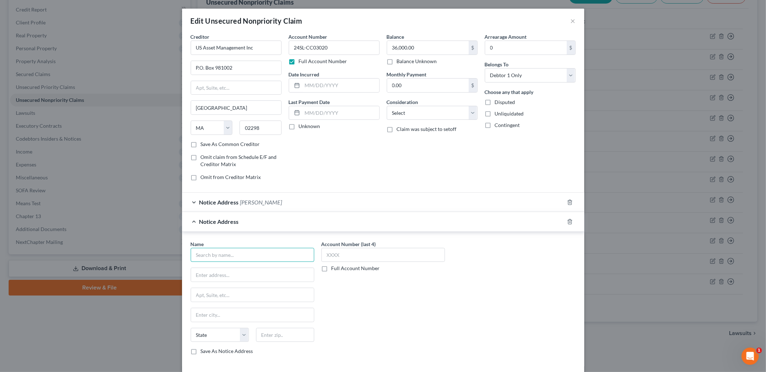
click at [211, 257] on input "text" at bounding box center [253, 255] width 124 height 14
type input "Sallie Mae"
click at [249, 275] on input "text" at bounding box center [252, 275] width 123 height 14
type input "P.O Box 3319"
type input "19804"
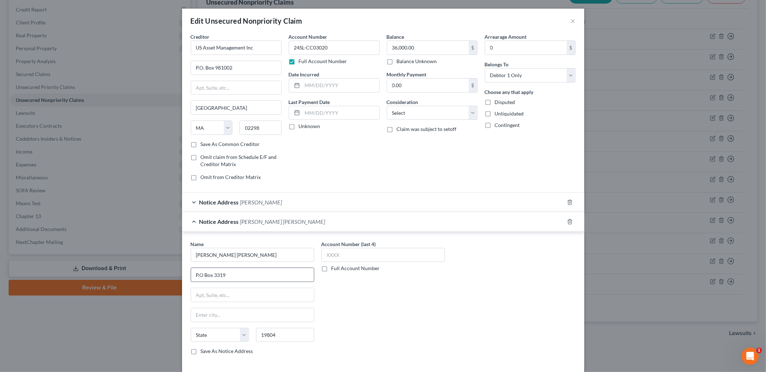
type input "Wilmington"
select select "7"
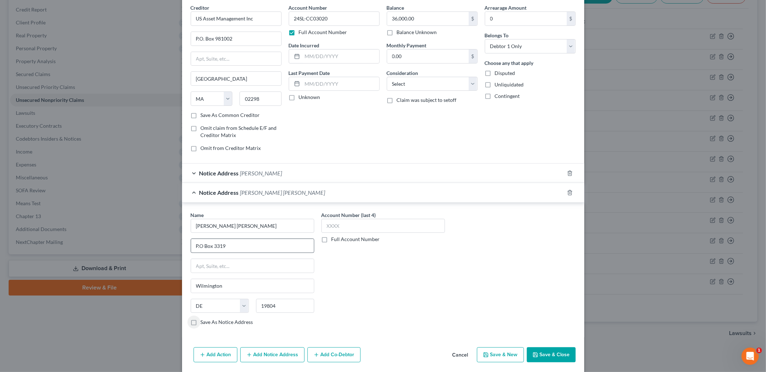
scroll to position [55, 0]
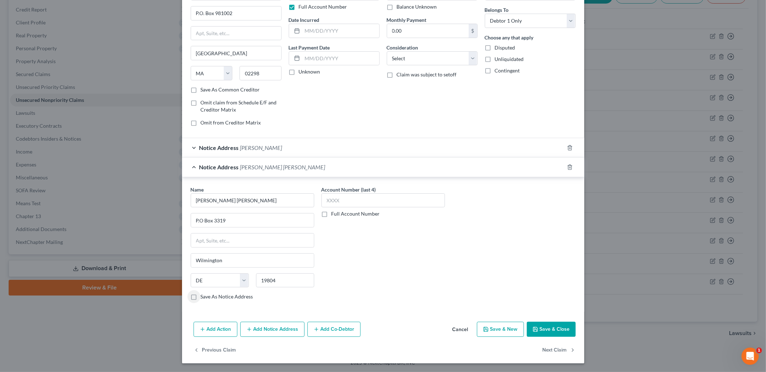
click at [544, 329] on button "Save & Close" at bounding box center [551, 329] width 49 height 15
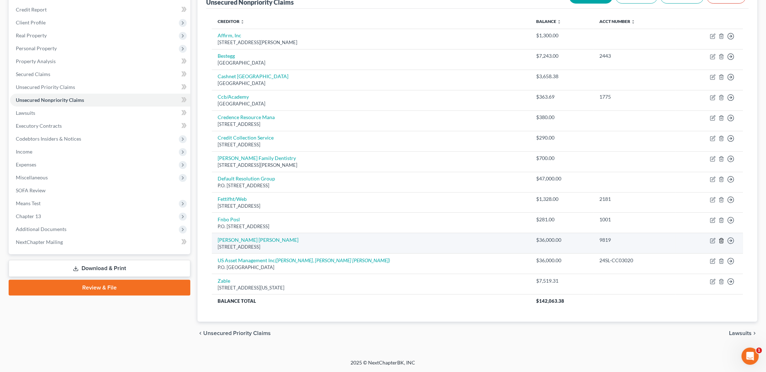
click at [721, 241] on icon "button" at bounding box center [721, 241] width 6 height 6
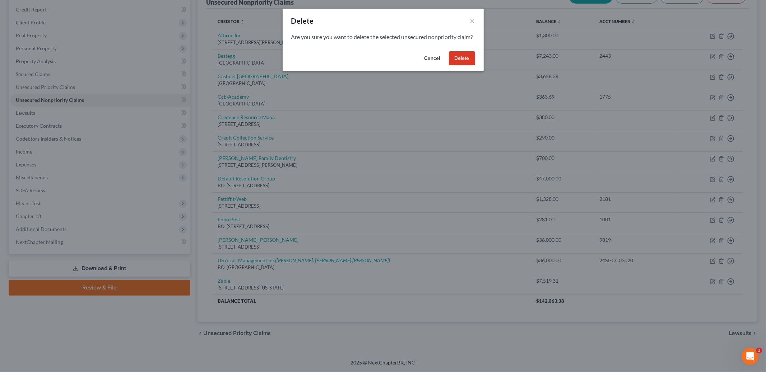
click at [462, 71] on div "Cancel Delete" at bounding box center [383, 59] width 201 height 23
click at [458, 66] on button "Delete" at bounding box center [462, 58] width 26 height 14
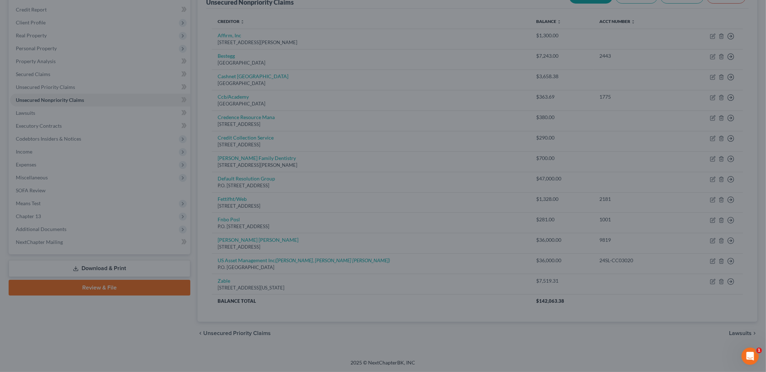
scroll to position [64, 0]
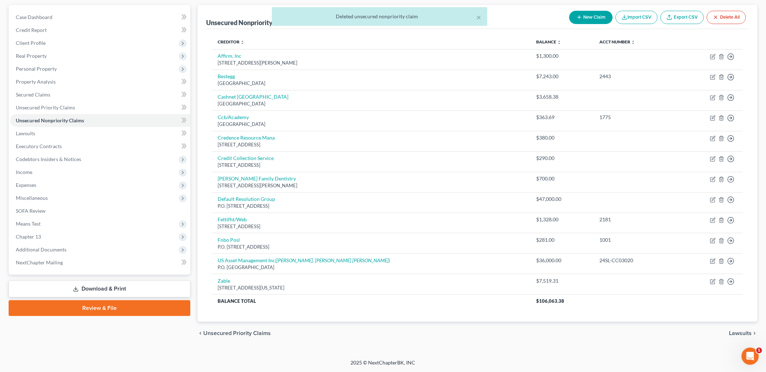
click at [738, 331] on span "Lawsuits" at bounding box center [740, 334] width 23 height 6
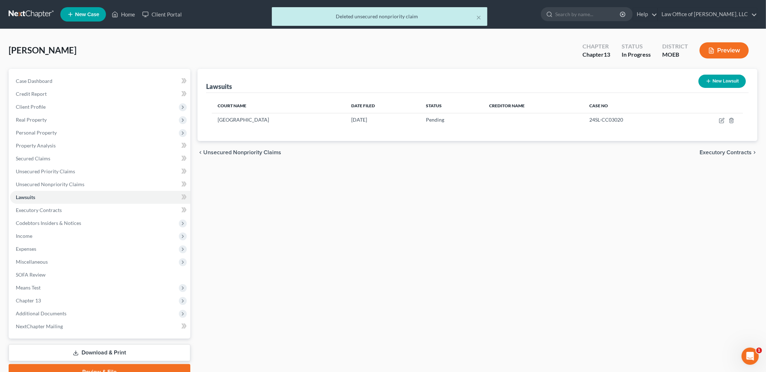
click at [712, 153] on span "Executory Contracts" at bounding box center [725, 153] width 52 height 6
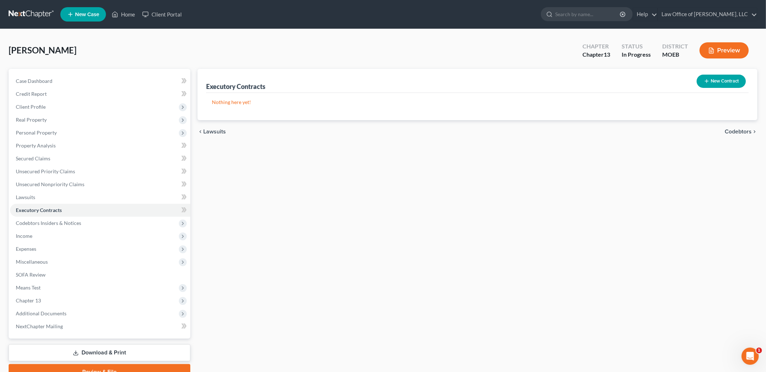
click at [739, 131] on span "Codebtors" at bounding box center [738, 132] width 27 height 6
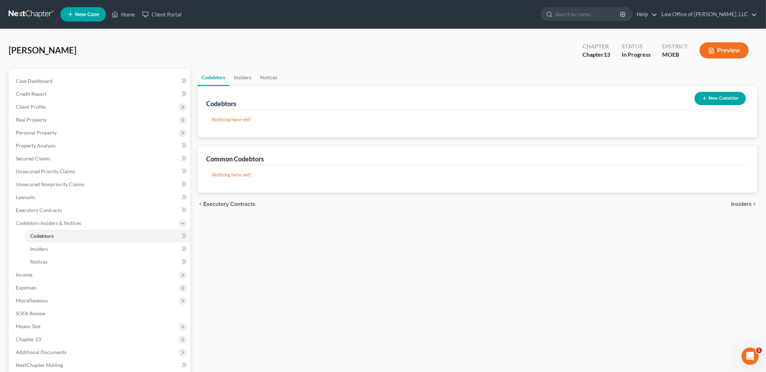
click at [736, 204] on span "Insiders" at bounding box center [741, 204] width 20 height 6
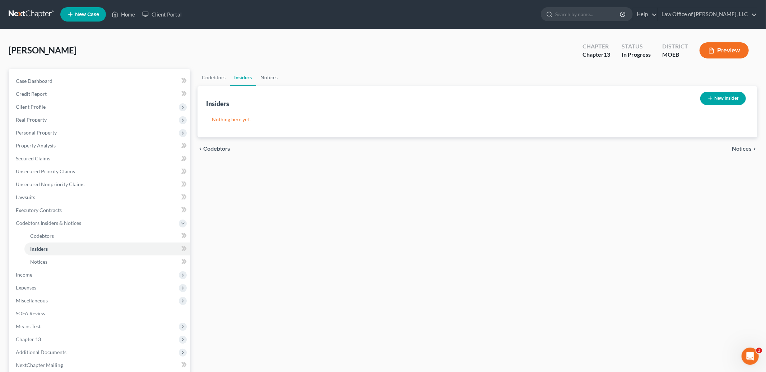
click at [740, 148] on span "Notices" at bounding box center [742, 149] width 20 height 6
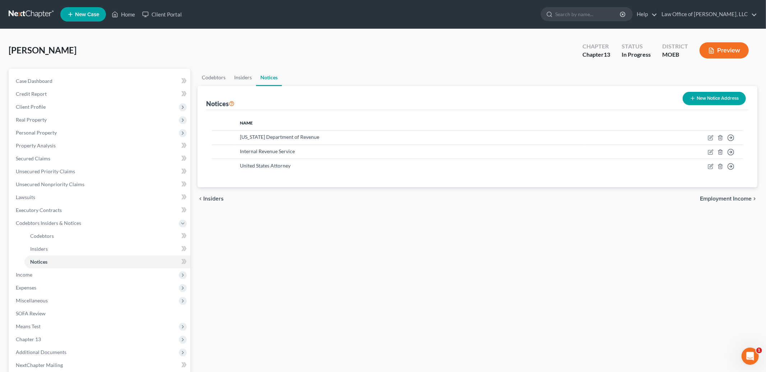
click at [730, 199] on span "Employment Income" at bounding box center [726, 199] width 52 height 6
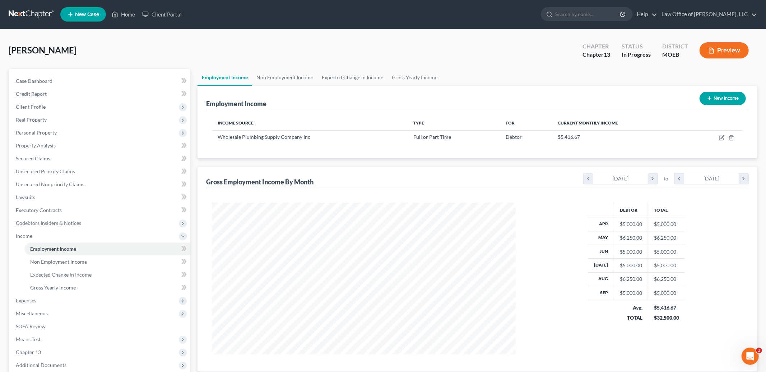
scroll to position [152, 318]
click at [721, 137] on icon "button" at bounding box center [722, 136] width 3 height 3
select select "0"
select select "26"
select select "3"
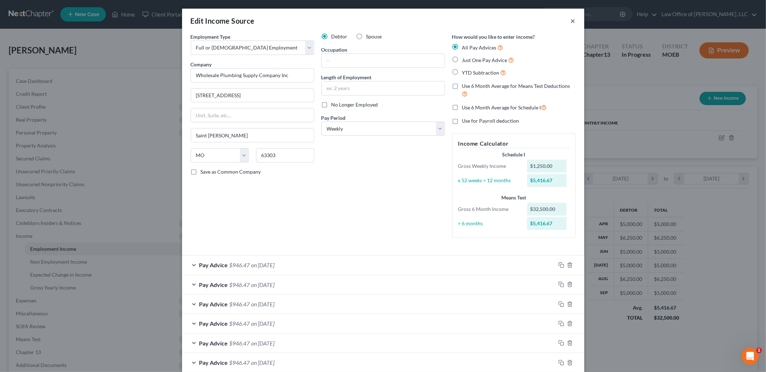
click at [572, 19] on button "×" at bounding box center [573, 21] width 5 height 9
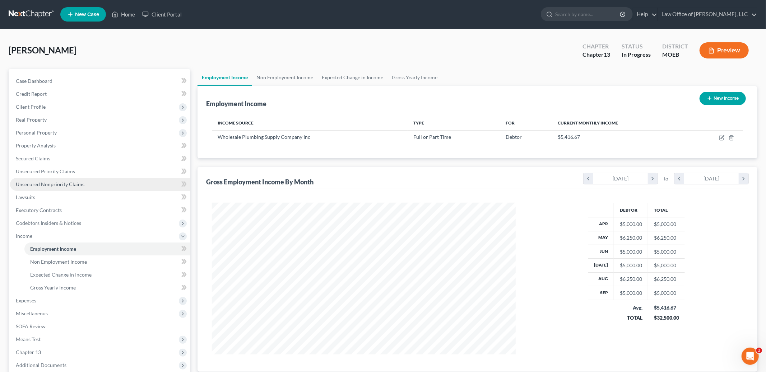
click at [69, 183] on span "Unsecured Nonpriority Claims" at bounding box center [50, 184] width 69 height 6
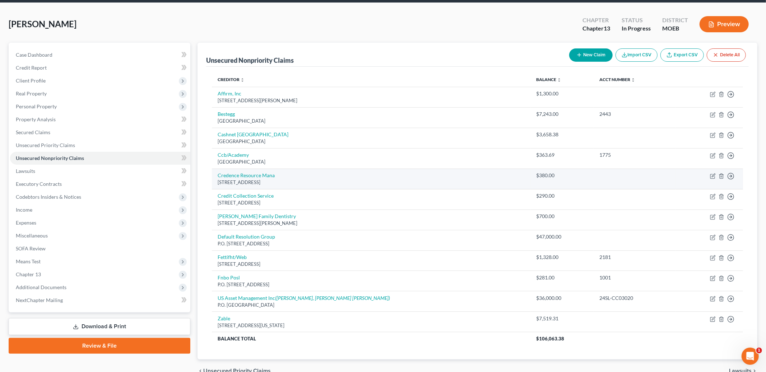
scroll to position [28, 0]
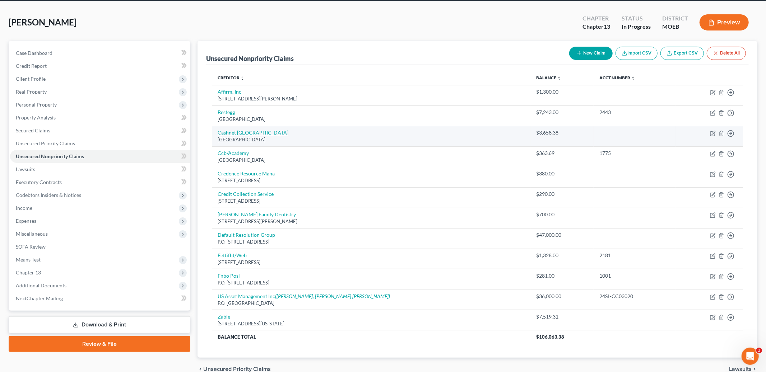
click at [227, 132] on link "Cashnet [GEOGRAPHIC_DATA]" at bounding box center [253, 133] width 71 height 6
select select "45"
select select "0"
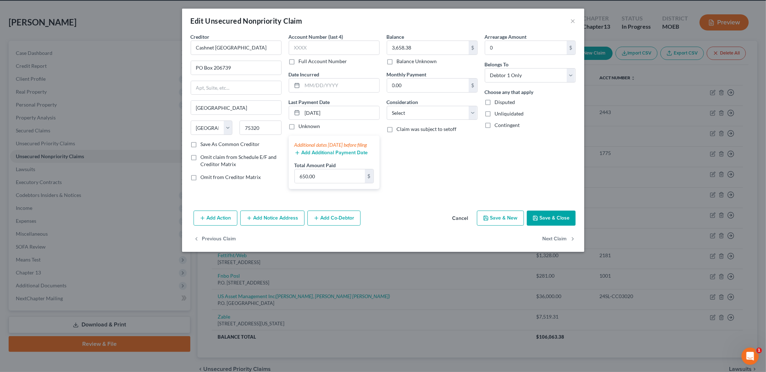
click at [426, 159] on div "Balance 3,658.38 $ Balance Unknown Balance Undetermined 3,658.38 $ Balance Unkn…" at bounding box center [432, 114] width 98 height 162
click at [547, 226] on button "Save & Close" at bounding box center [551, 218] width 49 height 15
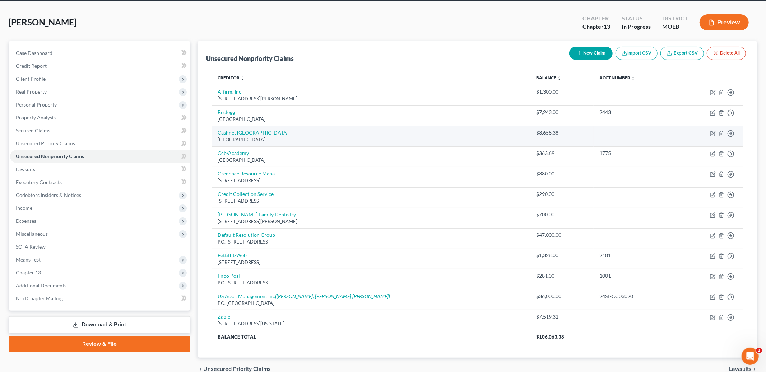
click at [233, 131] on link "Cashnet [GEOGRAPHIC_DATA]" at bounding box center [253, 133] width 71 height 6
select select "45"
select select "0"
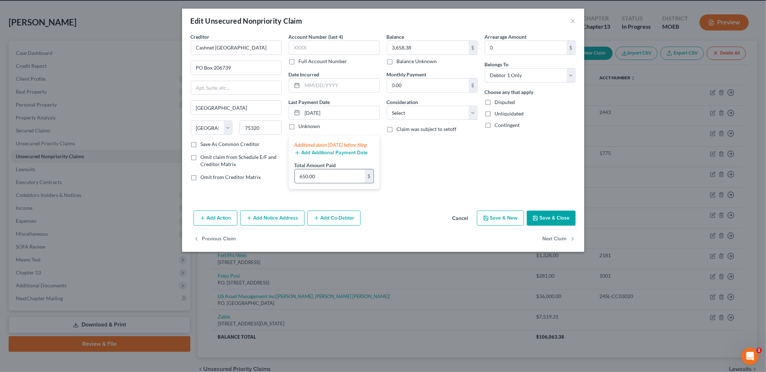
click at [326, 183] on input "650.00" at bounding box center [330, 176] width 70 height 14
click at [336, 183] on input "650.00" at bounding box center [330, 176] width 70 height 14
drag, startPoint x: 328, startPoint y: 183, endPoint x: 291, endPoint y: 176, distance: 38.0
click at [291, 176] on div "Additional dates within 90 days before filing Add Additional Payment Date Total…" at bounding box center [334, 162] width 91 height 53
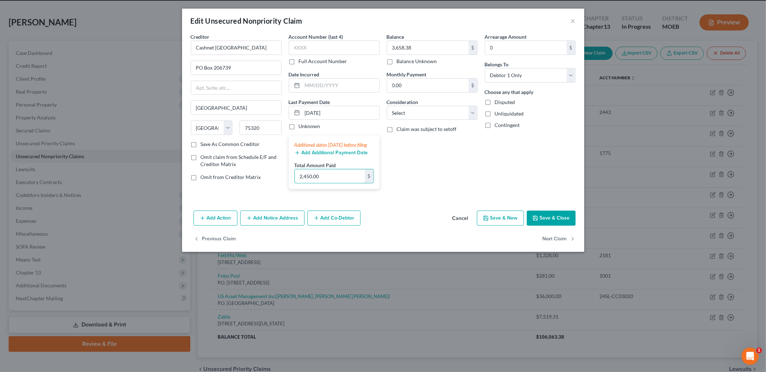
type input "2,450.00"
click at [550, 225] on button "Save & Close" at bounding box center [551, 218] width 49 height 15
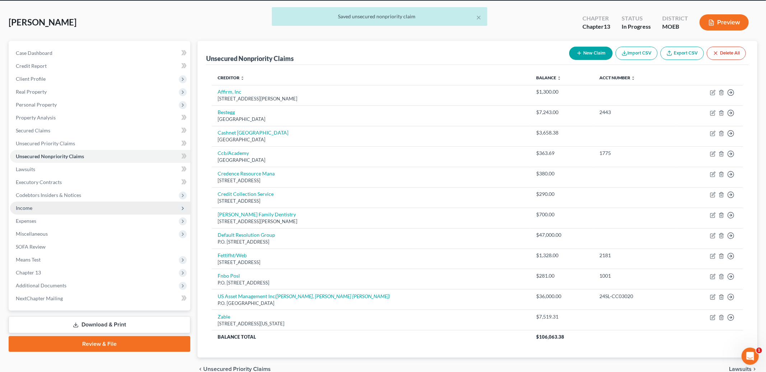
click at [31, 205] on span "Income" at bounding box center [24, 208] width 17 height 6
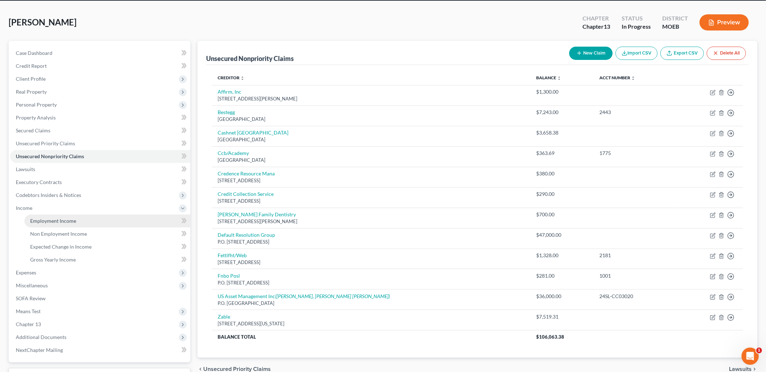
click at [59, 219] on span "Employment Income" at bounding box center [53, 221] width 46 height 6
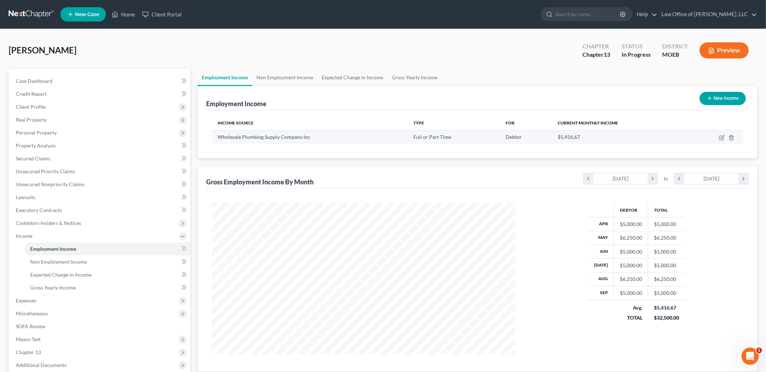
scroll to position [152, 318]
click at [725, 135] on icon "button" at bounding box center [722, 138] width 6 height 6
select select "0"
select select "26"
select select "3"
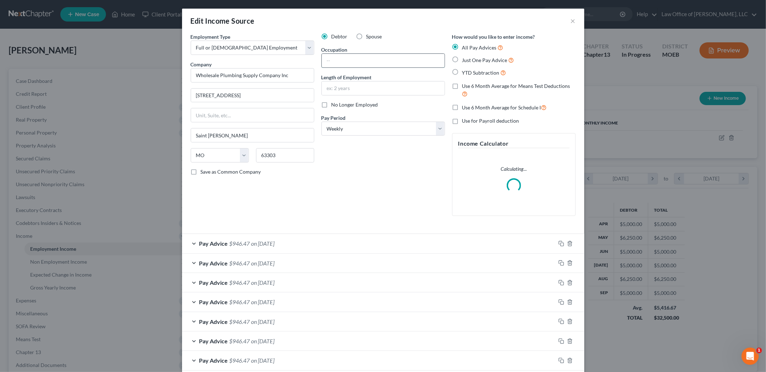
click at [385, 59] on input "text" at bounding box center [383, 61] width 123 height 14
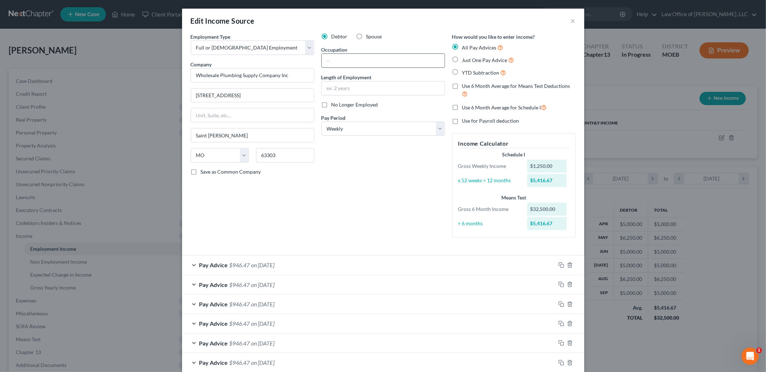
click at [380, 61] on input "text" at bounding box center [383, 61] width 123 height 14
type input "Sales"
click at [372, 88] on input "text" at bounding box center [383, 89] width 123 height 14
type input "7 years"
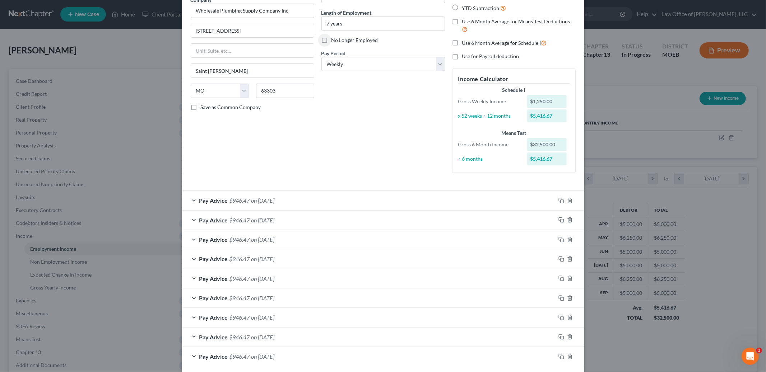
scroll to position [118, 0]
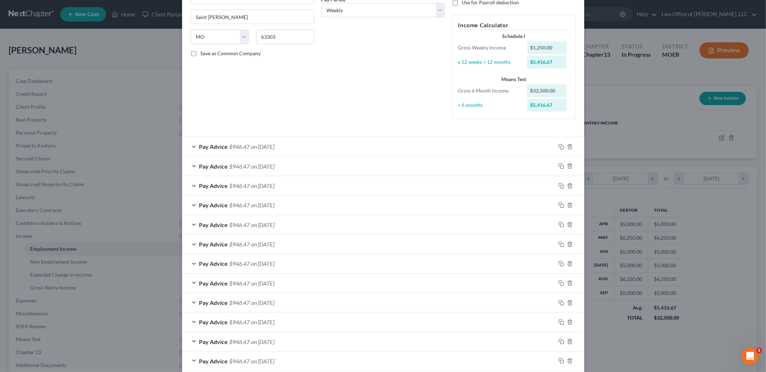
click at [245, 153] on div "Pay Advice $946.47 on 09/26/2025" at bounding box center [368, 146] width 373 height 19
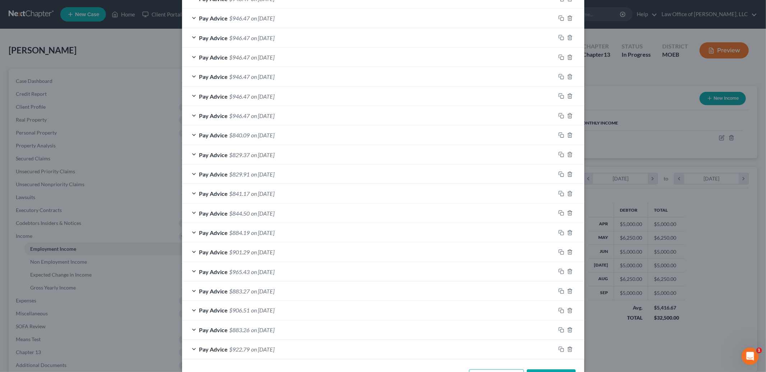
scroll to position [882, 0]
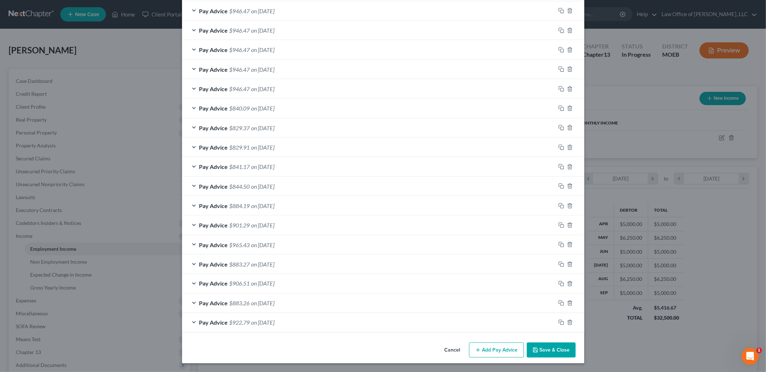
click at [570, 353] on button "Save & Close" at bounding box center [551, 350] width 49 height 15
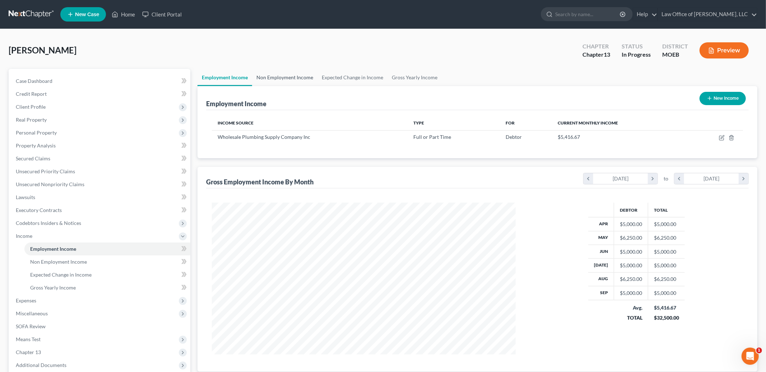
click at [287, 72] on link "Non Employment Income" at bounding box center [284, 77] width 65 height 17
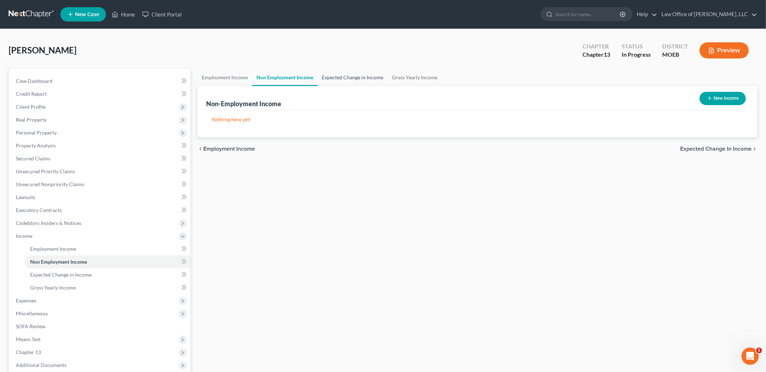
click at [350, 79] on link "Expected Change in Income" at bounding box center [352, 77] width 70 height 17
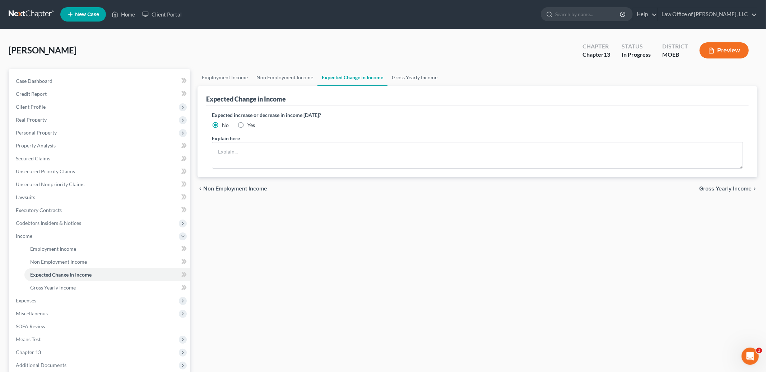
click at [404, 78] on link "Gross Yearly Income" at bounding box center [414, 77] width 54 height 17
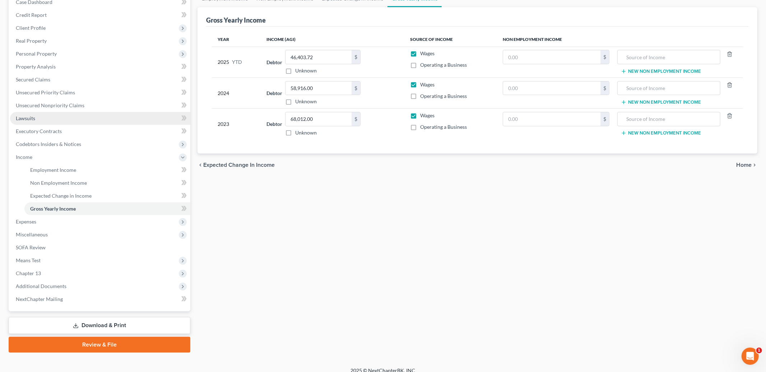
scroll to position [85, 0]
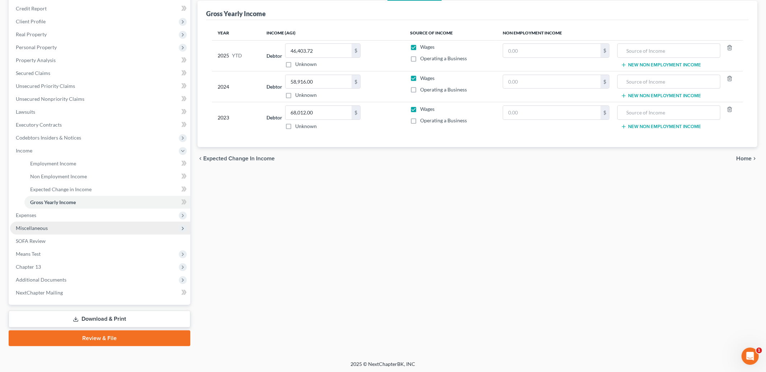
click at [35, 230] on span "Miscellaneous" at bounding box center [32, 228] width 32 height 6
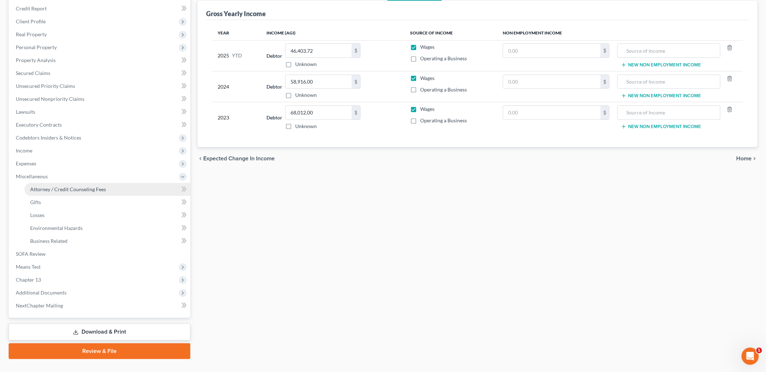
click at [45, 189] on span "Attorney / Credit Counseling Fees" at bounding box center [68, 189] width 76 height 6
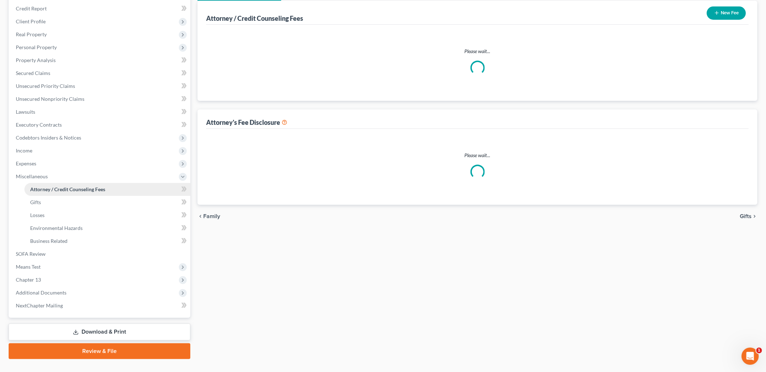
scroll to position [2, 0]
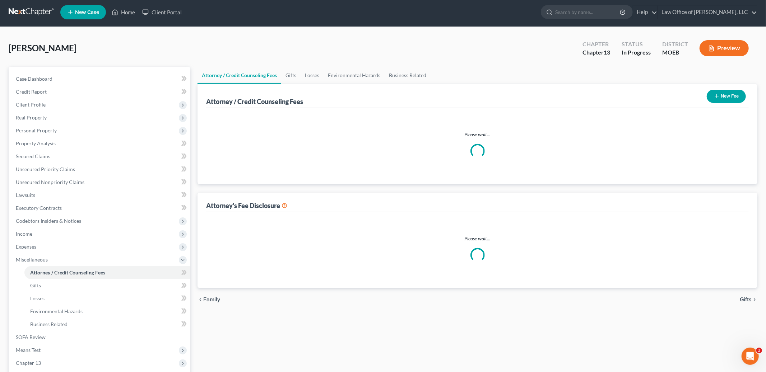
select select "0"
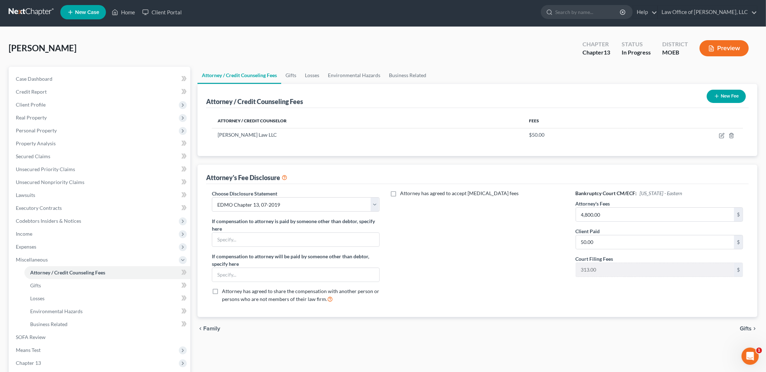
scroll to position [0, 0]
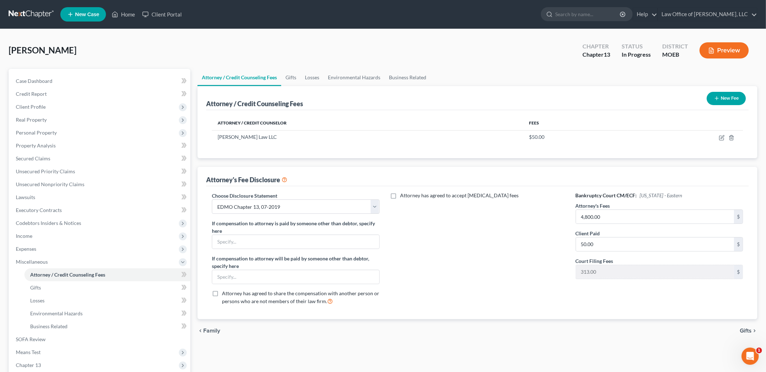
click at [746, 330] on span "Gifts" at bounding box center [746, 331] width 12 height 6
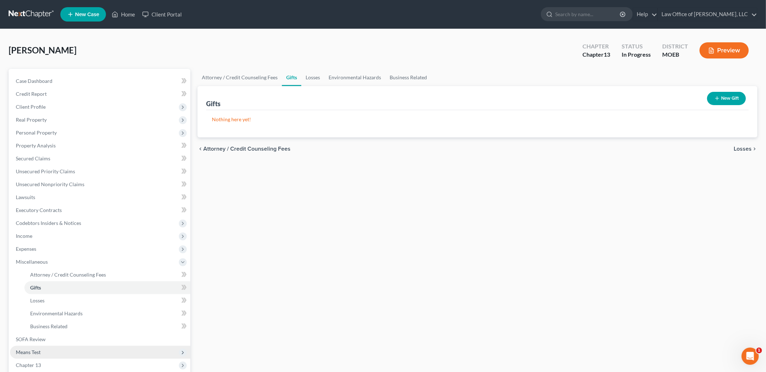
click at [35, 352] on span "Means Test" at bounding box center [28, 352] width 25 height 6
click at [35, 352] on li "Means Test Exemption from Presumption Means Test Qualifier Means Test Questions…" at bounding box center [100, 352] width 180 height 13
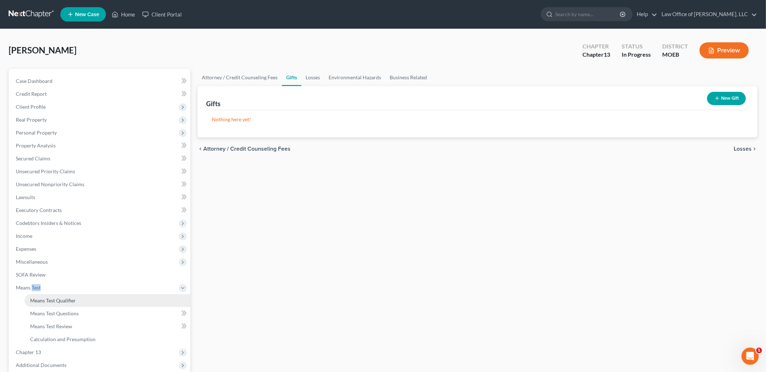
click at [51, 304] on link "Means Test Qualifier" at bounding box center [107, 300] width 166 height 13
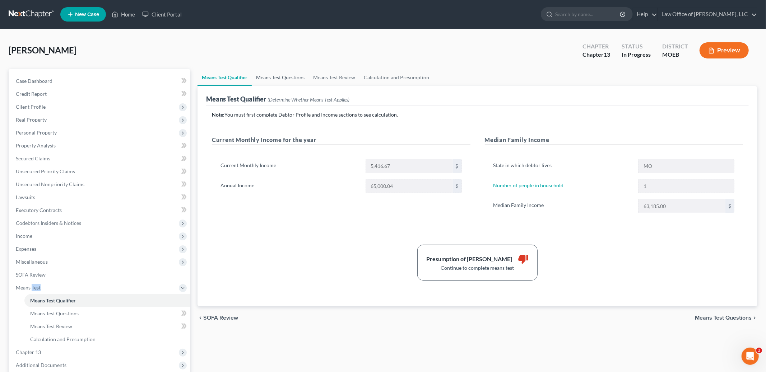
click at [282, 76] on link "Means Test Questions" at bounding box center [280, 77] width 57 height 17
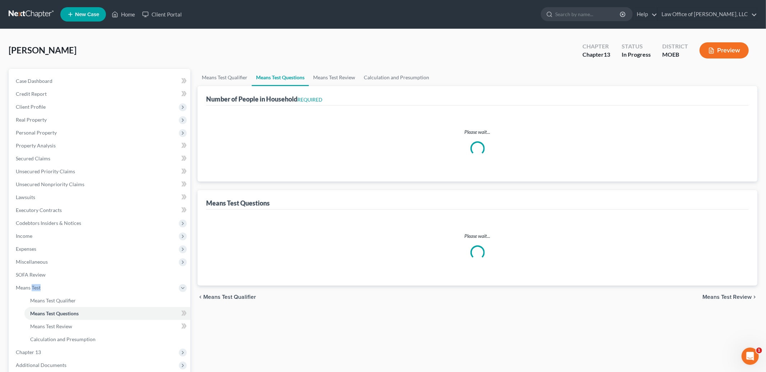
select select "1"
select select "60"
select select "1"
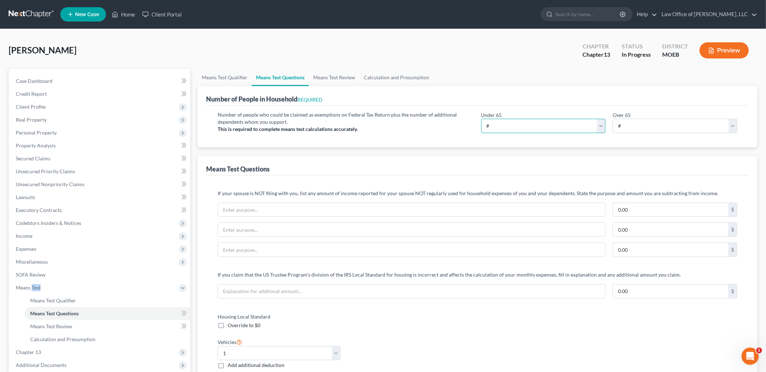
click at [551, 119] on select "# 0 1 2 3 4 5 6 7 8 9 10" at bounding box center [543, 126] width 125 height 14
select select "1"
click at [481, 119] on select "# 0 1 2 3 4 5 6 7 8 9 10" at bounding box center [543, 126] width 125 height 14
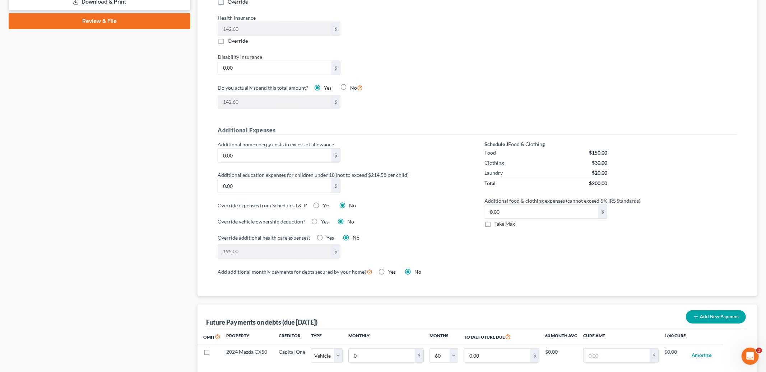
scroll to position [404, 0]
click at [323, 203] on label "Yes" at bounding box center [327, 204] width 8 height 7
click at [326, 203] on input "Yes" at bounding box center [328, 203] width 5 height 5
radio input "true"
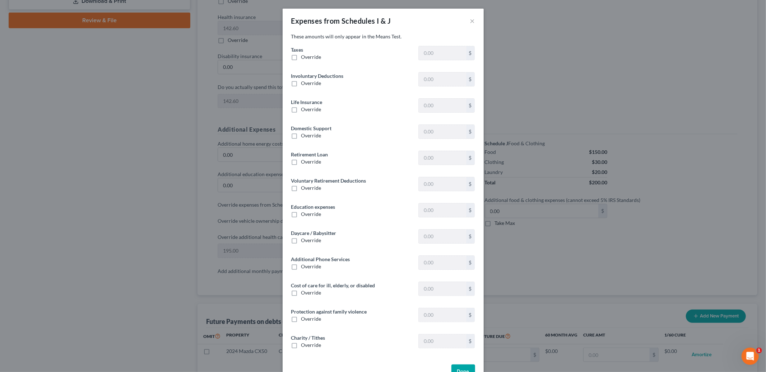
type input "1,172.68"
type input "0"
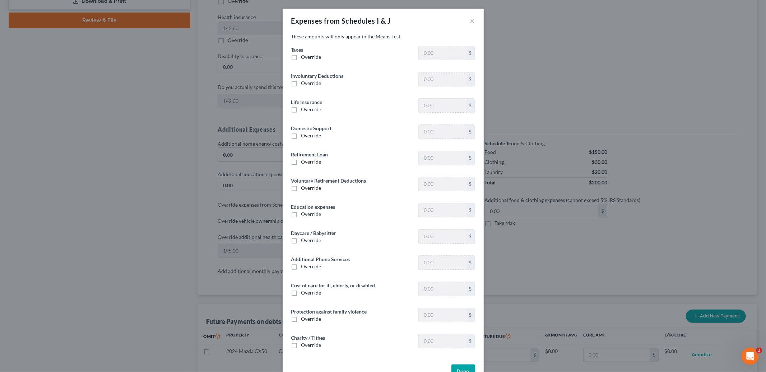
type input "0"
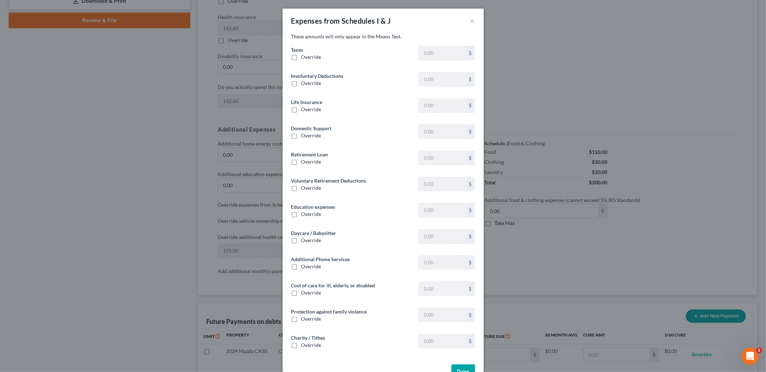
type input "0"
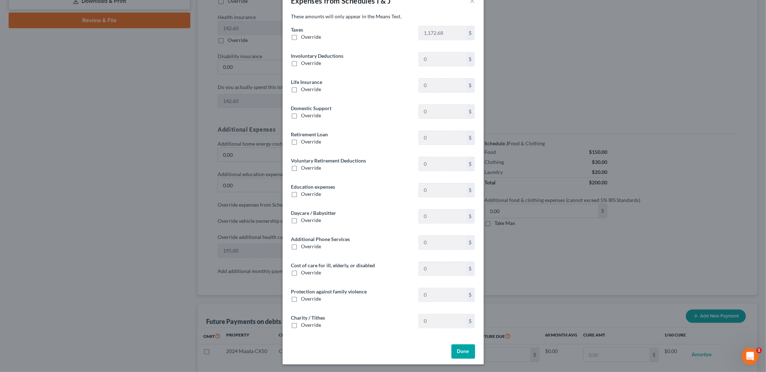
scroll to position [20, 0]
click at [460, 348] on button "Done" at bounding box center [463, 351] width 24 height 14
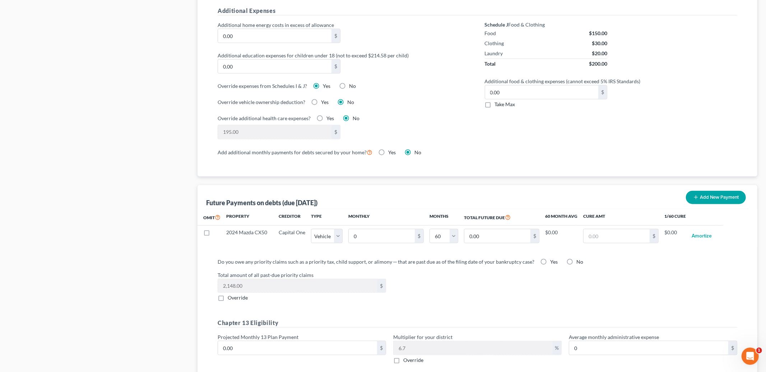
scroll to position [528, 0]
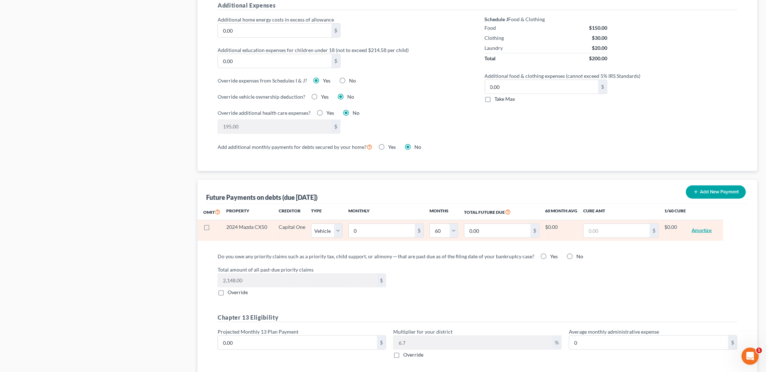
click at [692, 229] on button "Amortize" at bounding box center [702, 231] width 20 height 14
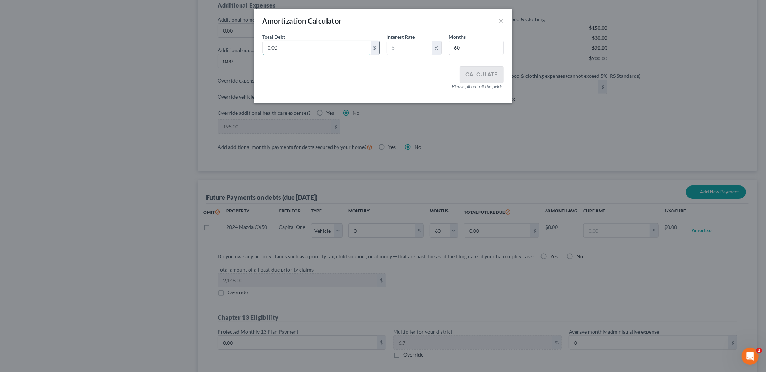
click at [335, 50] on input "0.00" at bounding box center [317, 48] width 108 height 14
type input "27,000"
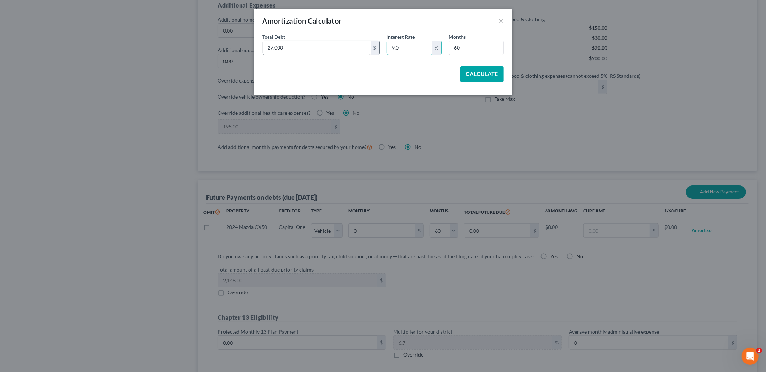
type input "9.0"
click at [463, 68] on button "Calculate" at bounding box center [481, 74] width 43 height 16
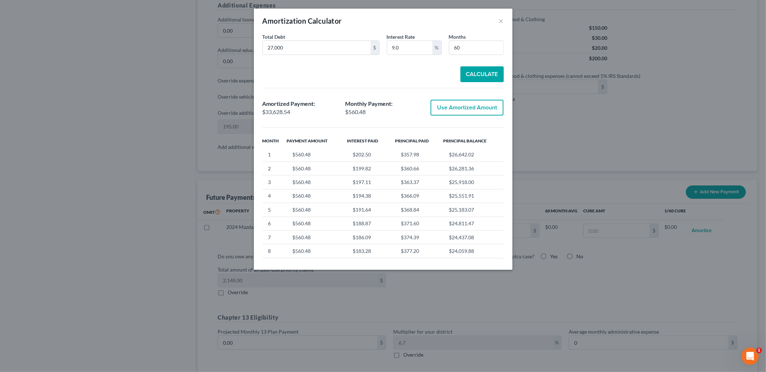
click at [468, 105] on button "Use Amortized Amount" at bounding box center [466, 108] width 73 height 16
type input "560.47"
type input "33,628.53"
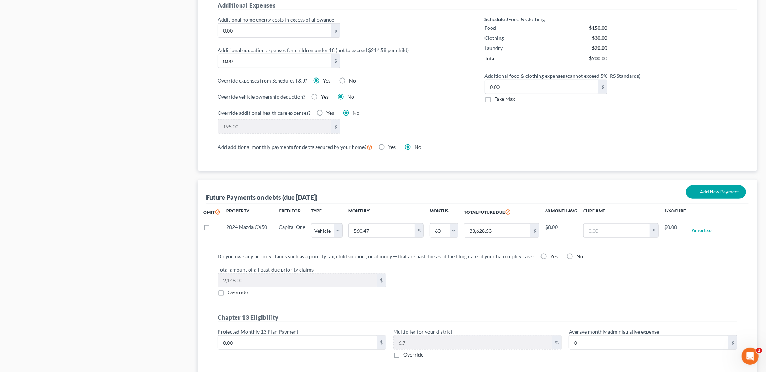
select select "1"
select select "60"
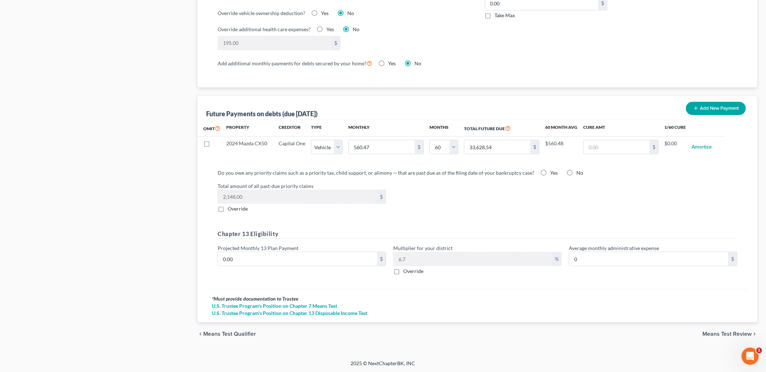
scroll to position [613, 0]
click at [550, 169] on label "Yes" at bounding box center [554, 172] width 8 height 7
click at [553, 169] on input "Yes" at bounding box center [555, 171] width 5 height 5
radio input "true"
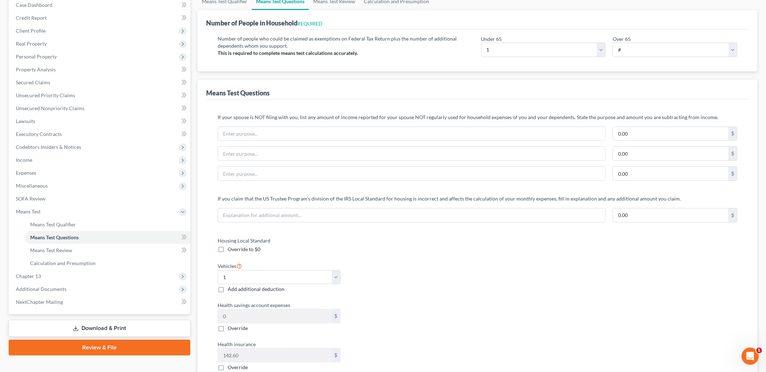
scroll to position [45, 0]
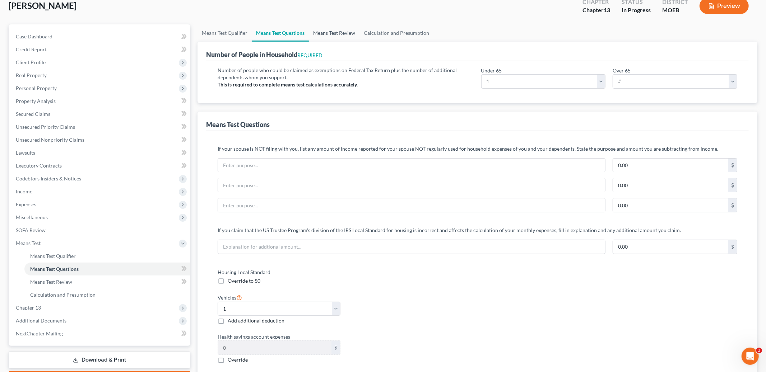
click at [345, 32] on link "Means Test Review" at bounding box center [334, 32] width 51 height 17
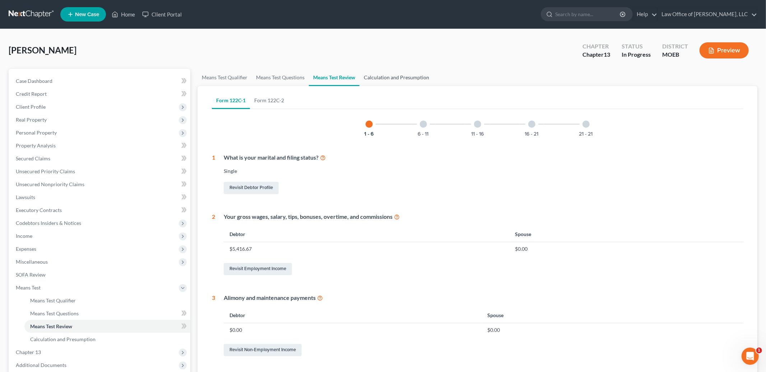
click at [394, 78] on link "Calculation and Presumption" at bounding box center [396, 77] width 74 height 17
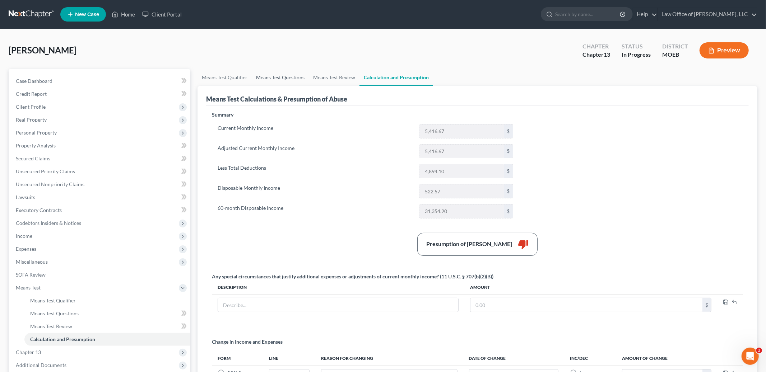
click at [284, 77] on link "Means Test Questions" at bounding box center [280, 77] width 57 height 17
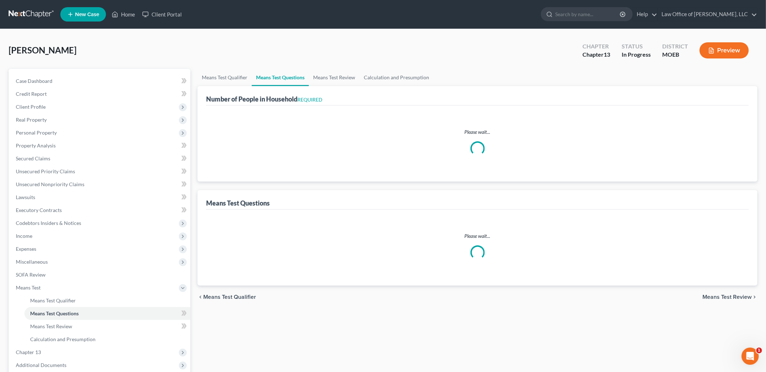
select select "1"
select select "60"
select select "1"
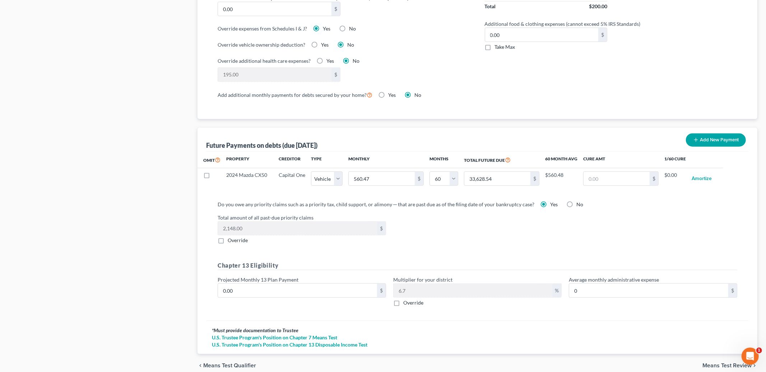
scroll to position [613, 0]
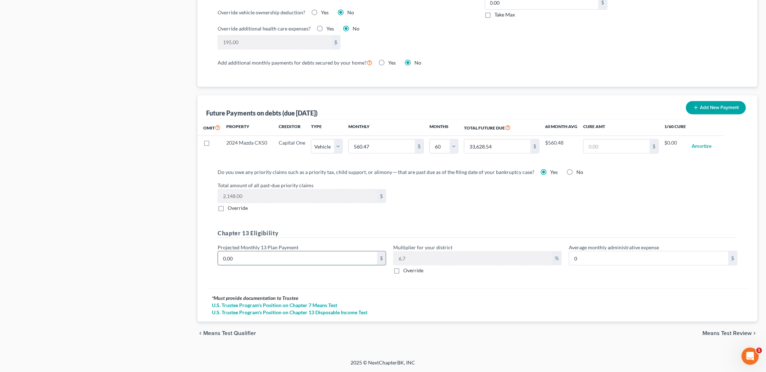
click at [250, 262] on input "0.00" at bounding box center [297, 259] width 159 height 14
type input "8"
type input "0.53"
type input "80"
type input "5.36"
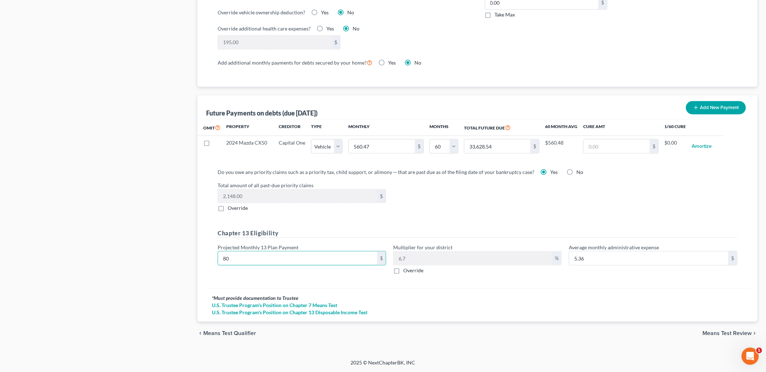
type input "800"
type input "53.60"
type input "800.00"
click at [716, 333] on span "Means Test Review" at bounding box center [726, 334] width 49 height 6
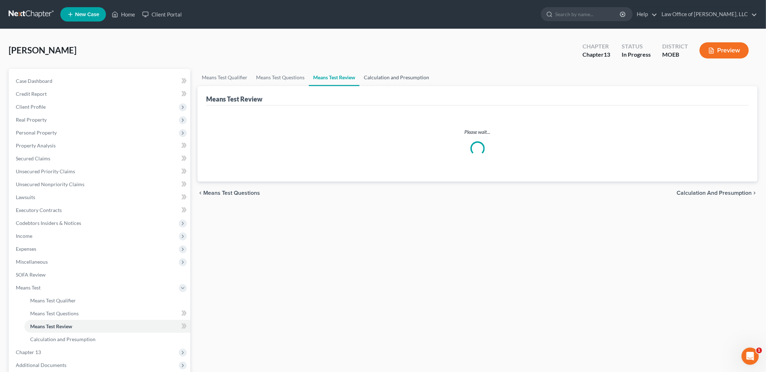
click at [401, 75] on link "Calculation and Presumption" at bounding box center [396, 77] width 74 height 17
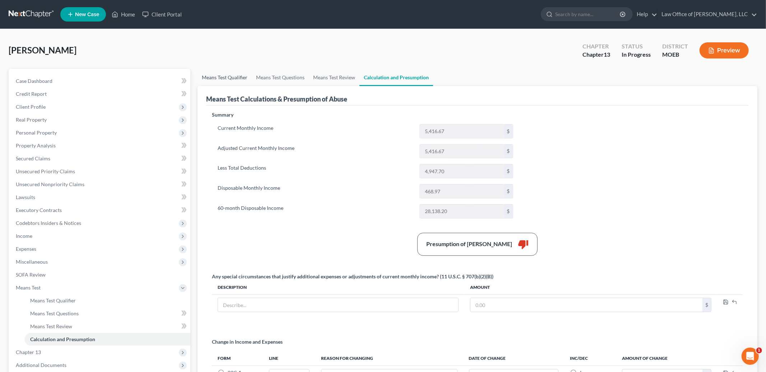
click at [238, 78] on link "Means Test Qualifier" at bounding box center [224, 77] width 54 height 17
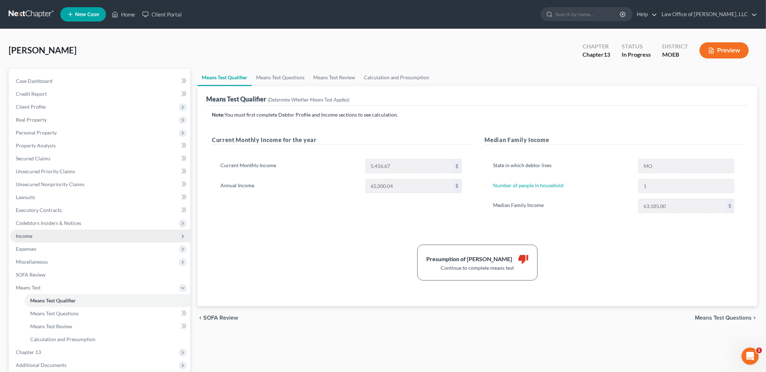
click at [33, 237] on span "Income" at bounding box center [100, 236] width 180 height 13
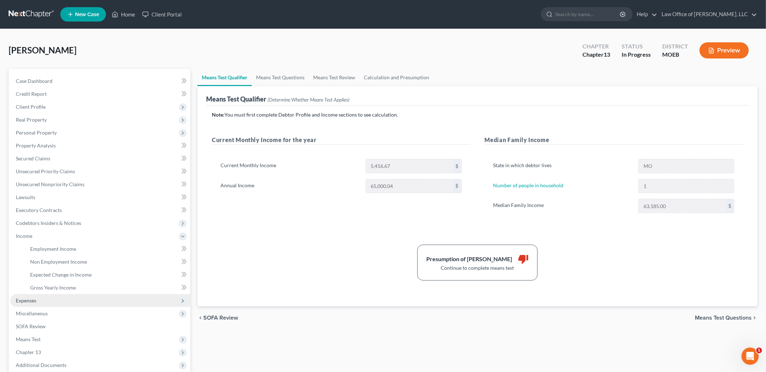
click at [27, 301] on span "Expenses" at bounding box center [26, 301] width 20 height 6
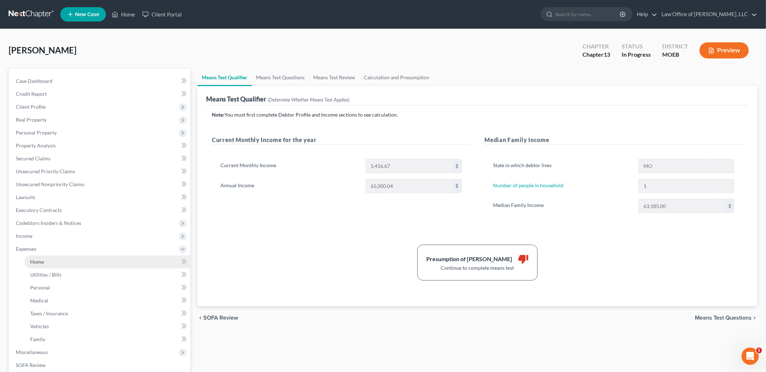
click at [38, 260] on span "Home" at bounding box center [37, 262] width 14 height 6
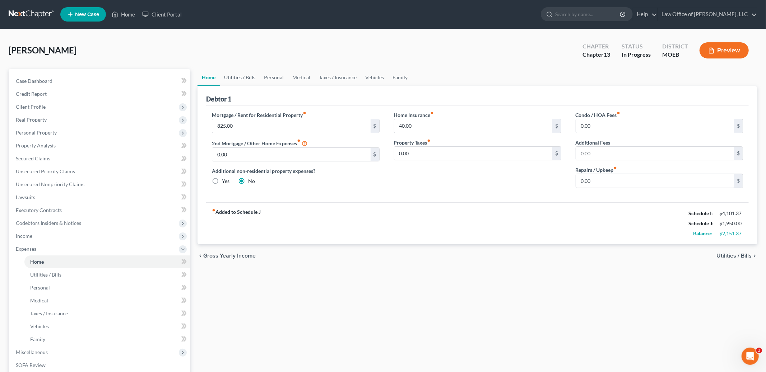
click at [241, 76] on link "Utilities / Bills" at bounding box center [240, 77] width 40 height 17
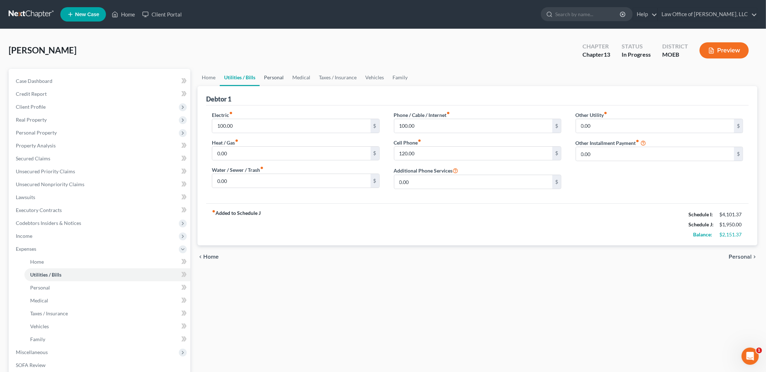
click at [273, 75] on link "Personal" at bounding box center [274, 77] width 28 height 17
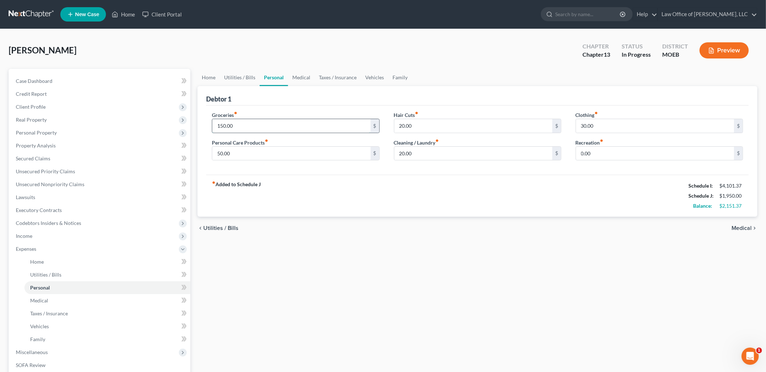
click at [238, 123] on input "150.00" at bounding box center [291, 126] width 158 height 14
type input "600.00"
click at [234, 76] on link "Utilities / Bills" at bounding box center [240, 77] width 40 height 17
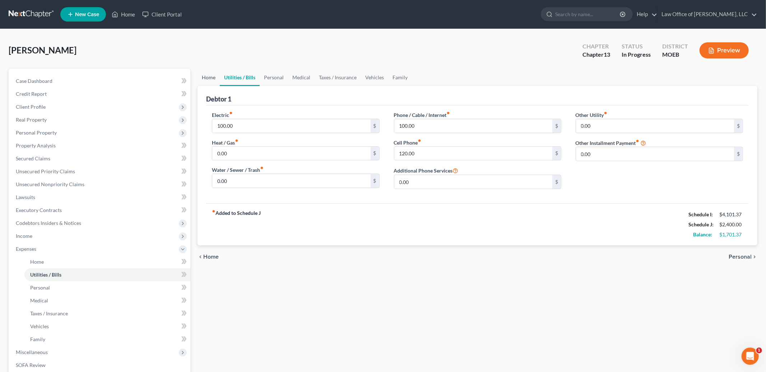
click at [210, 77] on link "Home" at bounding box center [208, 77] width 22 height 17
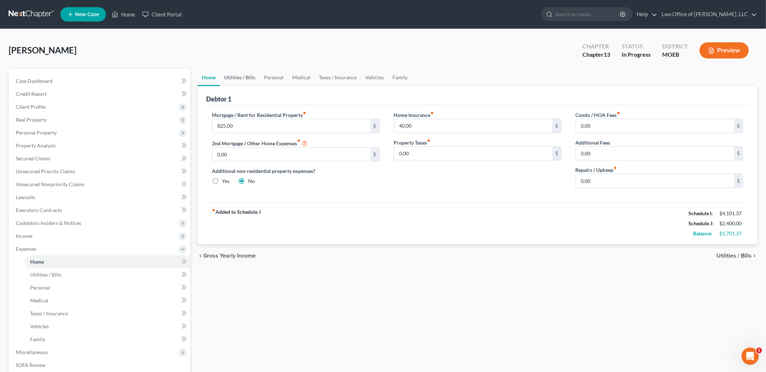
click at [242, 76] on link "Utilities / Bills" at bounding box center [240, 77] width 40 height 17
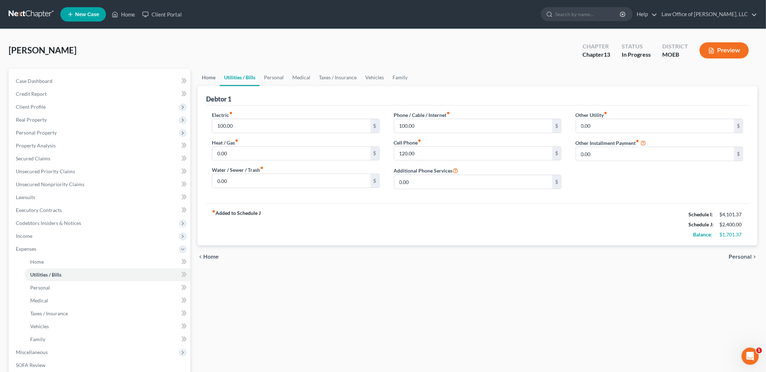
click at [212, 79] on link "Home" at bounding box center [208, 77] width 22 height 17
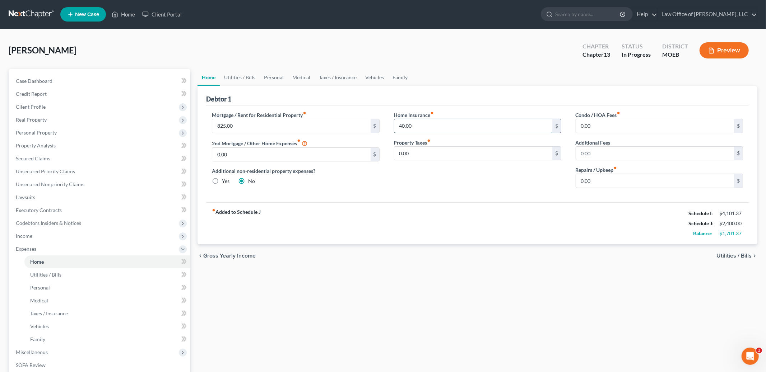
click at [425, 128] on input "40.00" at bounding box center [473, 126] width 158 height 14
type input "28.00"
click at [388, 215] on div "fiber_manual_record Added to Schedule J Schedule I: $4,101.37 Schedule J: $2,38…" at bounding box center [477, 224] width 543 height 42
click at [231, 79] on link "Utilities / Bills" at bounding box center [240, 77] width 40 height 17
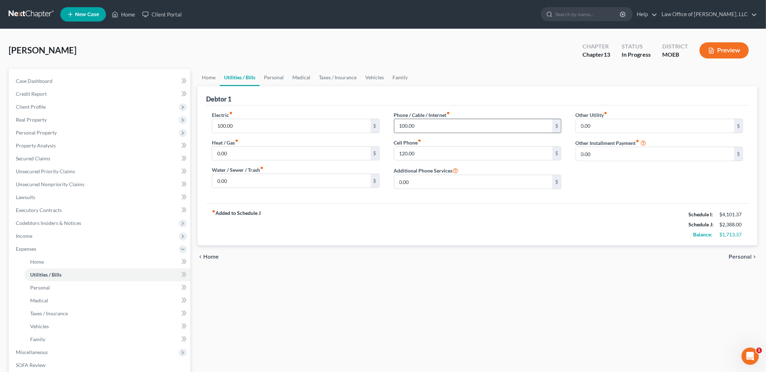
click at [428, 128] on input "100.00" at bounding box center [473, 126] width 158 height 14
type input "140.00"
click at [408, 83] on link "Family" at bounding box center [400, 77] width 24 height 17
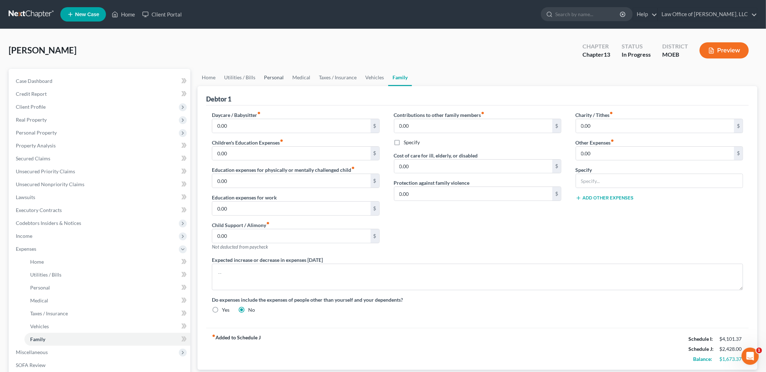
click at [267, 73] on link "Personal" at bounding box center [274, 77] width 28 height 17
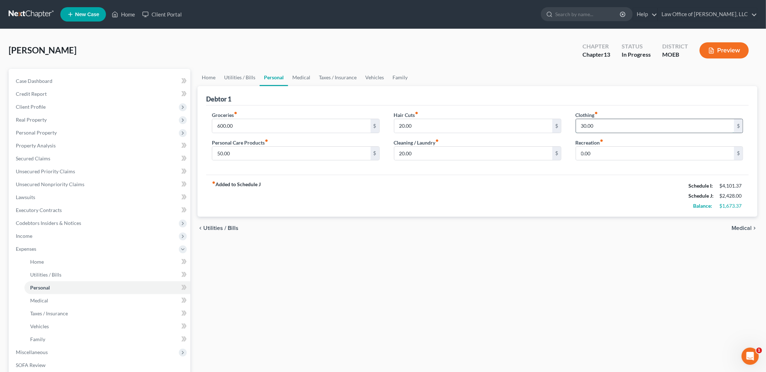
click at [605, 130] on input "30.00" at bounding box center [655, 126] width 158 height 14
type input "150.00"
click at [582, 211] on div "fiber_manual_record Added to Schedule J Schedule I: $4,101.37 Schedule J: $2,69…" at bounding box center [477, 196] width 543 height 42
click at [304, 79] on link "Medical" at bounding box center [301, 77] width 27 height 17
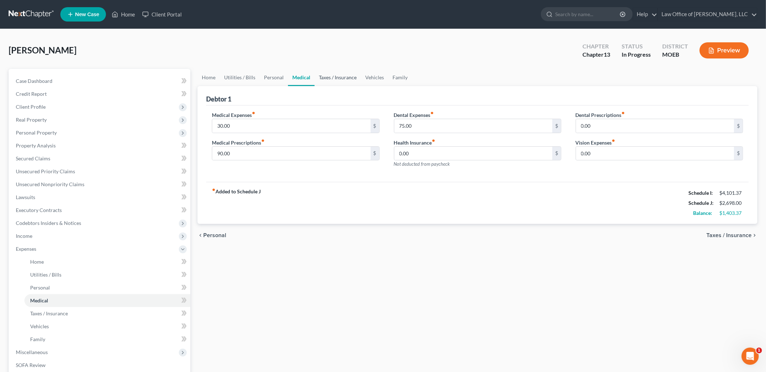
click at [329, 74] on link "Taxes / Insurance" at bounding box center [338, 77] width 46 height 17
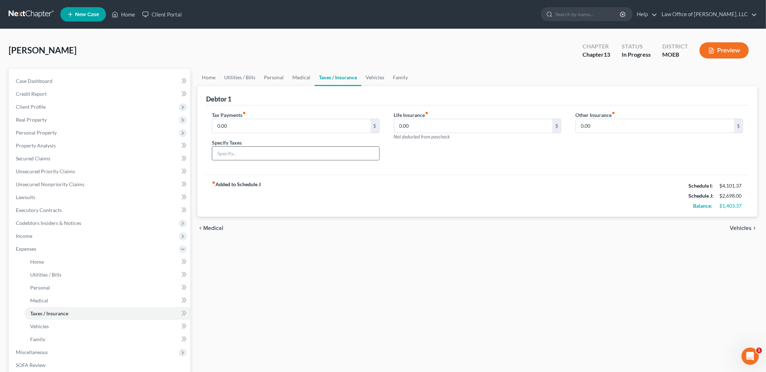
click at [257, 153] on input "text" at bounding box center [295, 154] width 167 height 14
type input "Personal Property Tax"
click at [235, 125] on input "0.00" at bounding box center [291, 126] width 158 height 14
type input "30.00"
click at [374, 78] on link "Vehicles" at bounding box center [374, 77] width 27 height 17
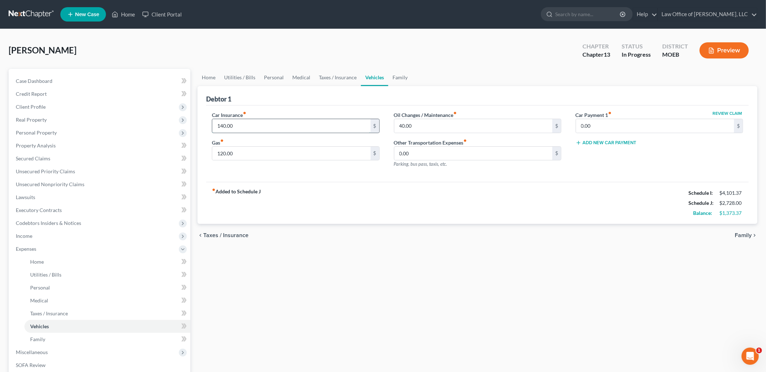
click at [269, 127] on input "140.00" at bounding box center [291, 126] width 158 height 14
type input "180.00"
click at [249, 151] on input "120.00" at bounding box center [291, 154] width 158 height 14
click at [396, 77] on link "Family" at bounding box center [400, 77] width 24 height 17
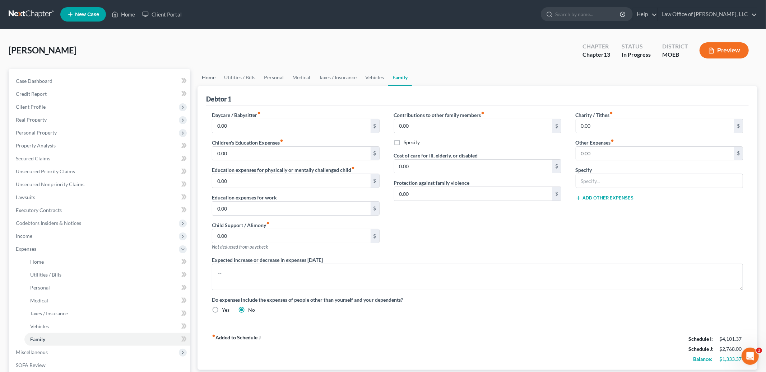
click at [202, 76] on link "Home" at bounding box center [208, 77] width 22 height 17
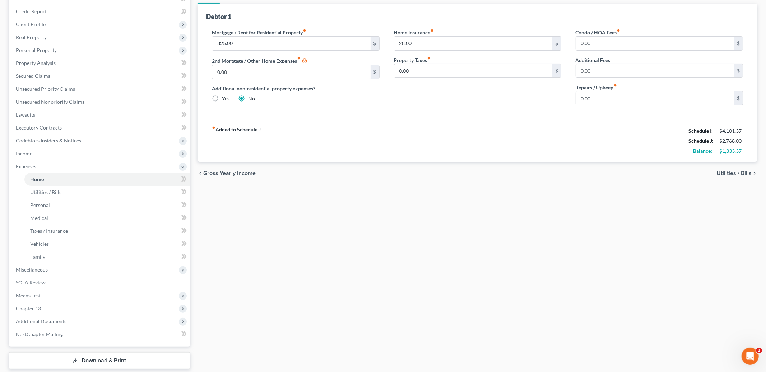
scroll to position [103, 0]
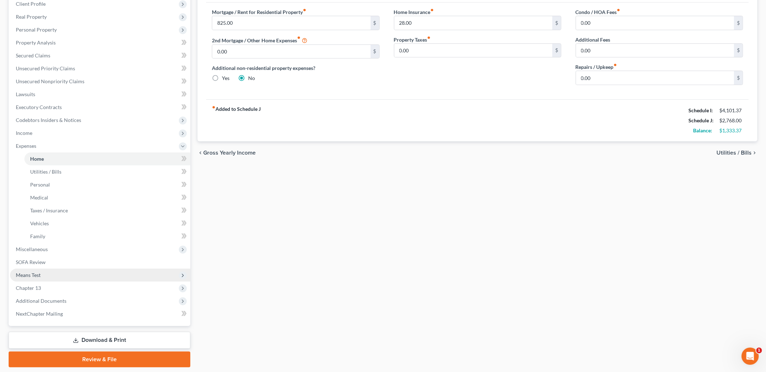
click at [37, 276] on span "Means Test" at bounding box center [28, 275] width 25 height 6
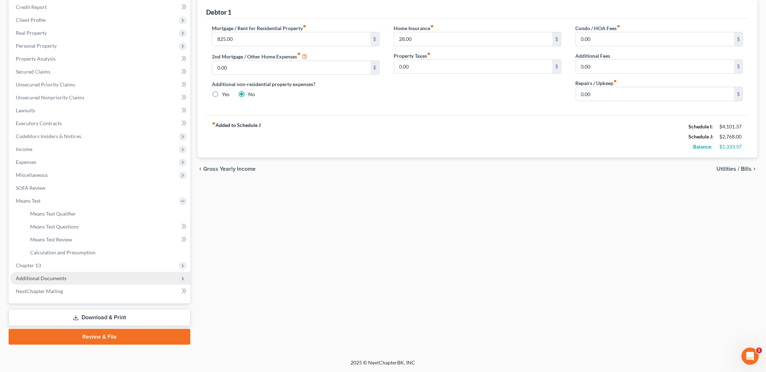
scroll to position [85, 0]
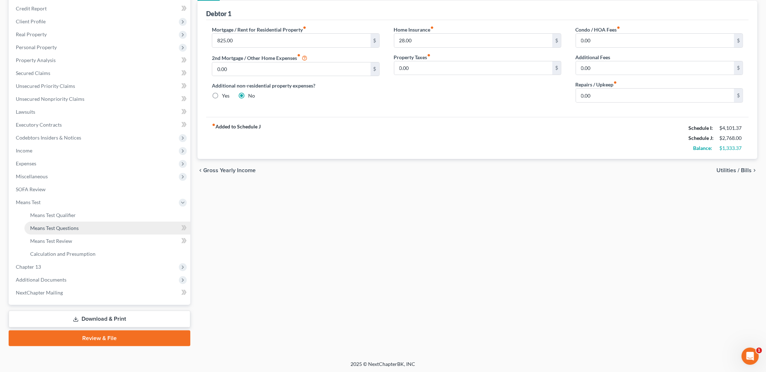
click at [65, 227] on span "Means Test Questions" at bounding box center [54, 228] width 48 height 6
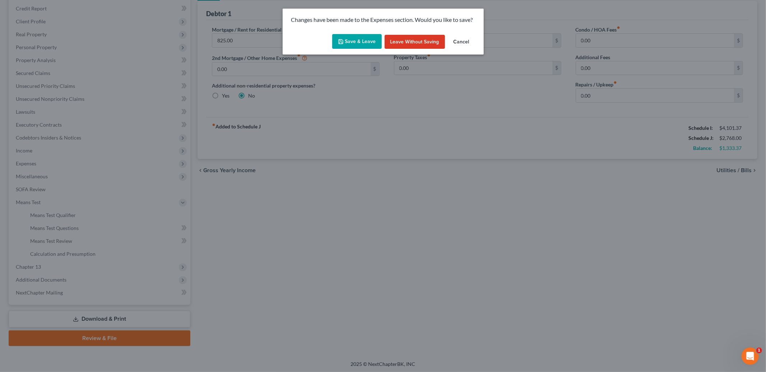
click at [362, 45] on button "Save & Leave" at bounding box center [357, 41] width 50 height 15
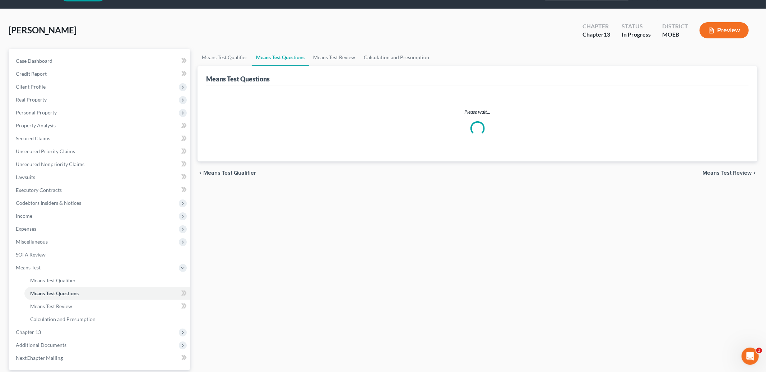
scroll to position [23, 0]
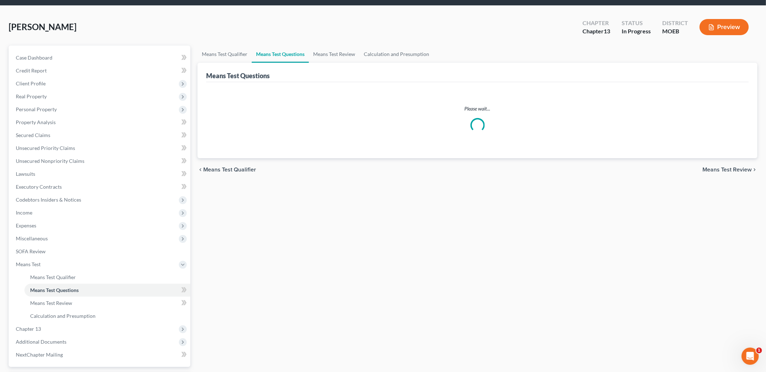
select select "1"
select select "60"
select select "1"
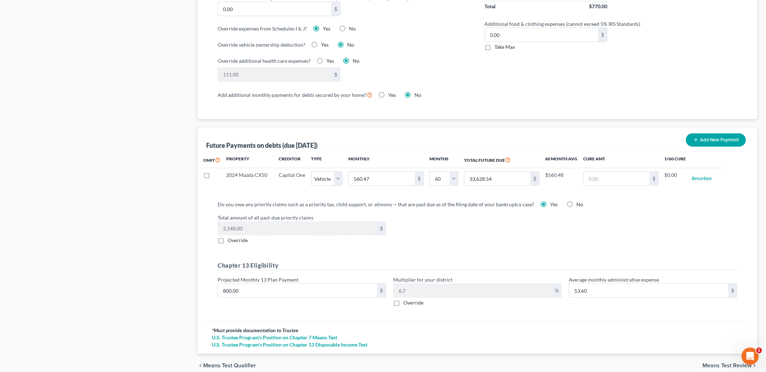
scroll to position [613, 0]
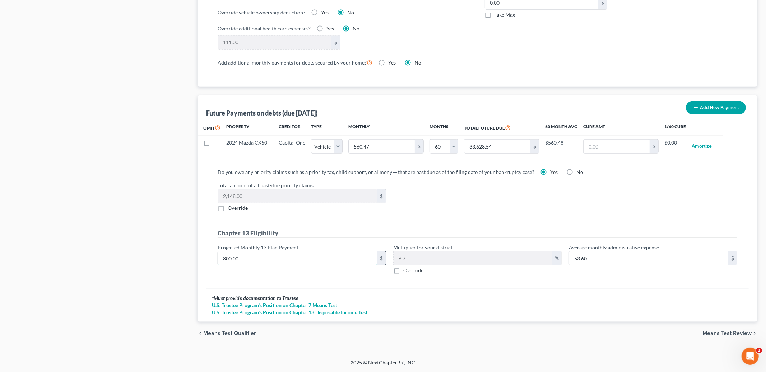
click at [258, 255] on input "800.00" at bounding box center [297, 259] width 159 height 14
type input "1"
type input "0.06"
type input "12"
type input "0.80"
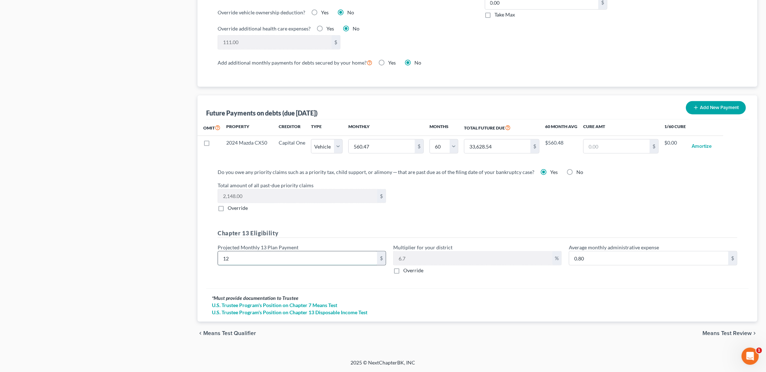
type input "125"
type input "8.37"
type input "1250"
type input "83.75"
type input "1,250.00"
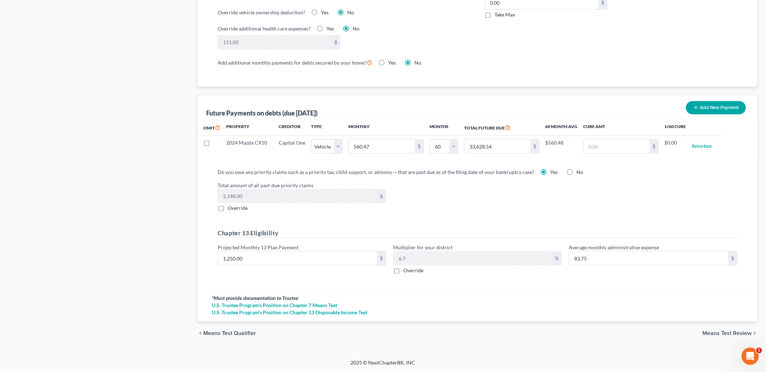
click at [719, 334] on span "Means Test Review" at bounding box center [726, 334] width 49 height 6
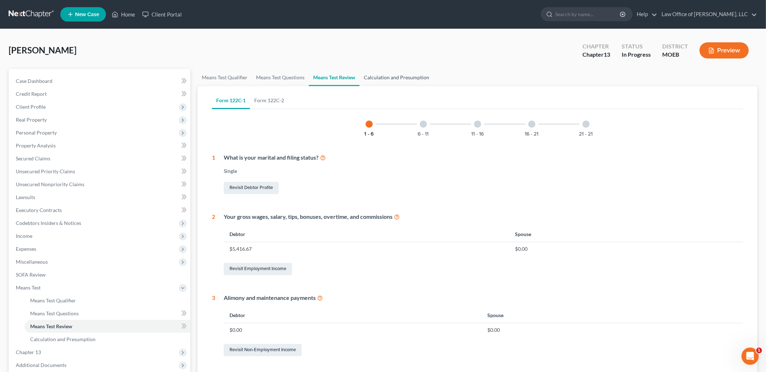
click at [392, 78] on link "Calculation and Presumption" at bounding box center [396, 77] width 74 height 17
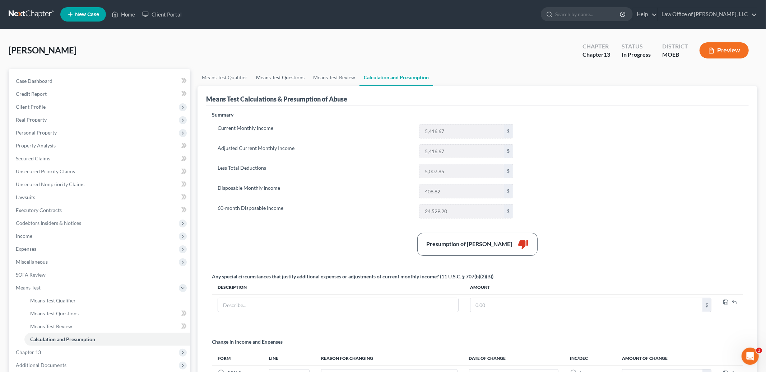
click at [279, 78] on link "Means Test Questions" at bounding box center [280, 77] width 57 height 17
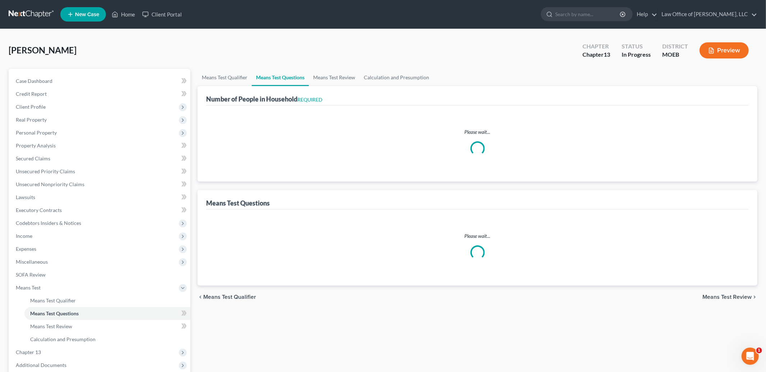
select select "1"
select select "60"
select select "1"
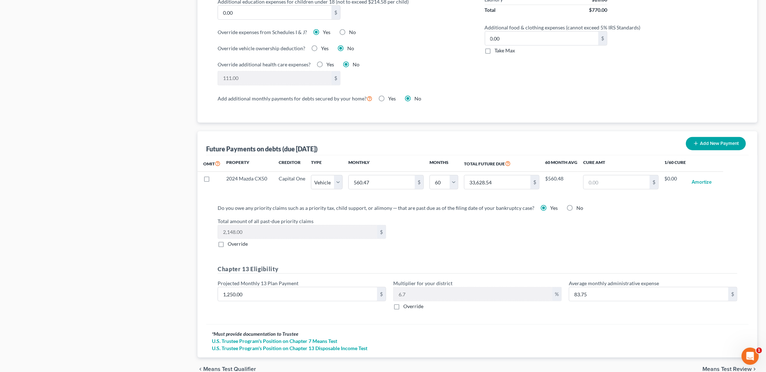
scroll to position [613, 0]
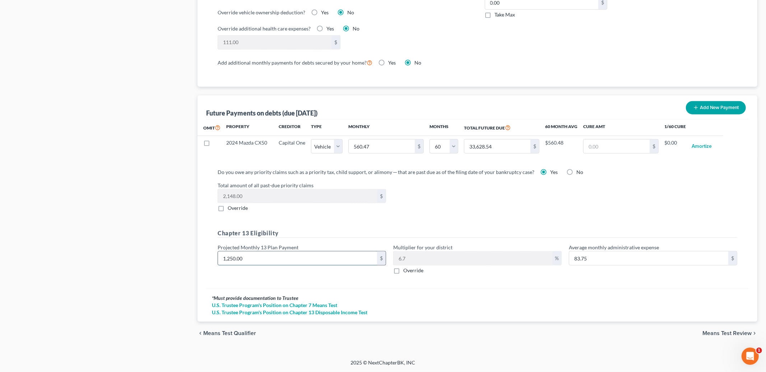
click at [260, 261] on input "1,250.00" at bounding box center [297, 259] width 159 height 14
type input "1"
type input "0.06"
type input "12"
type input "0.80"
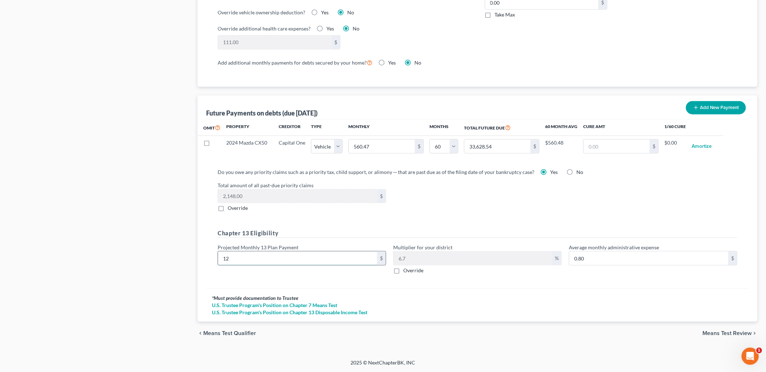
type input "122"
type input "8.17"
type input "1225"
type input "82.07"
type input "1,225.00"
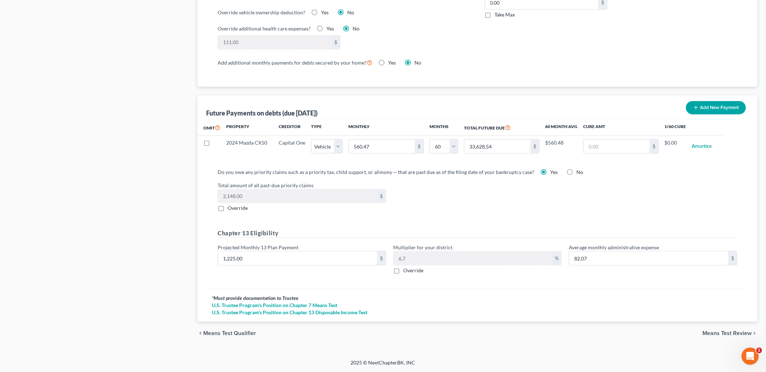
click at [727, 335] on span "Means Test Review" at bounding box center [726, 334] width 49 height 6
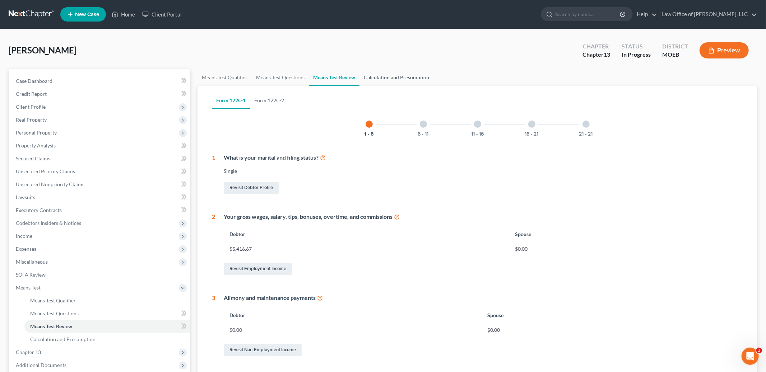
click at [399, 76] on link "Calculation and Presumption" at bounding box center [396, 77] width 74 height 17
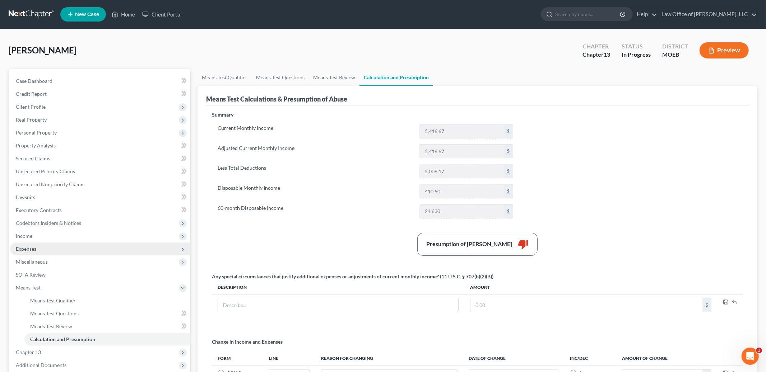
click at [26, 248] on span "Expenses" at bounding box center [26, 249] width 20 height 6
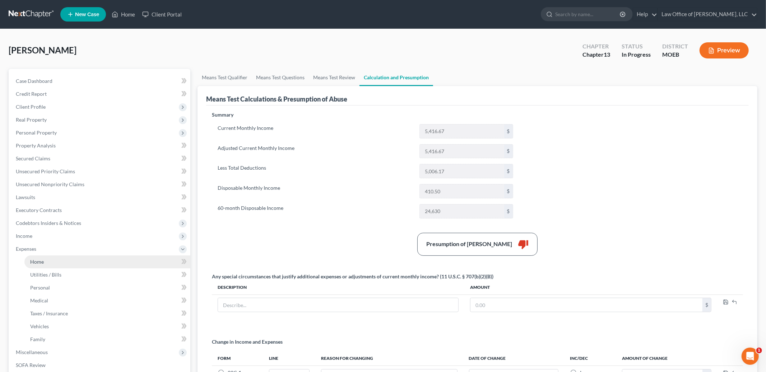
click at [34, 259] on span "Home" at bounding box center [37, 262] width 14 height 6
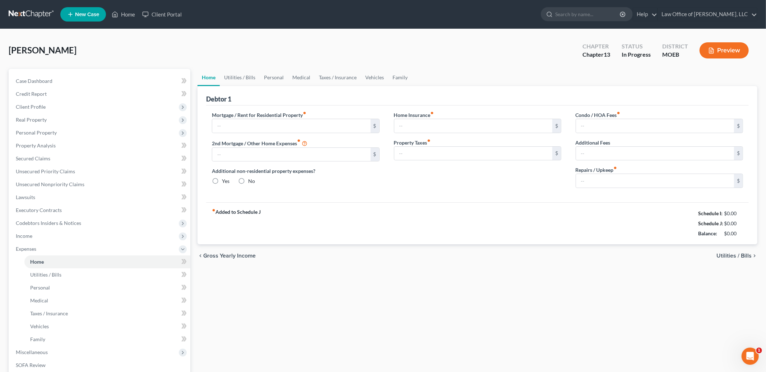
type input "825.00"
type input "0.00"
radio input "true"
type input "28.00"
type input "0.00"
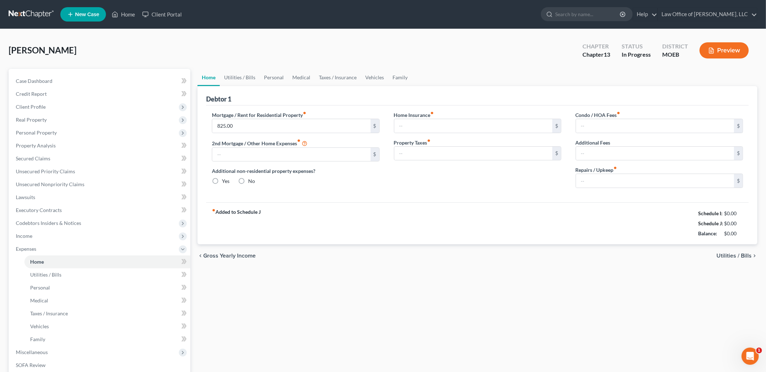
type input "0.00"
click at [242, 77] on link "Utilities / Bills" at bounding box center [240, 77] width 40 height 17
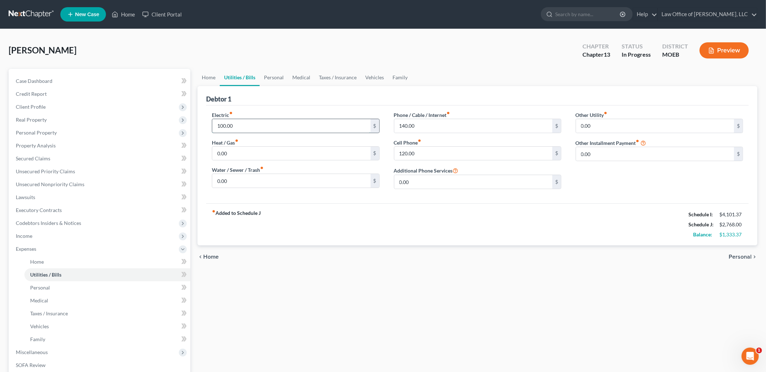
click at [243, 125] on input "100.00" at bounding box center [291, 126] width 158 height 14
type input "125.00"
click at [270, 72] on link "Personal" at bounding box center [274, 77] width 28 height 17
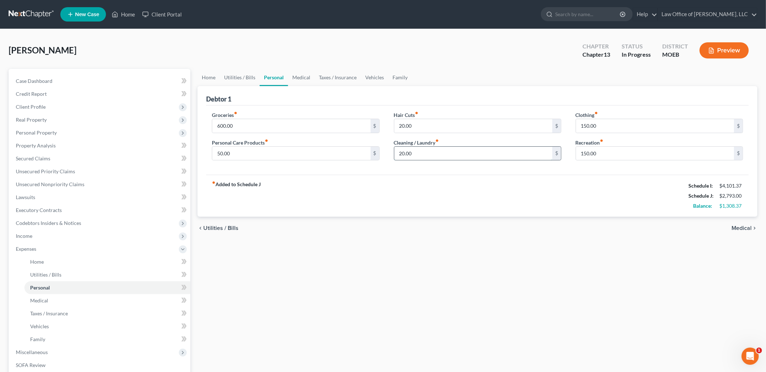
click at [426, 155] on input "20.00" at bounding box center [473, 154] width 158 height 14
type input "60.00"
click at [301, 78] on link "Medical" at bounding box center [301, 77] width 27 height 17
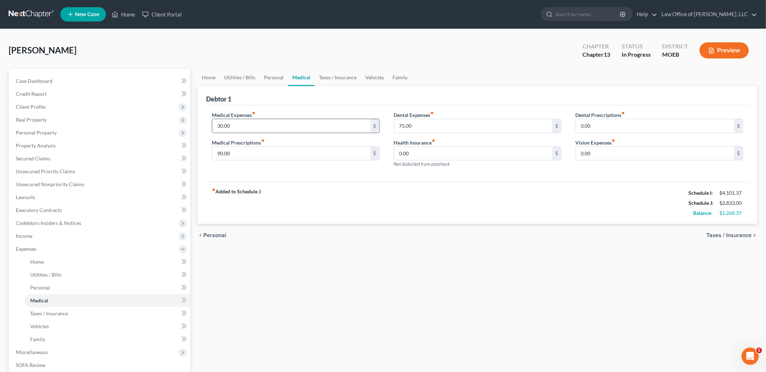
click at [253, 124] on input "30.00" at bounding box center [291, 126] width 158 height 14
type input "50.00"
click at [325, 78] on link "Taxes / Insurance" at bounding box center [338, 77] width 46 height 17
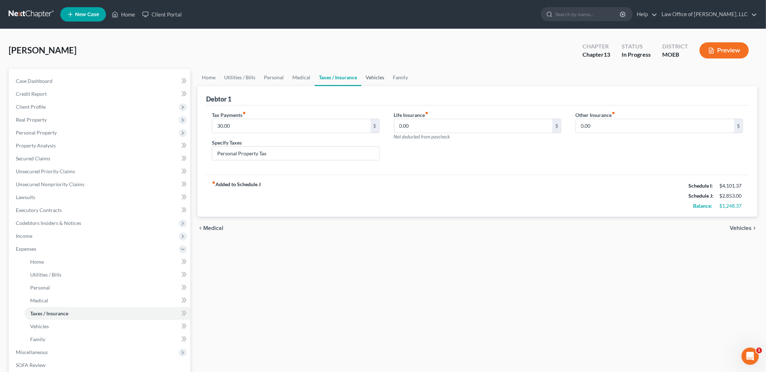
click at [372, 76] on link "Vehicles" at bounding box center [374, 77] width 27 height 17
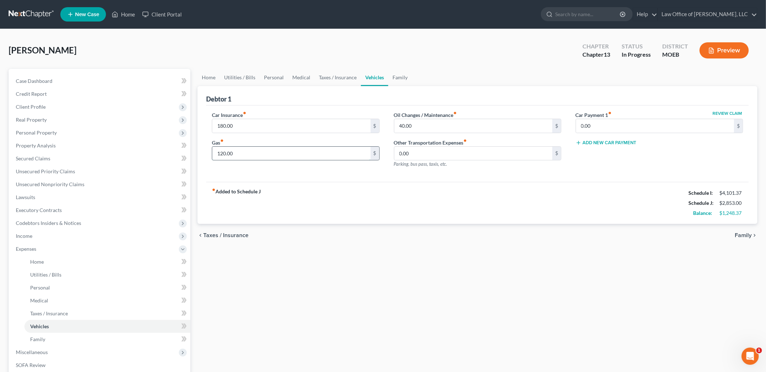
click at [284, 155] on input "120.00" at bounding box center [291, 154] width 158 height 14
type input "140.00"
click at [210, 76] on link "Home" at bounding box center [208, 77] width 22 height 17
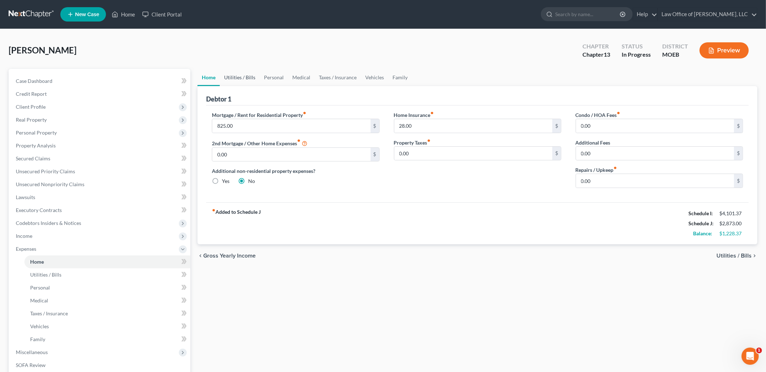
click at [238, 77] on link "Utilities / Bills" at bounding box center [240, 77] width 40 height 17
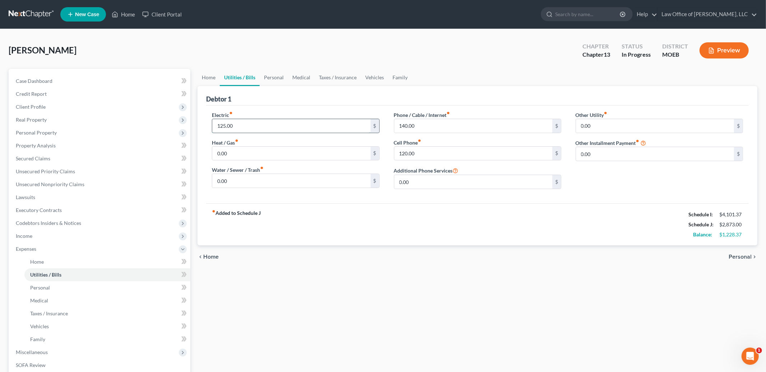
click at [250, 129] on input "125.00" at bounding box center [291, 126] width 158 height 14
type input "130.00"
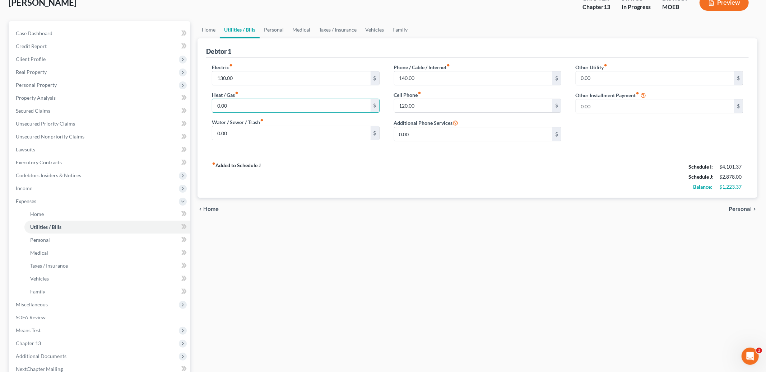
scroll to position [47, 0]
click at [59, 326] on span "Means Test" at bounding box center [100, 331] width 180 height 13
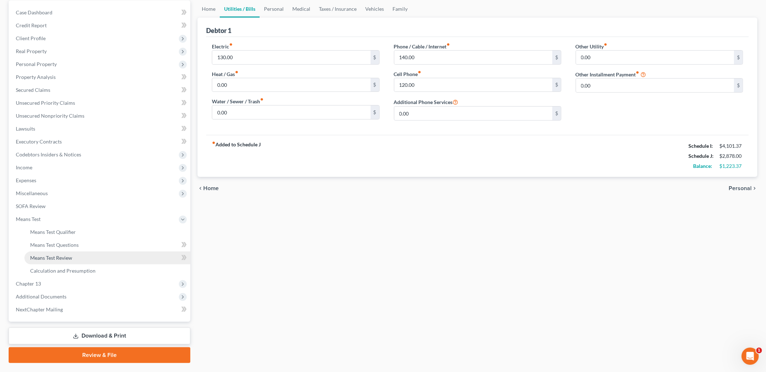
scroll to position [74, 0]
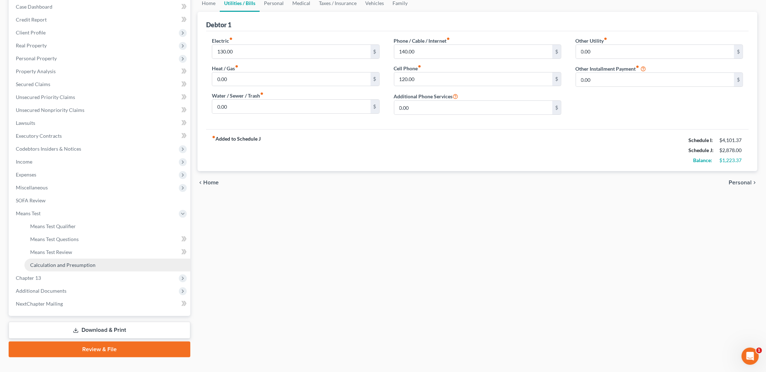
click at [78, 263] on span "Calculation and Presumption" at bounding box center [62, 265] width 65 height 6
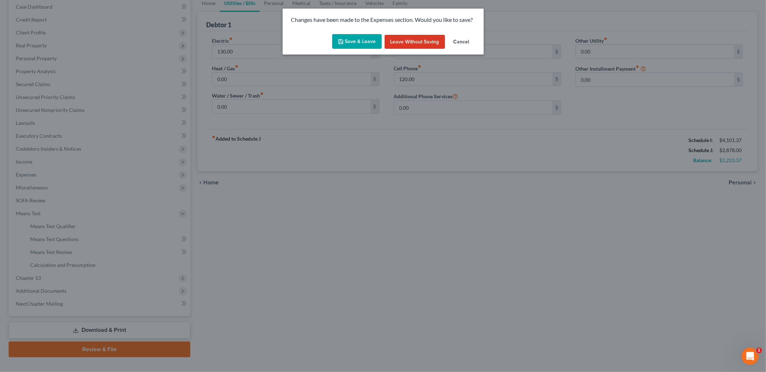
click at [355, 39] on button "Save & Leave" at bounding box center [357, 41] width 50 height 15
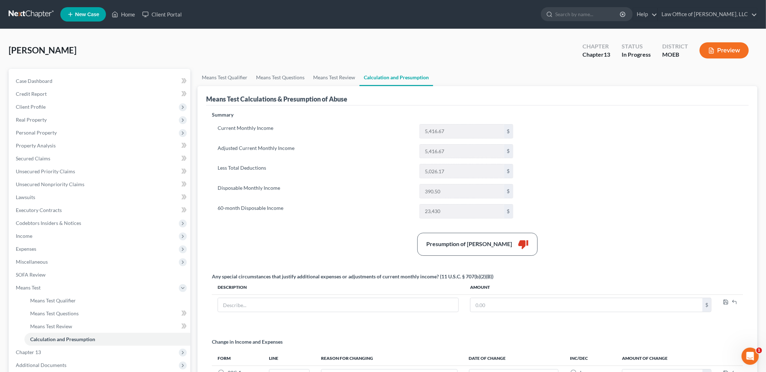
click at [551, 169] on div "Summary Current Monthly Income 5,416.67 $ Adjusted Current Monthly Income 5,416…" at bounding box center [477, 258] width 538 height 294
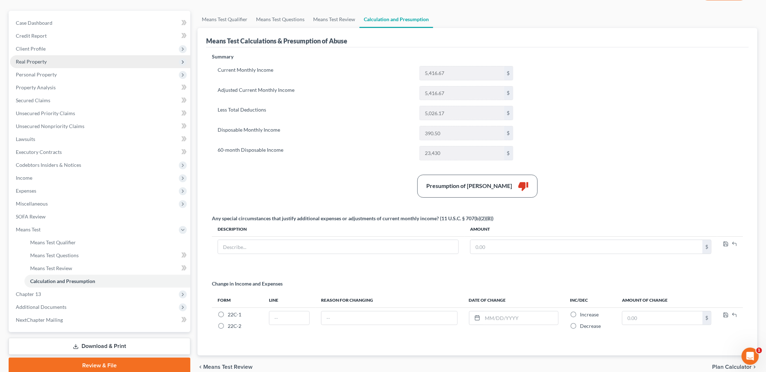
scroll to position [59, 0]
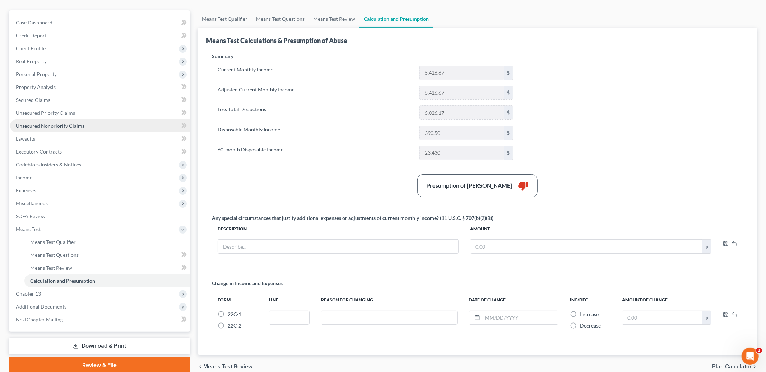
click at [72, 125] on span "Unsecured Nonpriority Claims" at bounding box center [50, 126] width 69 height 6
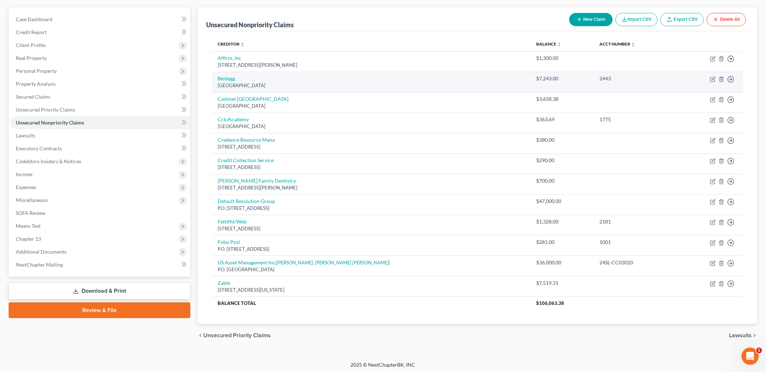
scroll to position [64, 0]
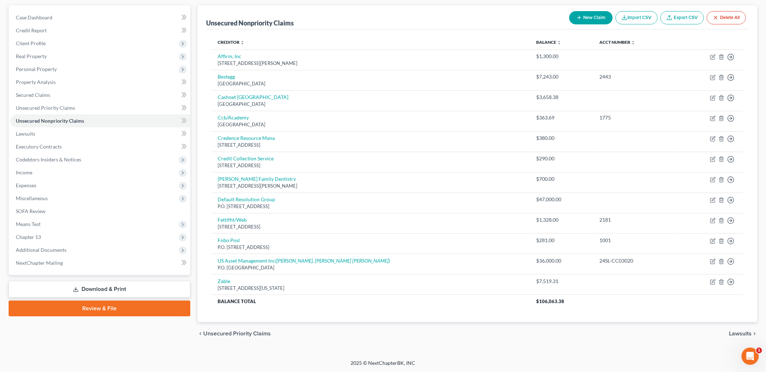
click at [108, 290] on link "Download & Print" at bounding box center [100, 289] width 182 height 17
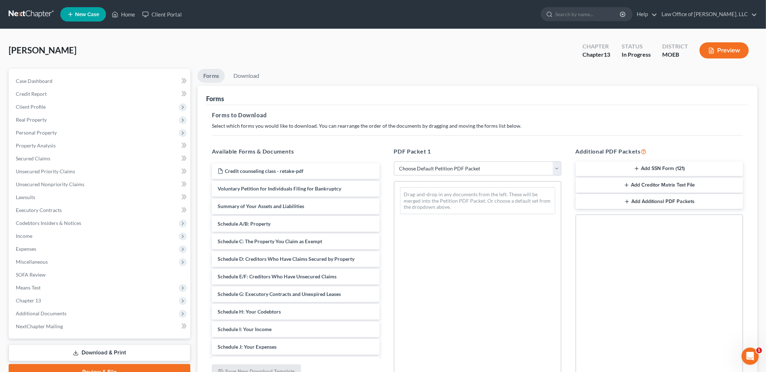
click at [452, 171] on select "Choose Default Petition PDF Packet Complete Bankruptcy Petition (all forms and …" at bounding box center [477, 169] width 167 height 14
select select "0"
click at [394, 162] on select "Choose Default Petition PDF Packet Complete Bankruptcy Petition (all forms and …" at bounding box center [477, 169] width 167 height 14
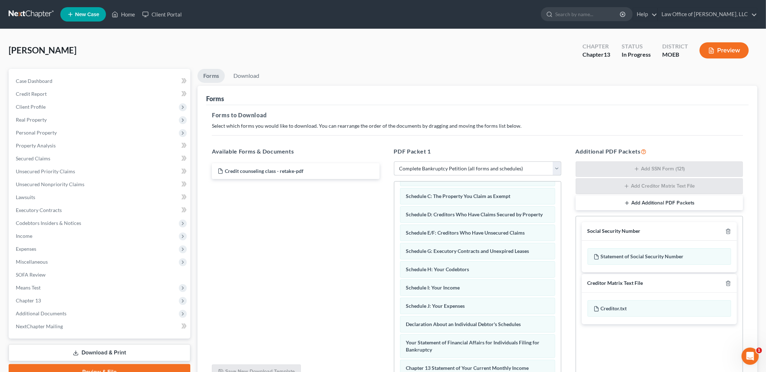
scroll to position [65, 0]
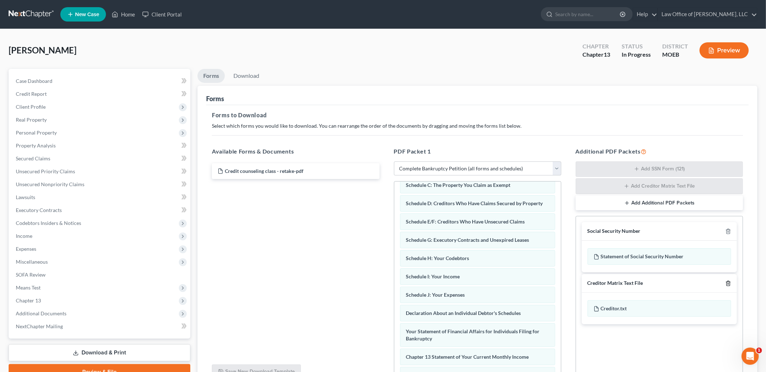
click at [727, 284] on icon "button" at bounding box center [727, 283] width 3 height 5
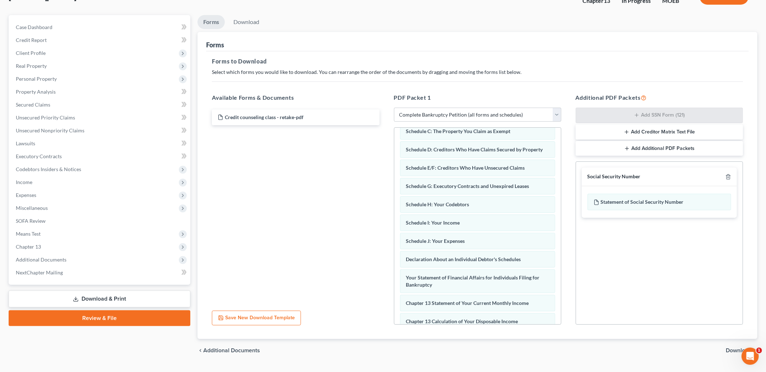
scroll to position [71, 0]
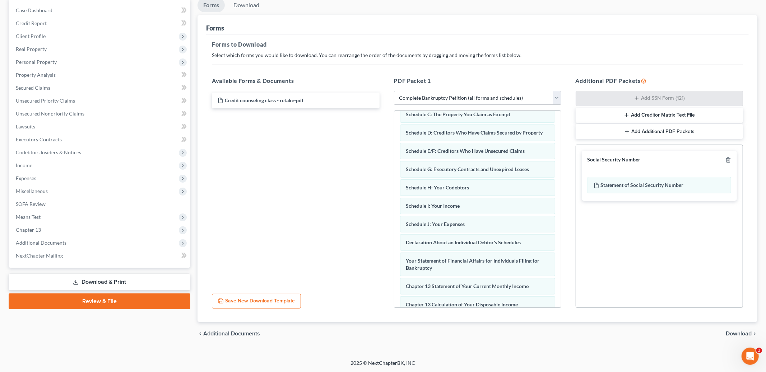
click at [734, 331] on span "Download" at bounding box center [739, 334] width 26 height 6
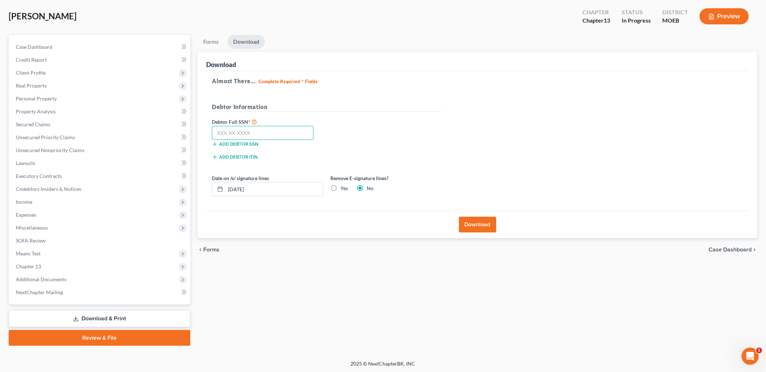
click at [241, 132] on input "text" at bounding box center [263, 133] width 102 height 14
type input "494-98-6928"
click at [467, 224] on button "Download" at bounding box center [477, 225] width 37 height 16
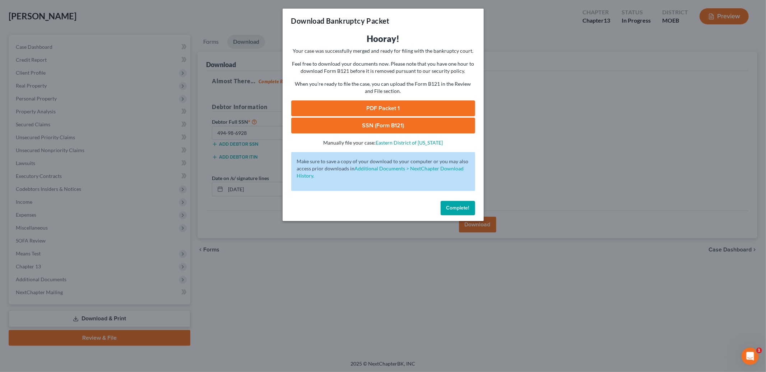
click at [422, 104] on link "PDF Packet 1" at bounding box center [383, 109] width 184 height 16
click at [356, 129] on link "SSN (Form B121)" at bounding box center [383, 126] width 184 height 16
click at [457, 209] on span "Complete!" at bounding box center [457, 208] width 23 height 6
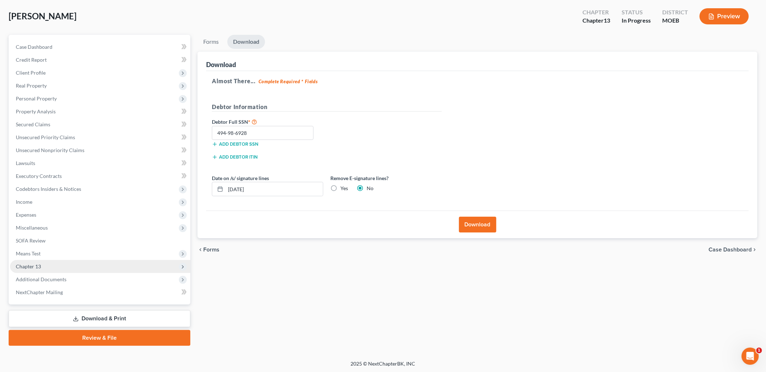
click at [52, 267] on span "Chapter 13" at bounding box center [100, 266] width 180 height 13
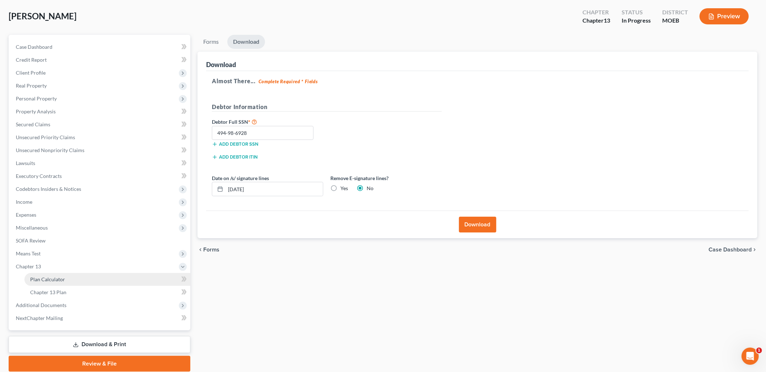
click at [53, 276] on span "Plan Calculator" at bounding box center [47, 279] width 35 height 6
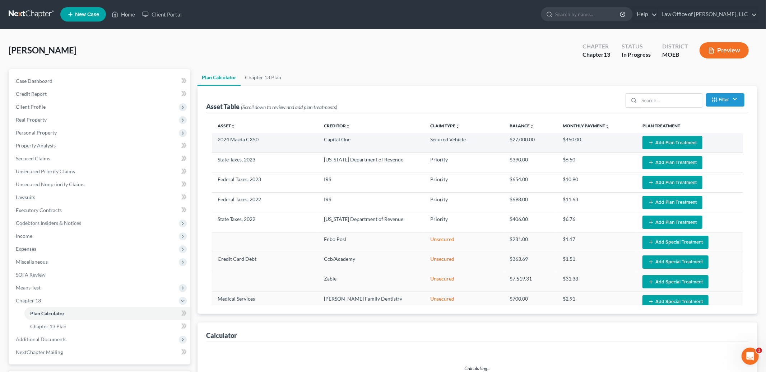
select select "59"
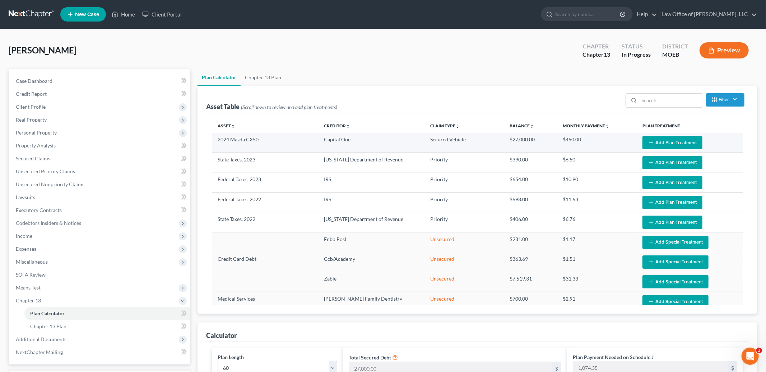
click at [654, 144] on button "Add Plan Treatment" at bounding box center [672, 142] width 60 height 13
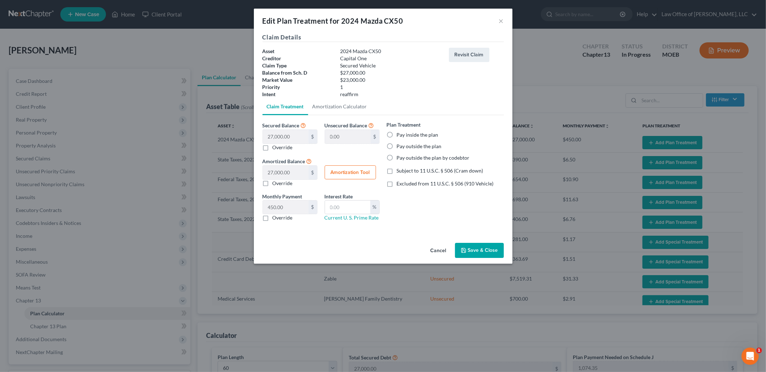
click at [397, 135] on label "Pay inside the plan" at bounding box center [418, 134] width 42 height 7
click at [400, 135] on input "Pay inside the plan" at bounding box center [402, 133] width 5 height 5
radio input "true"
click at [397, 184] on label "Excluded from 11 U.S.C. § 506 (910 Vehicle)" at bounding box center [445, 183] width 97 height 7
click at [400, 184] on input "Excluded from 11 U.S.C. § 506 (910 Vehicle)" at bounding box center [402, 182] width 5 height 5
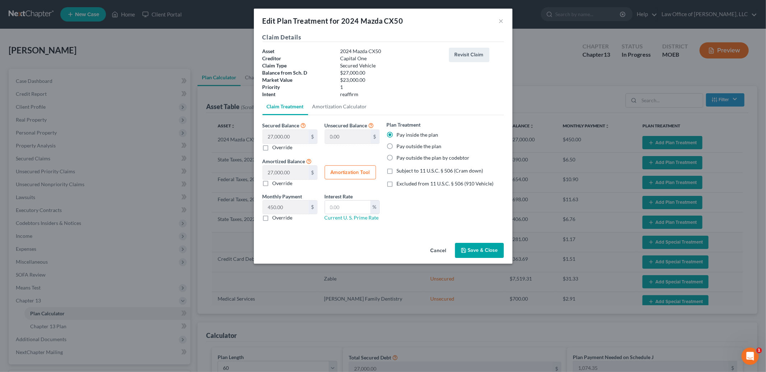
checkbox input "true"
click at [356, 173] on button "Amortization Tool" at bounding box center [350, 173] width 51 height 14
type input "27,000.00"
type input "60"
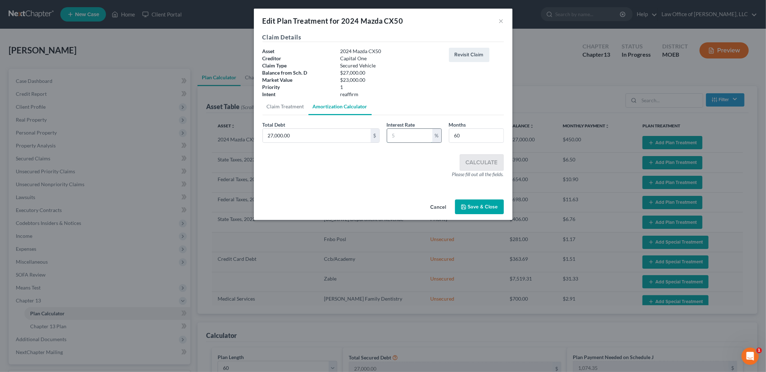
click at [410, 137] on input "text" at bounding box center [409, 136] width 45 height 14
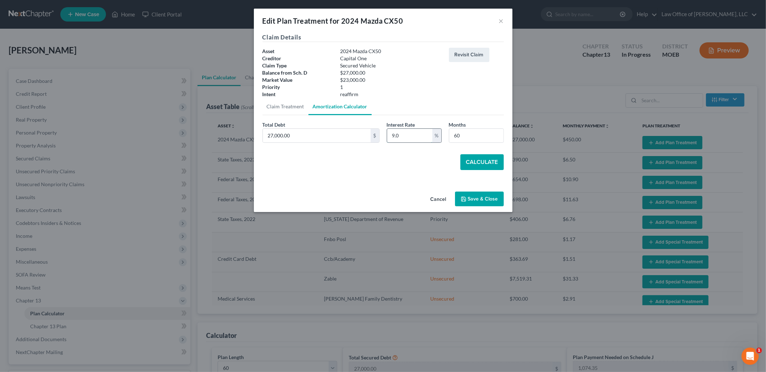
type input "9.0"
click at [492, 164] on button "Calculate" at bounding box center [481, 162] width 43 height 16
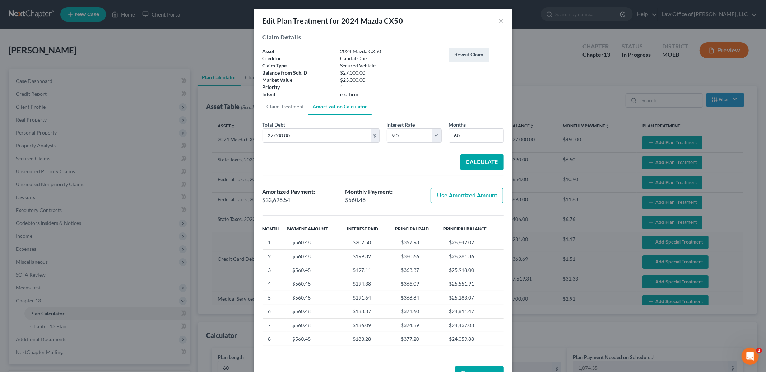
click at [476, 195] on button "Use Amortized Amount" at bounding box center [466, 196] width 73 height 16
type input "33,628.53"
checkbox input "true"
type input "560.47"
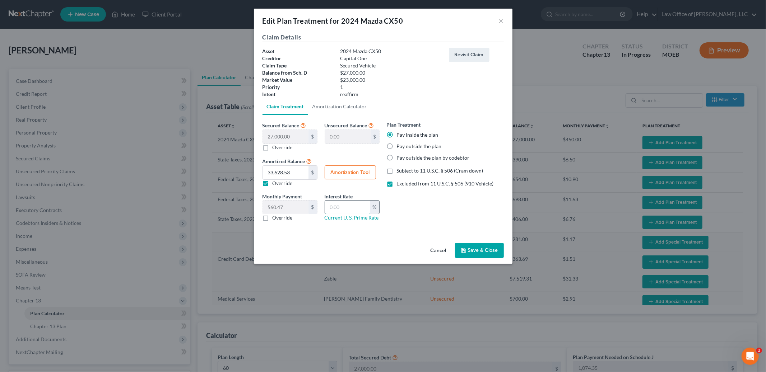
click at [353, 212] on input "text" at bounding box center [347, 208] width 45 height 14
type input "9.0"
click at [491, 253] on button "Save & Close" at bounding box center [479, 250] width 49 height 15
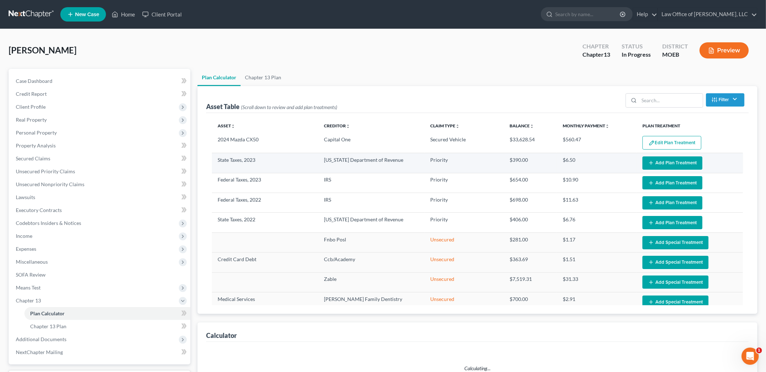
select select "59"
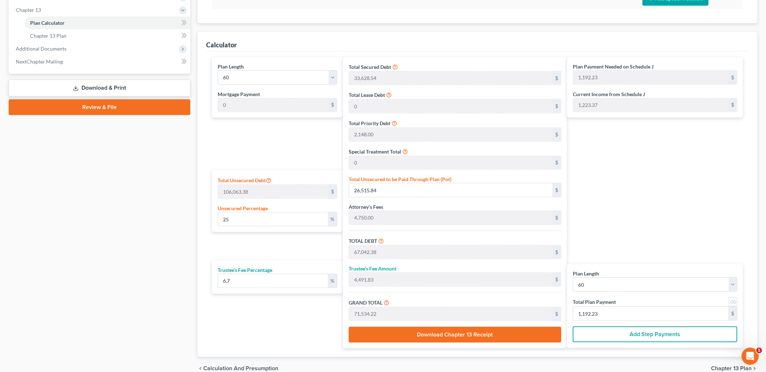
scroll to position [311, 0]
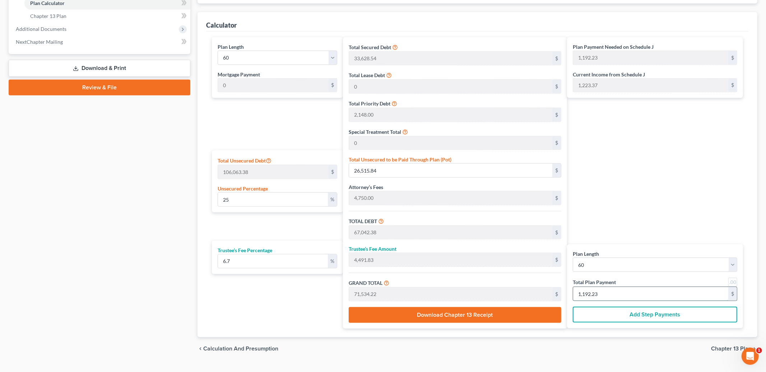
click at [627, 295] on input "1,192.23" at bounding box center [650, 294] width 155 height 14
type input "0"
type input "56.23"
type input "3.76"
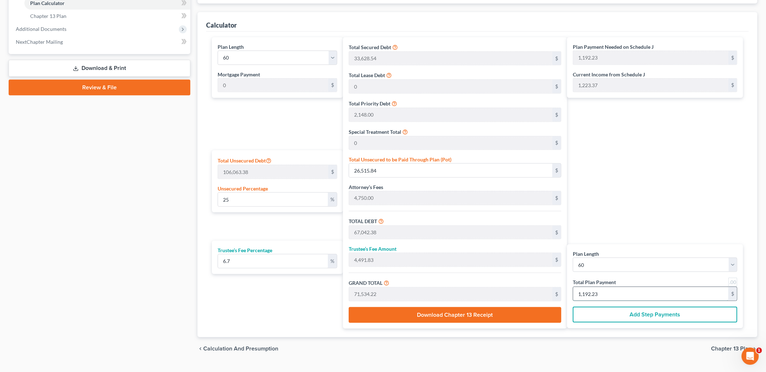
type input "60.00"
type input "1"
type input "674.78"
type input "45.21"
type input "719.99"
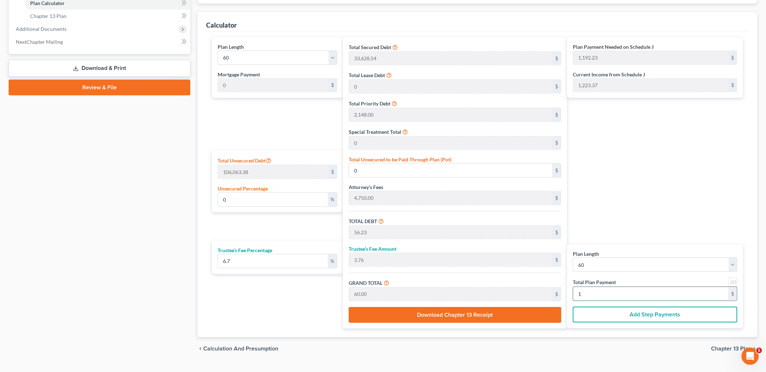
type input "12"
type input "6,860.35"
type input "459.64"
type input "7,320.00"
type input "122"
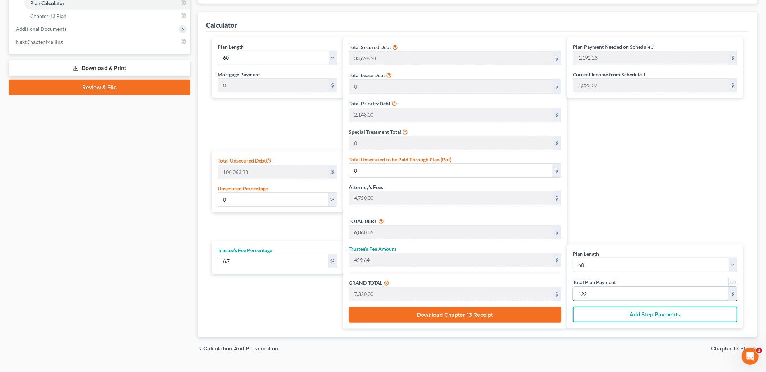
type input "26.74"
type input "28,358.18"
type input "68,884.72"
type input "4,615.27"
type input "73,500.00"
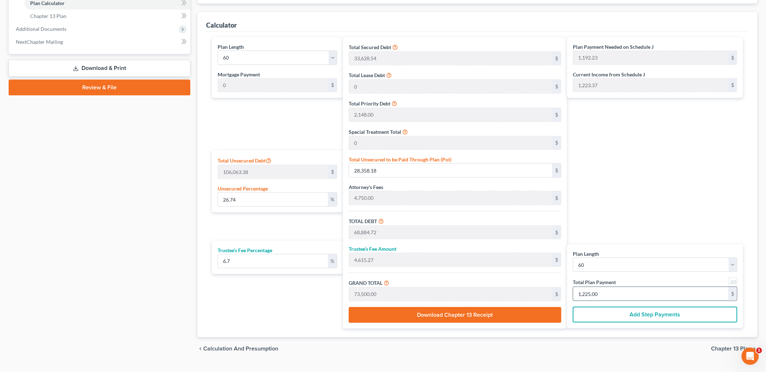
type input "1,225.00"
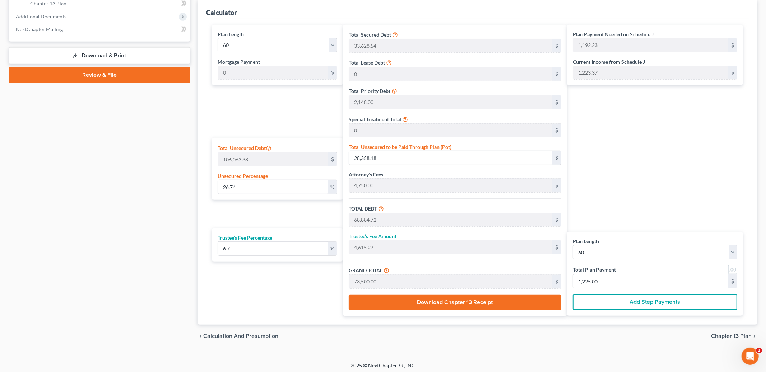
scroll to position [327, 0]
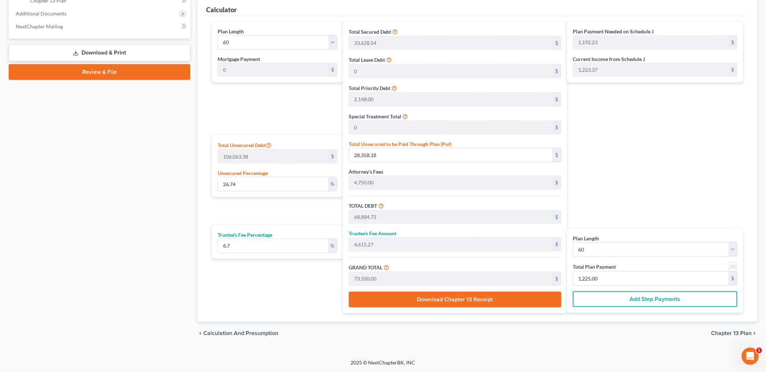
click at [723, 333] on span "Chapter 13 Plan" at bounding box center [731, 334] width 41 height 6
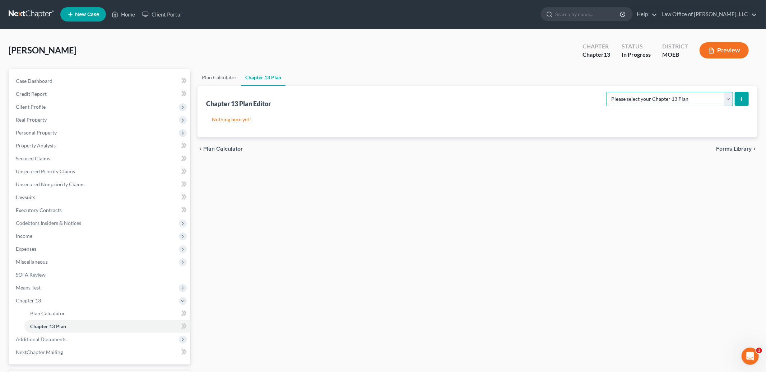
click at [690, 101] on select "Please select your Chapter 13 Plan Eastern District of [US_STATE] Eastern Distr…" at bounding box center [669, 99] width 127 height 14
select select "4"
click at [611, 92] on select "Please select your Chapter 13 Plan Eastern District of [US_STATE] Eastern Distr…" at bounding box center [669, 99] width 127 height 14
click at [740, 101] on icon "submit" at bounding box center [742, 99] width 6 height 6
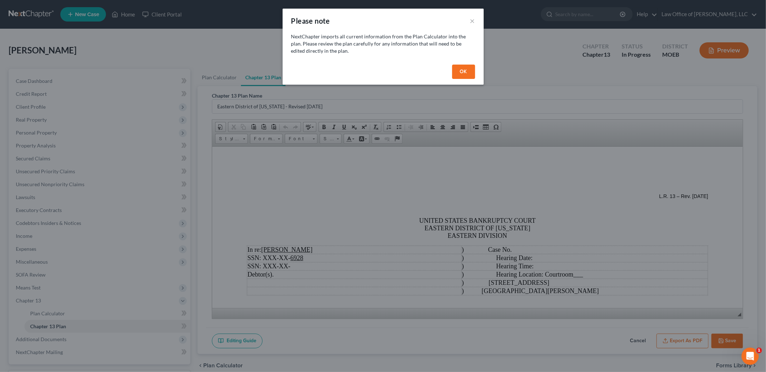
click at [465, 72] on button "OK" at bounding box center [463, 72] width 23 height 14
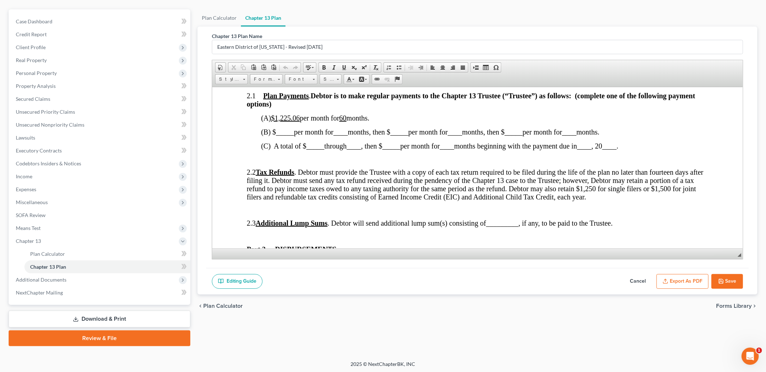
scroll to position [417, 0]
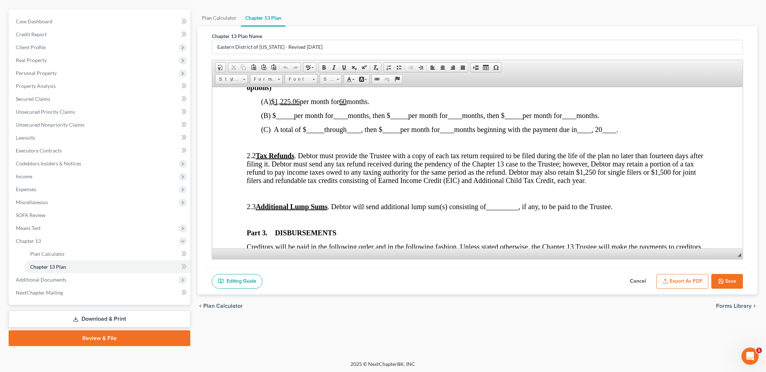
click at [300, 105] on u "$1,225.06" at bounding box center [285, 101] width 29 height 8
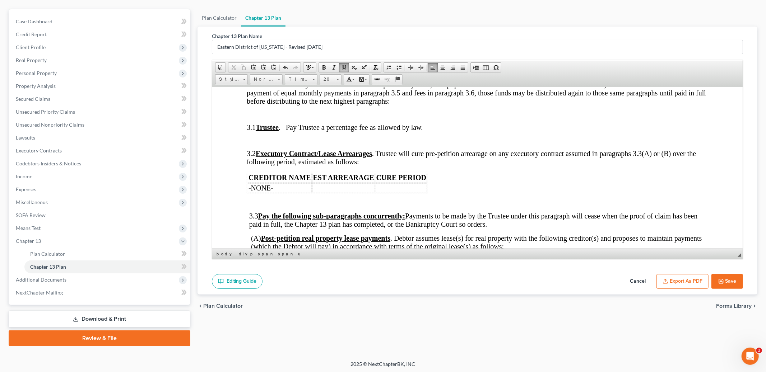
scroll to position [590, 0]
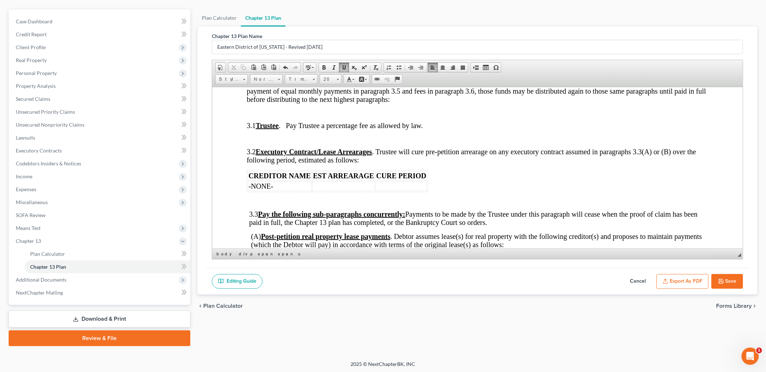
click at [408, 191] on td at bounding box center [401, 186] width 51 height 10
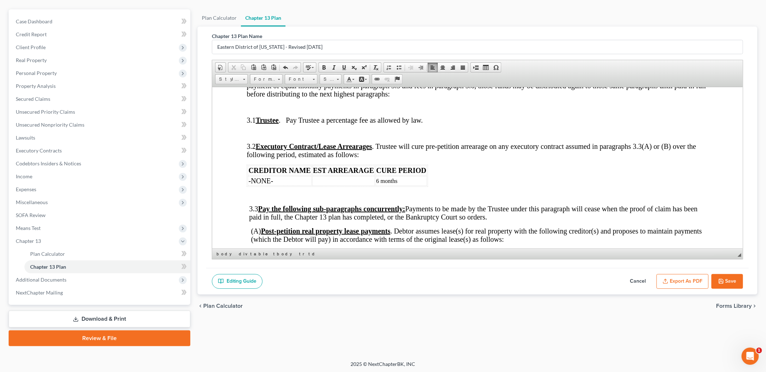
scroll to position [597, 0]
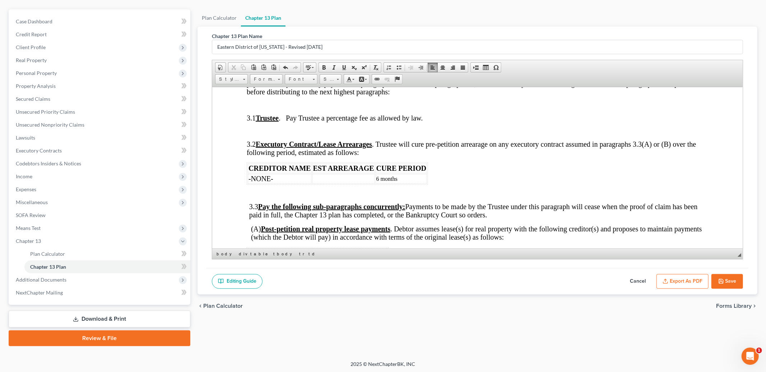
click at [405, 183] on td "6 months" at bounding box center [401, 179] width 51 height 10
click at [371, 183] on td at bounding box center [343, 179] width 62 height 10
click at [337, 80] on span at bounding box center [338, 78] width 2 height 7
click at [332, 141] on link "18" at bounding box center [341, 143] width 41 height 10
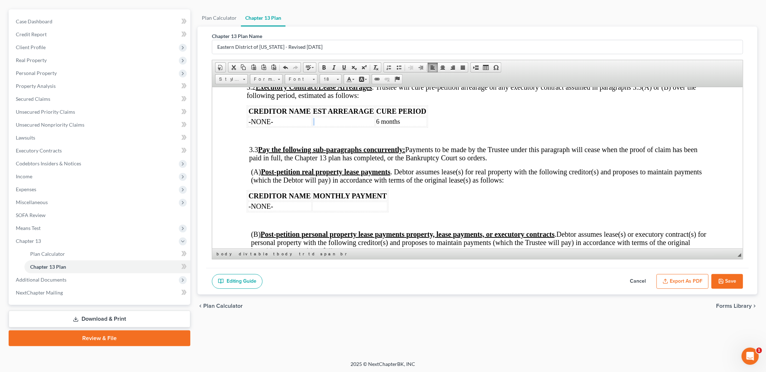
scroll to position [655, 0]
click at [296, 126] on td "-NONE-" at bounding box center [280, 121] width 64 height 10
click at [392, 125] on span "6 months" at bounding box center [388, 120] width 24 height 7
drag, startPoint x: 407, startPoint y: 130, endPoint x: 374, endPoint y: 129, distance: 32.7
click at [376, 126] on td "6 months" at bounding box center [401, 121] width 51 height 10
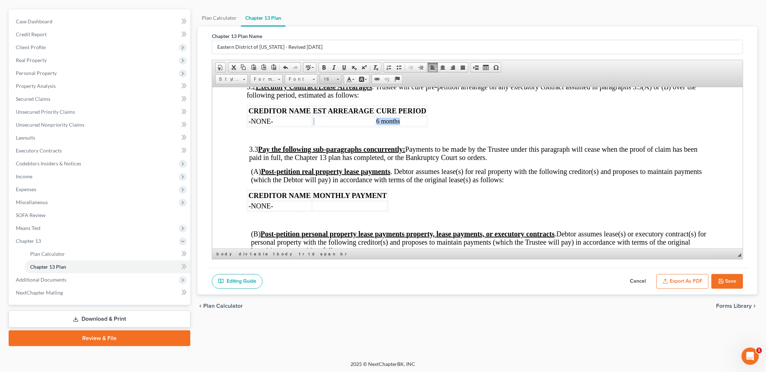
click at [336, 81] on link "18" at bounding box center [331, 79] width 22 height 10
click at [329, 126] on span "20" at bounding box center [326, 124] width 7 height 8
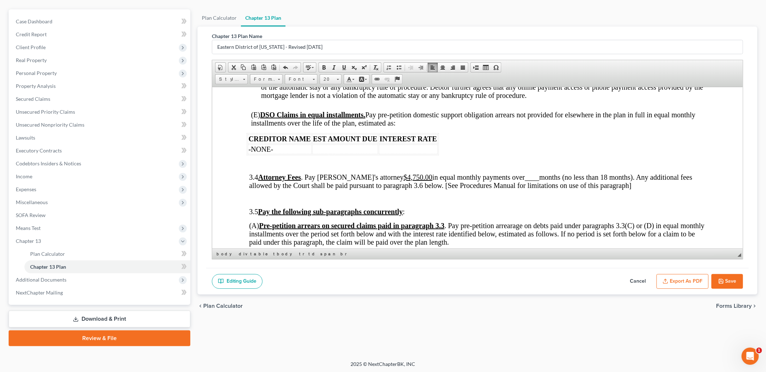
scroll to position [1047, 0]
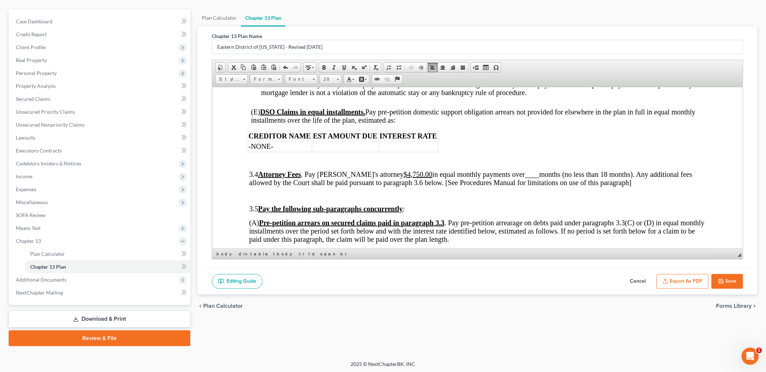
click at [404, 178] on u "$4,750.00" at bounding box center [418, 174] width 29 height 8
click at [525, 178] on span "____" at bounding box center [532, 174] width 14 height 8
click at [343, 65] on span at bounding box center [344, 68] width 6 height 6
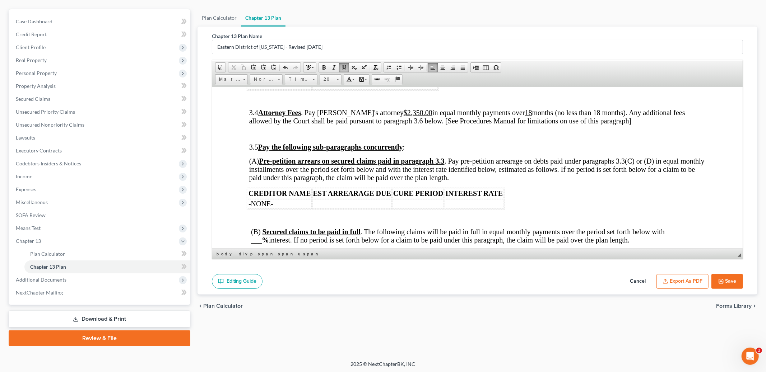
scroll to position [1122, 0]
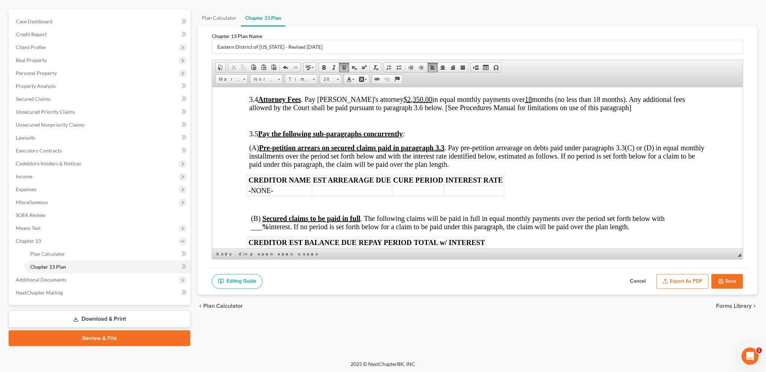
click at [409, 195] on td at bounding box center [417, 191] width 51 height 10
click at [393, 195] on td "60 months" at bounding box center [417, 191] width 51 height 10
click at [334, 78] on span "Size" at bounding box center [327, 79] width 14 height 9
click at [332, 135] on link "20" at bounding box center [341, 132] width 41 height 11
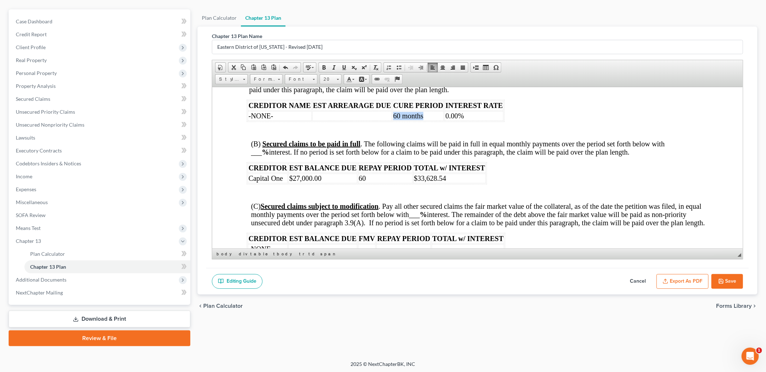
scroll to position [1197, 0]
click at [262, 155] on strong "%" at bounding box center [265, 151] width 7 height 8
click at [343, 66] on span at bounding box center [344, 68] width 6 height 6
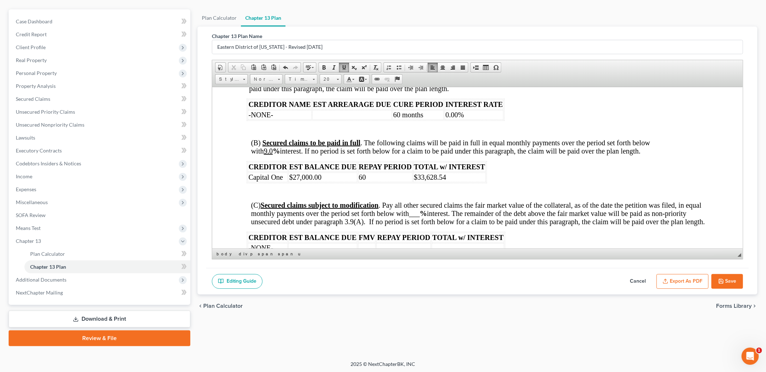
click at [382, 182] on td "60" at bounding box center [385, 177] width 55 height 10
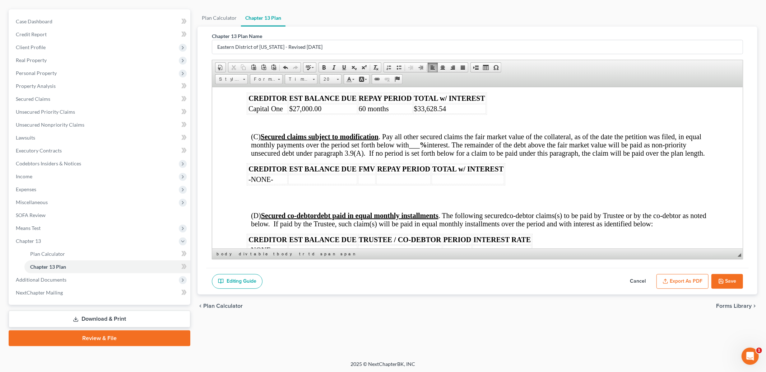
scroll to position [1268, 0]
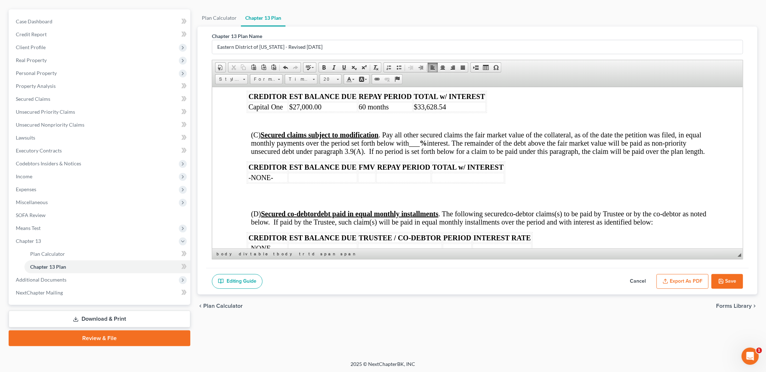
click at [420, 147] on span "___" at bounding box center [414, 143] width 11 height 8
click at [344, 66] on span at bounding box center [344, 68] width 6 height 6
click at [404, 182] on td at bounding box center [403, 178] width 55 height 10
click at [336, 79] on link "Size" at bounding box center [331, 79] width 22 height 10
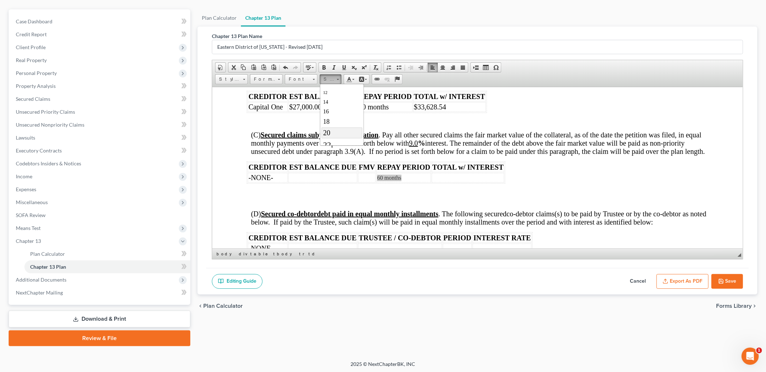
click at [332, 132] on link "20" at bounding box center [341, 132] width 41 height 11
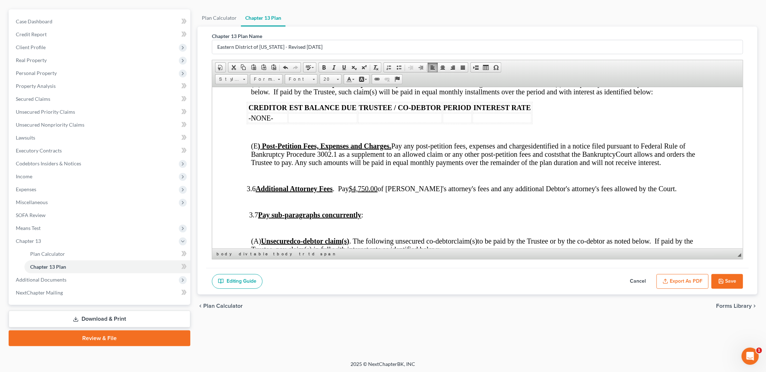
scroll to position [1411, 0]
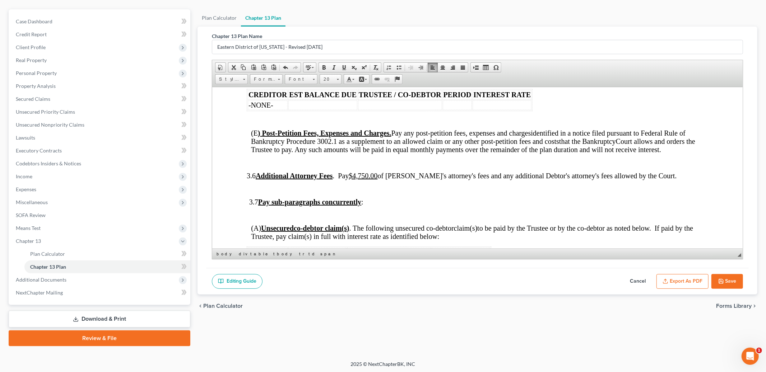
click at [373, 180] on u "$4,750.00" at bounding box center [363, 176] width 29 height 8
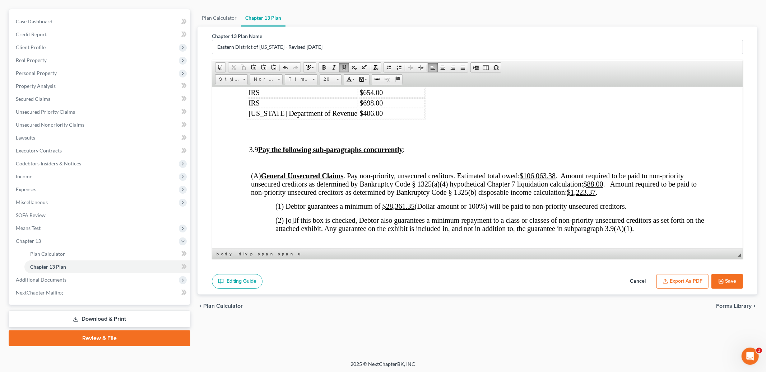
scroll to position [1714, 0]
click at [602, 187] on u "$88.00" at bounding box center [593, 184] width 20 height 8
click at [582, 196] on u "$1,223.37" at bounding box center [568, 192] width 29 height 8
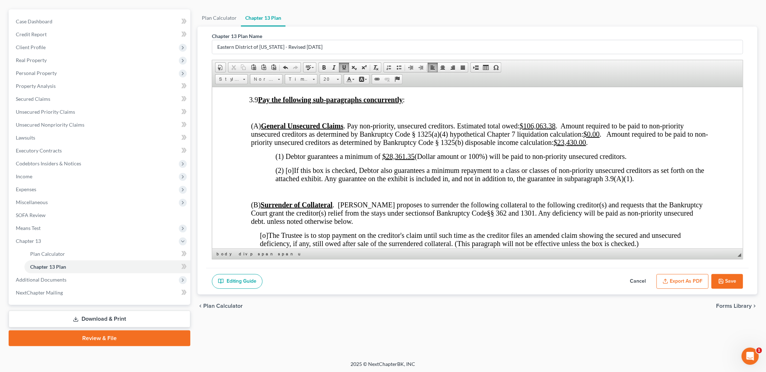
scroll to position [1764, 0]
drag, startPoint x: 385, startPoint y: 175, endPoint x: 414, endPoint y: 176, distance: 29.1
click at [414, 160] on span "(1) Debtor guarantees a minimum of $28,361.35 (Dollar amount or 100%) will be p…" at bounding box center [450, 156] width 351 height 8
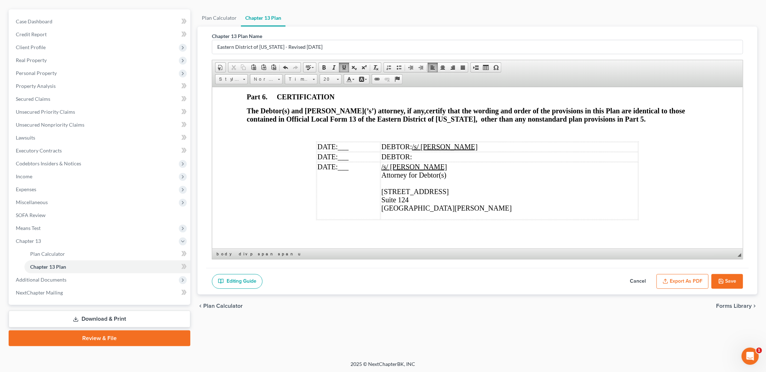
scroll to position [2400, 0]
drag, startPoint x: 352, startPoint y: 185, endPoint x: 360, endPoint y: 177, distance: 11.2
click at [355, 161] on td "DATE: ___" at bounding box center [349, 156] width 64 height 10
click at [363, 151] on td "DATE: ___" at bounding box center [349, 146] width 64 height 10
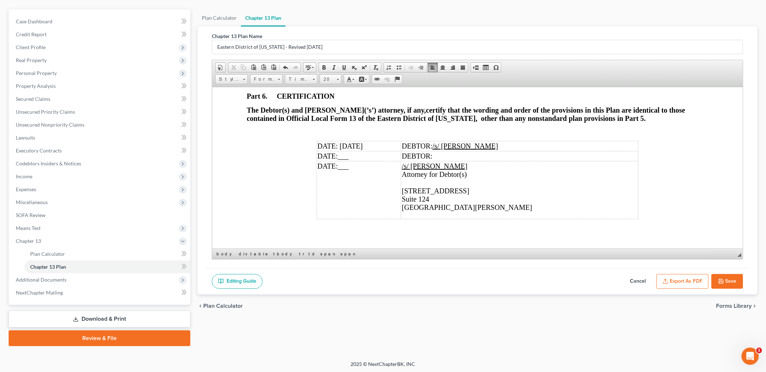
click at [545, 151] on td "DEBTOR: /s/ [PERSON_NAME]" at bounding box center [519, 146] width 237 height 10
click at [365, 196] on td "DATE: ___" at bounding box center [359, 189] width 84 height 57
click at [455, 200] on td "/s/ [PERSON_NAME] Attorney for Debtor(s) [STREET_ADDRESS][PERSON_NAME]" at bounding box center [519, 189] width 237 height 57
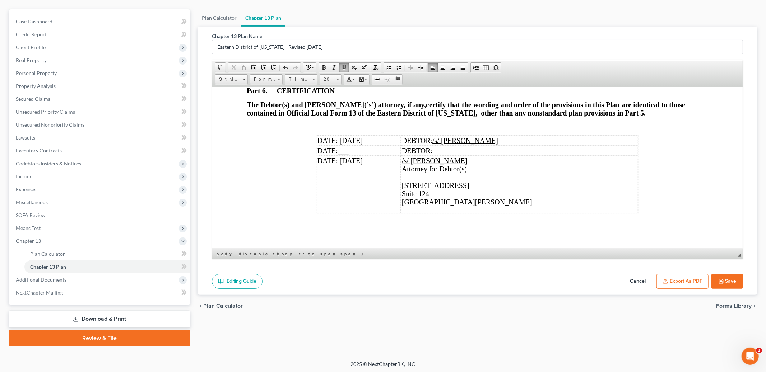
scroll to position [2437, 0]
drag, startPoint x: 390, startPoint y: 183, endPoint x: 462, endPoint y: 195, distance: 73.1
click at [462, 195] on tr "DATE: [DATE] /s/ [PERSON_NAME] Attorney for Debtor(s) [STREET_ADDRESS][PERSON_N…" at bounding box center [477, 184] width 321 height 57
click at [446, 175] on td "/s/ [PERSON_NAME] Attorney for Debtor(s) [STREET_ADDRESS][PERSON_NAME]" at bounding box center [519, 184] width 237 height 57
drag, startPoint x: 395, startPoint y: 177, endPoint x: 469, endPoint y: 204, distance: 78.4
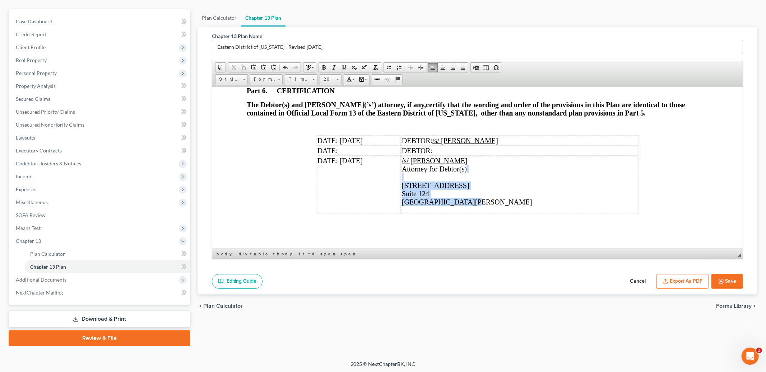
click at [469, 204] on td "/s/ [PERSON_NAME] Attorney for Debtor(s) [STREET_ADDRESS][PERSON_NAME]" at bounding box center [519, 184] width 237 height 57
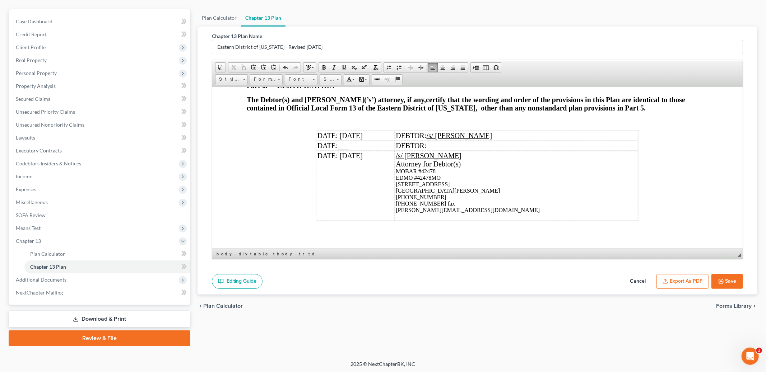
scroll to position [2, 0]
click at [462, 219] on td "/s/ [PERSON_NAME] Attorney for Debtor(s) ​ MOBAR #42478 EDMO #42478MO [STREET_A…" at bounding box center [516, 184] width 243 height 70
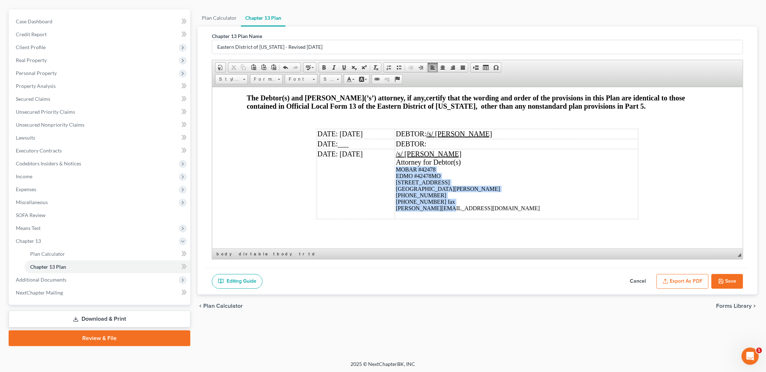
click at [395, 201] on td "/s/ [PERSON_NAME] Attorney for Debtor(s) ​ MOBAR #42478 EDMO #42478MO [STREET_A…" at bounding box center [516, 184] width 243 height 70
click at [338, 79] on span at bounding box center [338, 79] width 2 height 1
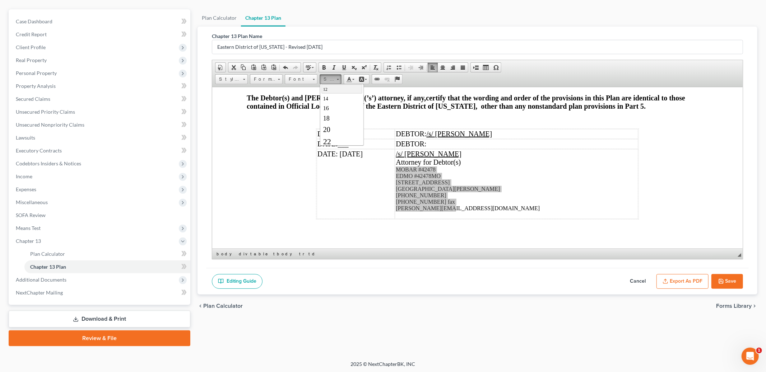
scroll to position [48, 0]
click at [332, 132] on link "20" at bounding box center [341, 129] width 41 height 11
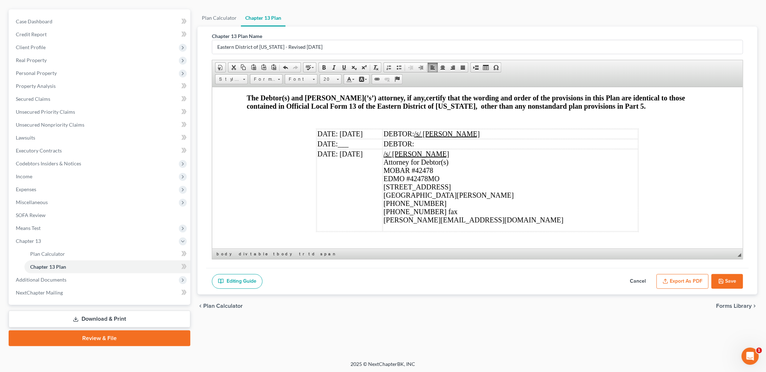
click at [714, 282] on button "Save" at bounding box center [727, 281] width 32 height 15
select select "4"
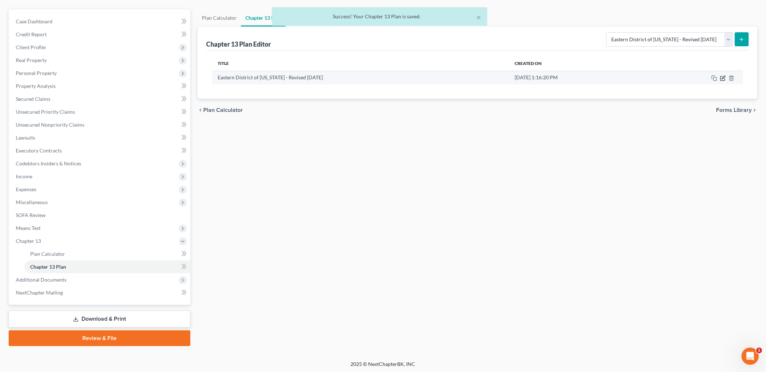
click at [721, 77] on icon "button" at bounding box center [722, 78] width 4 height 4
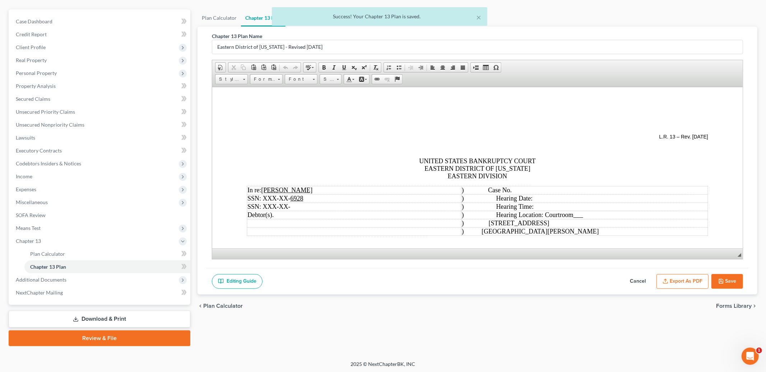
click at [679, 279] on button "Export as PDF" at bounding box center [682, 281] width 52 height 15
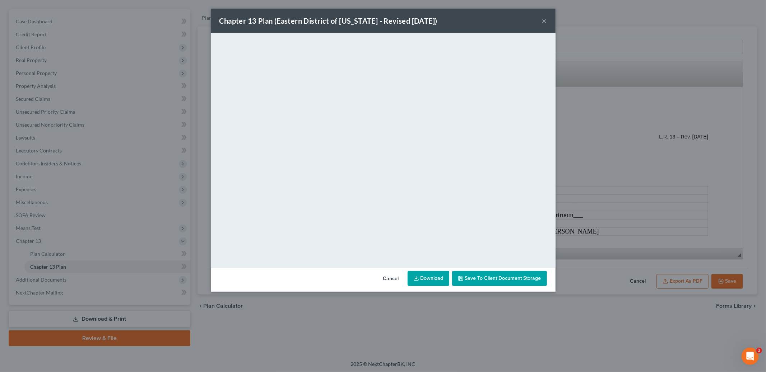
click at [423, 278] on link "Download" at bounding box center [429, 278] width 42 height 15
click at [473, 280] on span "Save to Client Document Storage" at bounding box center [503, 278] width 76 height 6
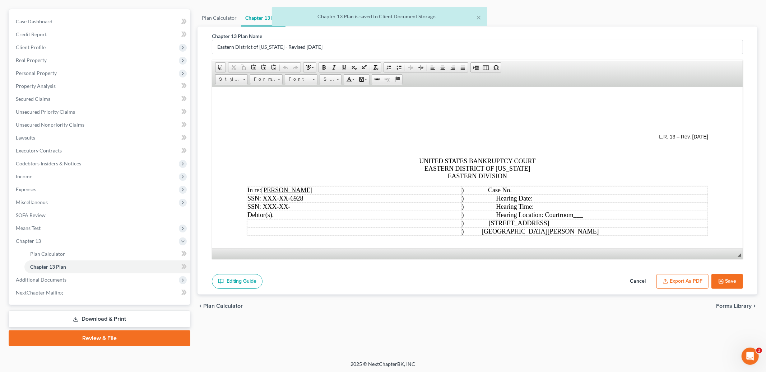
click at [732, 281] on button "Save" at bounding box center [727, 281] width 32 height 15
select select "4"
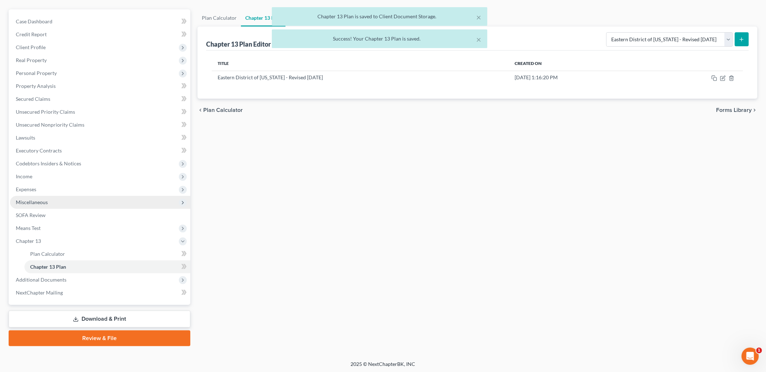
click at [53, 202] on span "Miscellaneous" at bounding box center [100, 202] width 180 height 13
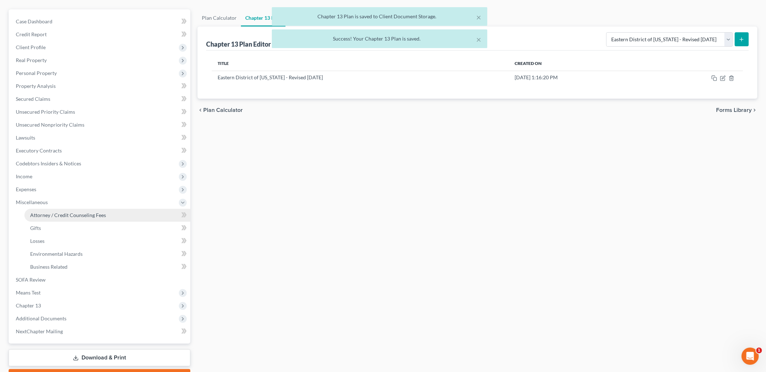
click at [56, 213] on span "Attorney / Credit Counseling Fees" at bounding box center [68, 215] width 76 height 6
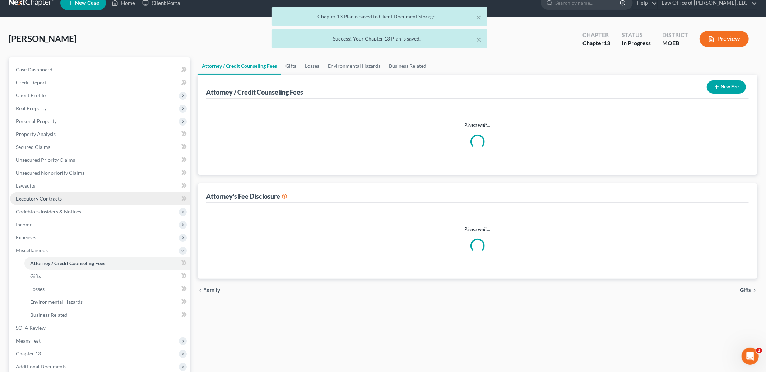
select select "0"
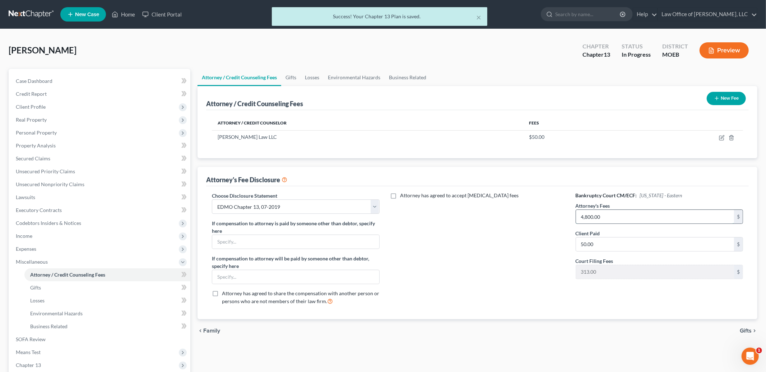
click at [623, 216] on input "4,800.00" at bounding box center [655, 217] width 158 height 14
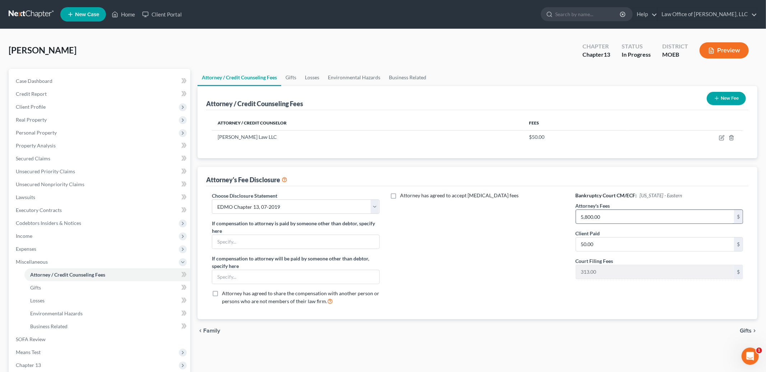
type input "5,800.00"
click at [748, 330] on span "Gifts" at bounding box center [746, 331] width 12 height 6
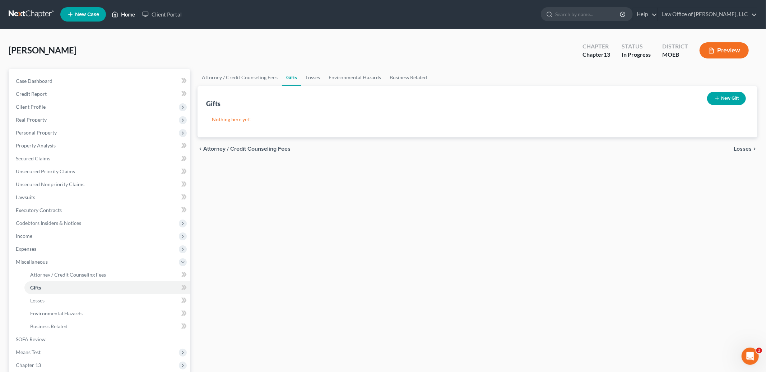
click at [135, 11] on link "Home" at bounding box center [123, 14] width 31 height 13
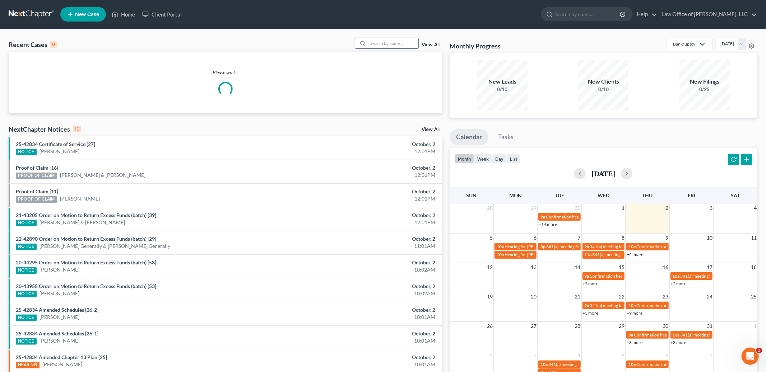
click at [391, 46] on input "search" at bounding box center [393, 43] width 50 height 10
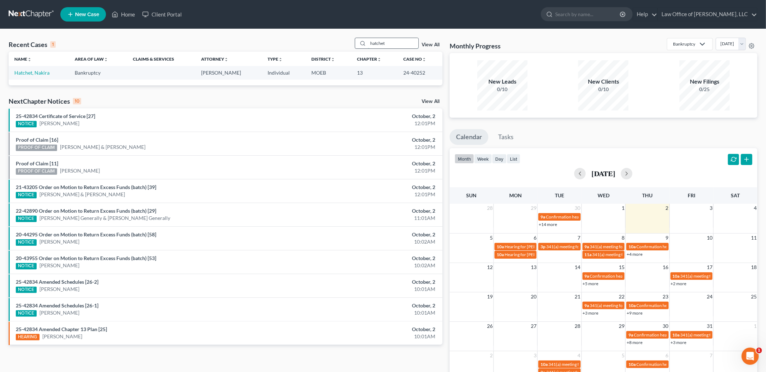
type input "hatchet"
click at [41, 73] on link "Hatchet, Nakira" at bounding box center [31, 73] width 35 height 6
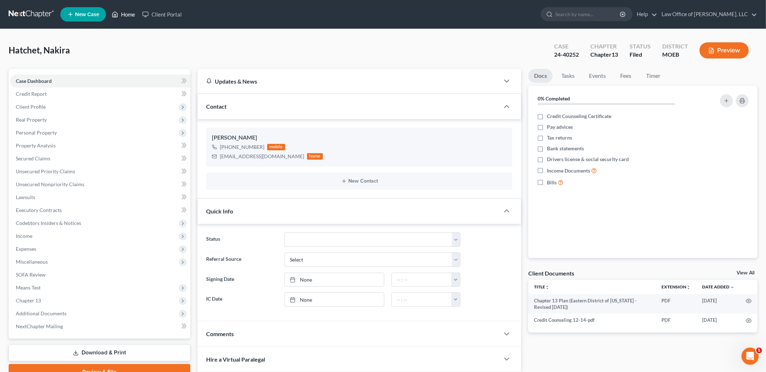
click at [130, 19] on link "Home" at bounding box center [123, 14] width 31 height 13
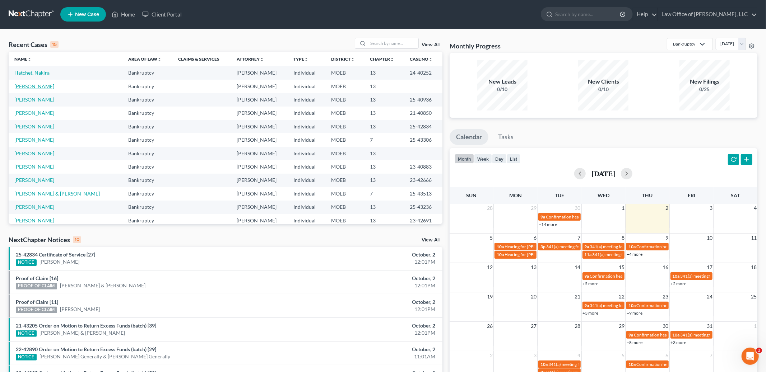
click at [45, 87] on link "[PERSON_NAME]" at bounding box center [34, 86] width 40 height 6
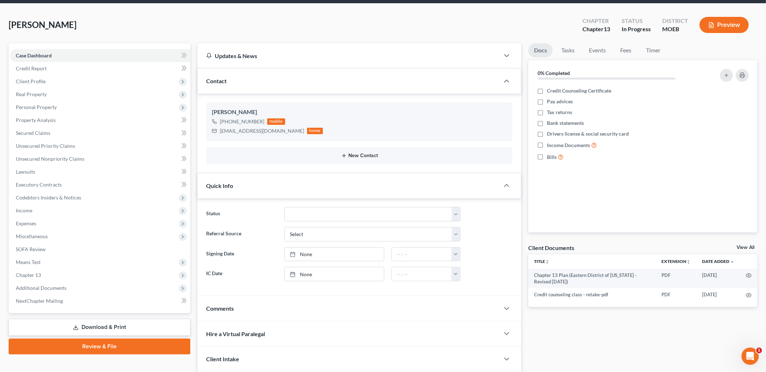
scroll to position [78, 0]
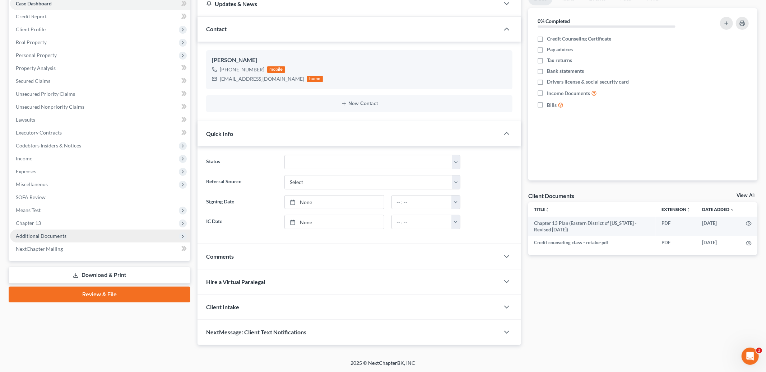
click at [66, 231] on span "Additional Documents" at bounding box center [100, 236] width 180 height 13
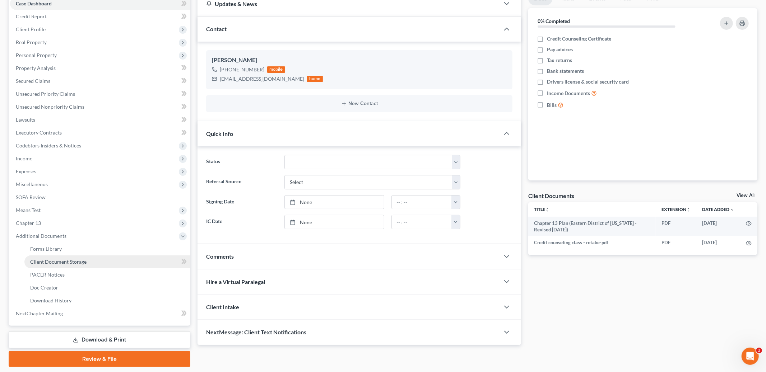
click at [66, 263] on span "Client Document Storage" at bounding box center [58, 262] width 56 height 6
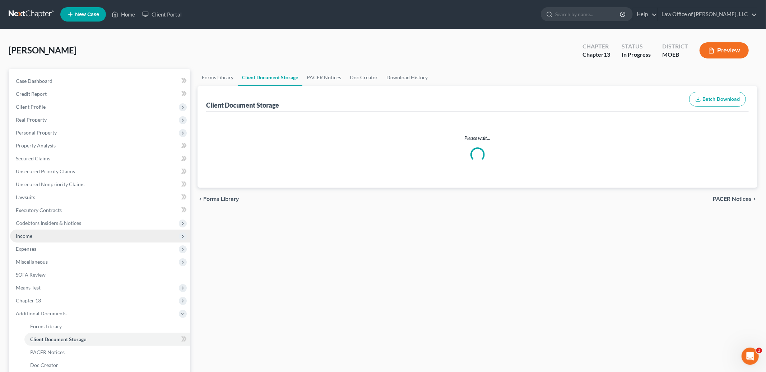
select select "9"
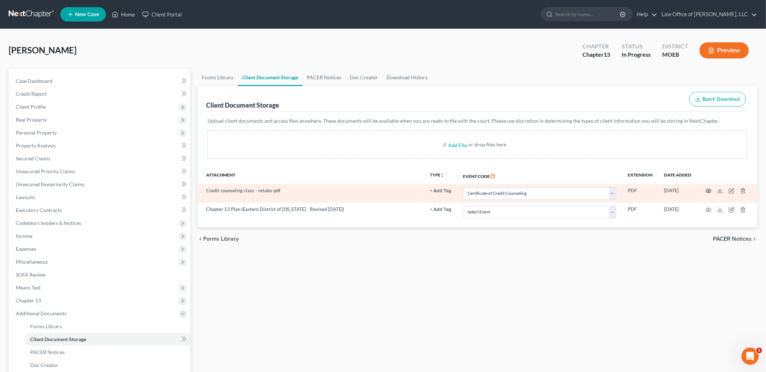
click at [706, 191] on icon "button" at bounding box center [709, 191] width 6 height 6
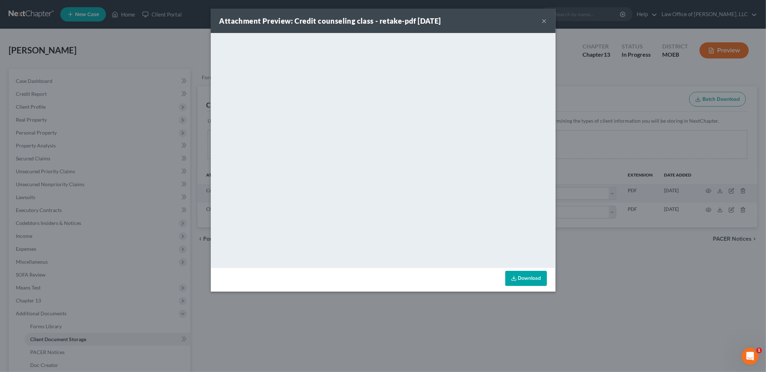
click at [542, 19] on button "×" at bounding box center [544, 21] width 5 height 9
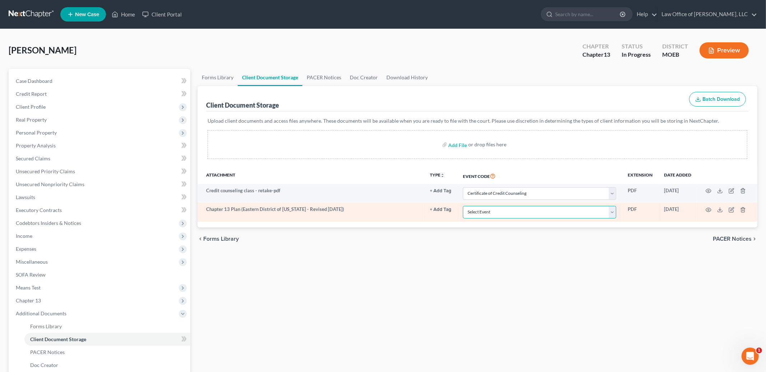
click at [614, 212] on select "Select Event 20 Largest Unsecured Creditors Amended List of Creditors and Verif…" at bounding box center [539, 212] width 153 height 13
select select "14"
click at [464, 206] on select "Select Event 20 Largest Unsecured Creditors Amended List of Creditors and Verif…" at bounding box center [539, 212] width 153 height 13
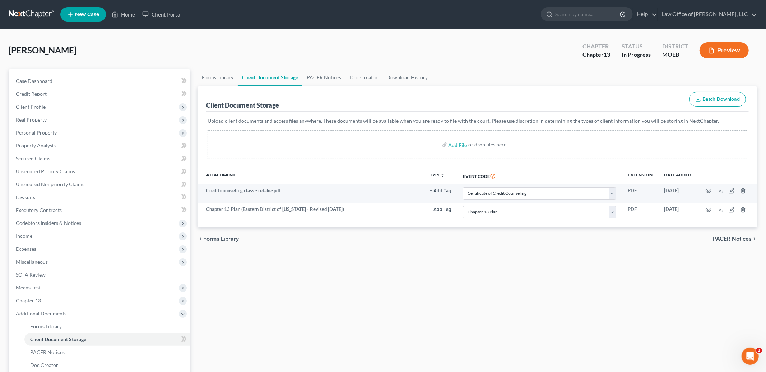
click at [727, 239] on span "PACER Notices" at bounding box center [732, 239] width 39 height 6
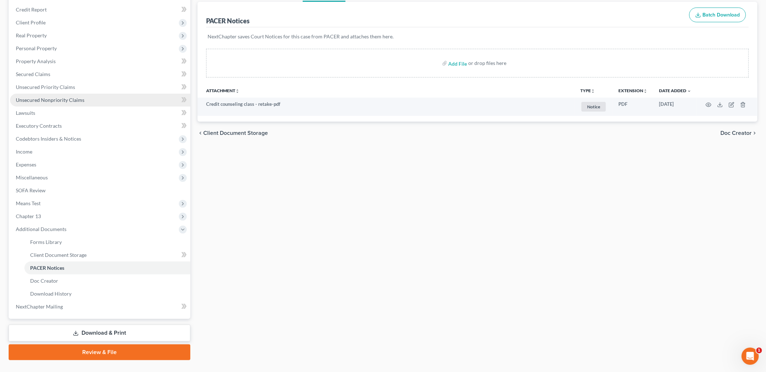
scroll to position [99, 0]
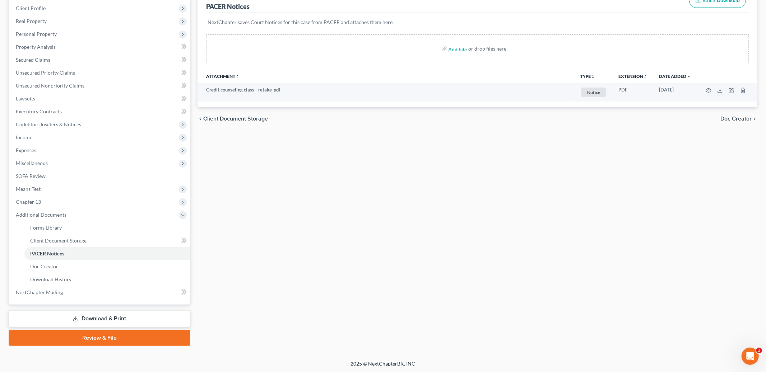
click at [93, 340] on link "Review & File" at bounding box center [100, 338] width 182 height 16
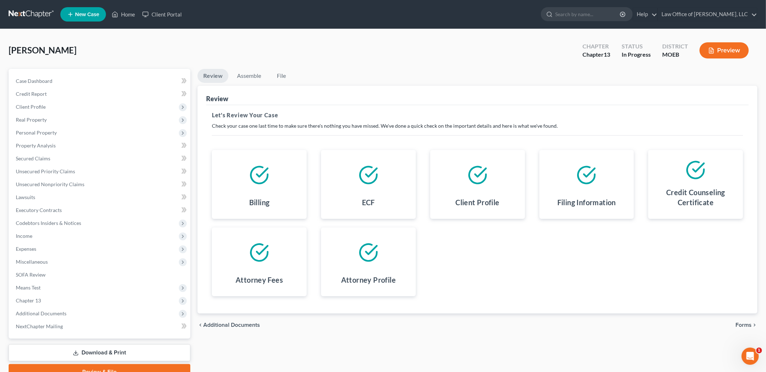
click at [744, 323] on span "Forms" at bounding box center [743, 325] width 16 height 6
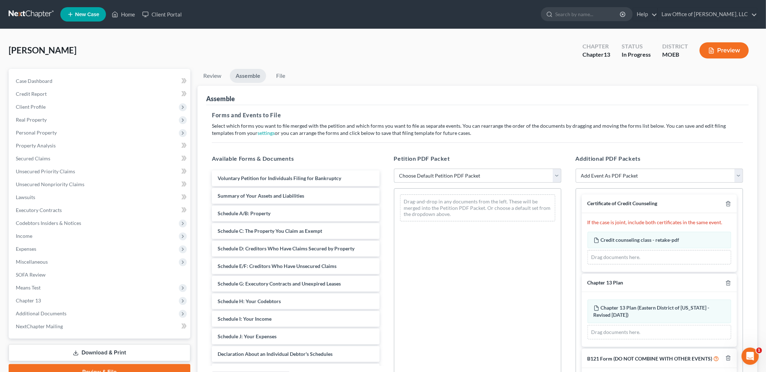
click at [457, 177] on select "Choose Default Petition PDF Packet Complete Bankruptcy Petition (all forms and …" at bounding box center [477, 176] width 167 height 14
select select "0"
click at [394, 169] on select "Choose Default Petition PDF Packet Complete Bankruptcy Petition (all forms and …" at bounding box center [477, 176] width 167 height 14
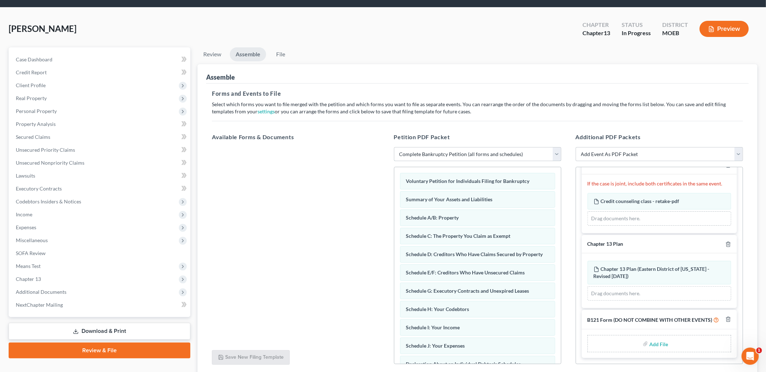
scroll to position [28, 0]
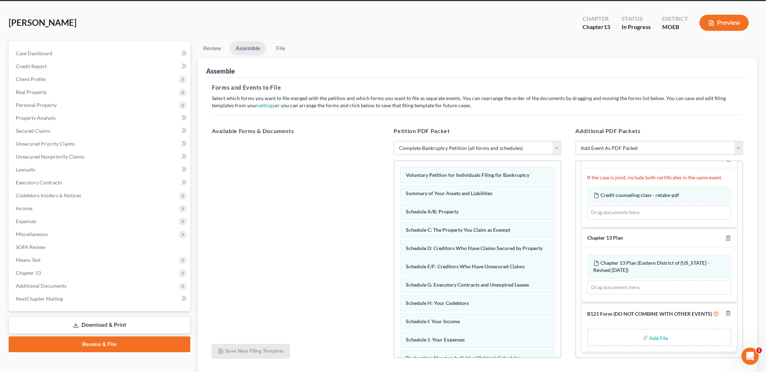
click at [657, 340] on input "file" at bounding box center [657, 337] width 17 height 13
type input "C:\fakepath\B121.pdf"
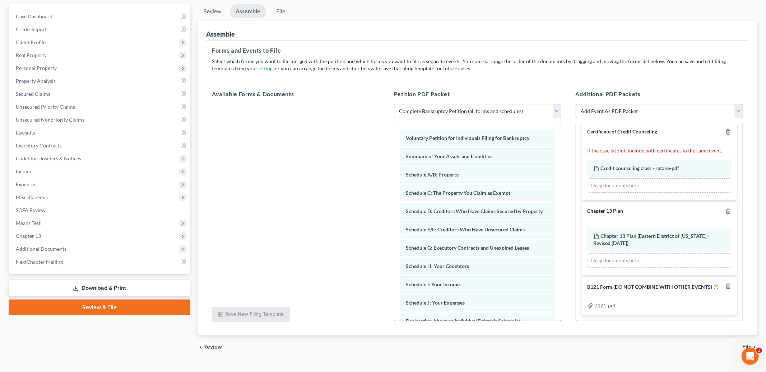
scroll to position [78, 0]
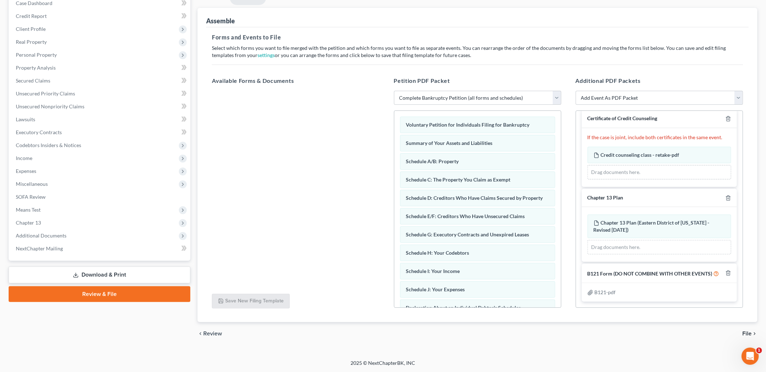
click at [748, 334] on span "File" at bounding box center [746, 334] width 9 height 6
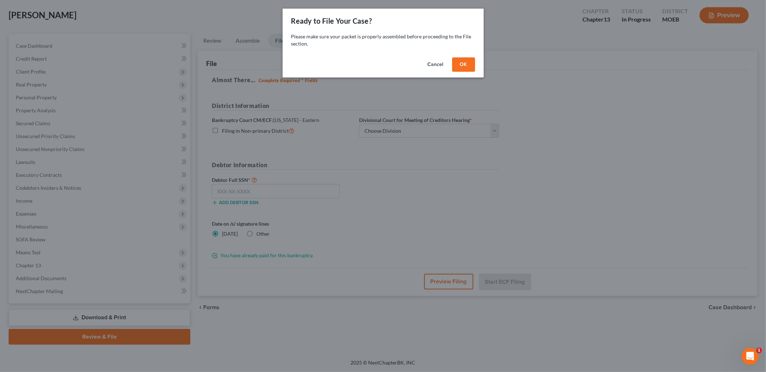
scroll to position [34, 0]
click at [460, 63] on button "OK" at bounding box center [463, 64] width 23 height 14
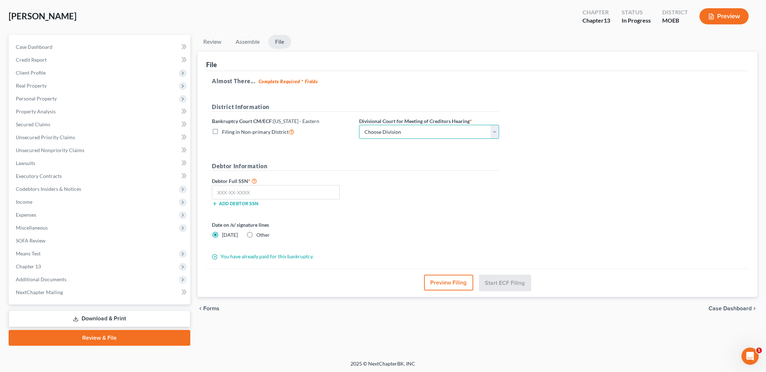
click at [417, 127] on select "Choose Division Cape Girardeau Hannibal [GEOGRAPHIC_DATA][PERSON_NAME]" at bounding box center [429, 132] width 140 height 14
select select "2"
click at [359, 125] on select "Choose Division Cape Girardeau Hannibal [GEOGRAPHIC_DATA][PERSON_NAME]" at bounding box center [429, 132] width 140 height 14
click at [300, 192] on input "text" at bounding box center [276, 192] width 128 height 14
type input "494-98-6928"
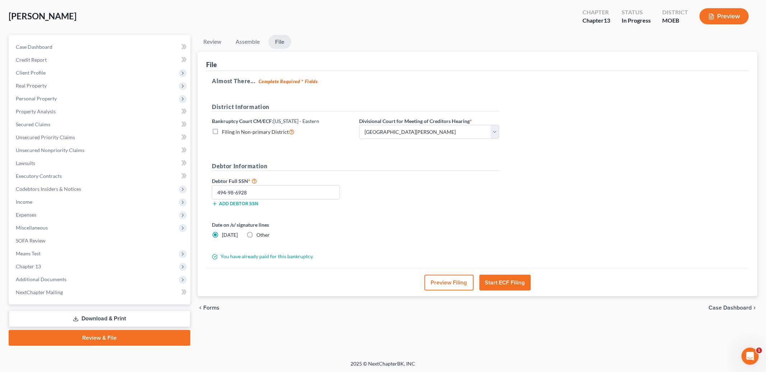
click at [497, 280] on button "Start ECF Filing" at bounding box center [504, 283] width 51 height 16
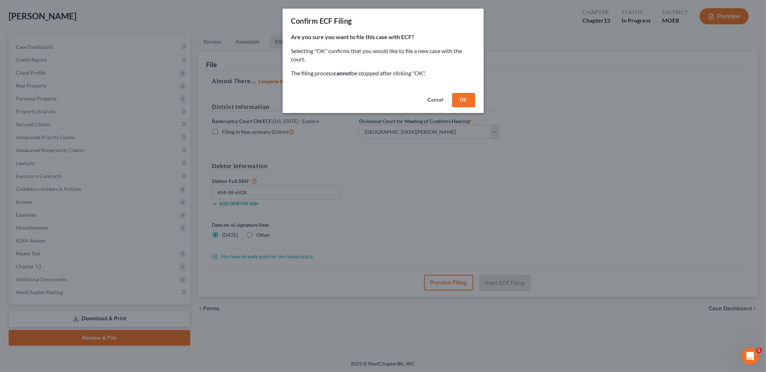
click at [460, 100] on button "OK" at bounding box center [463, 100] width 23 height 14
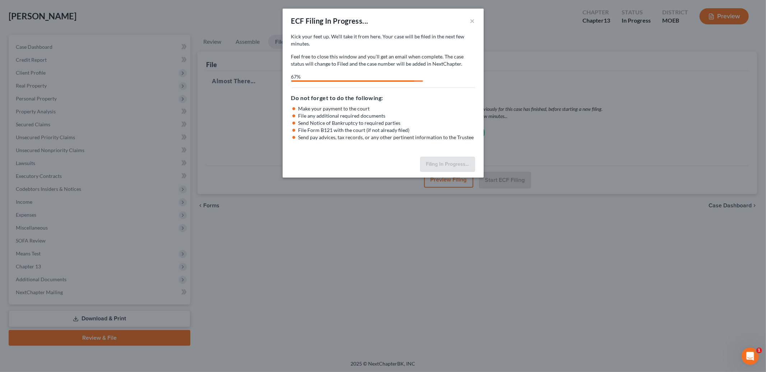
select select "2"
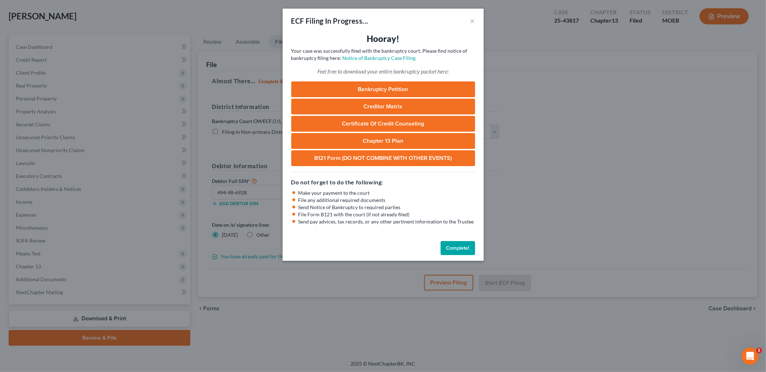
click at [456, 251] on button "Complete!" at bounding box center [458, 248] width 34 height 14
